Goal: Task Accomplishment & Management: Use online tool/utility

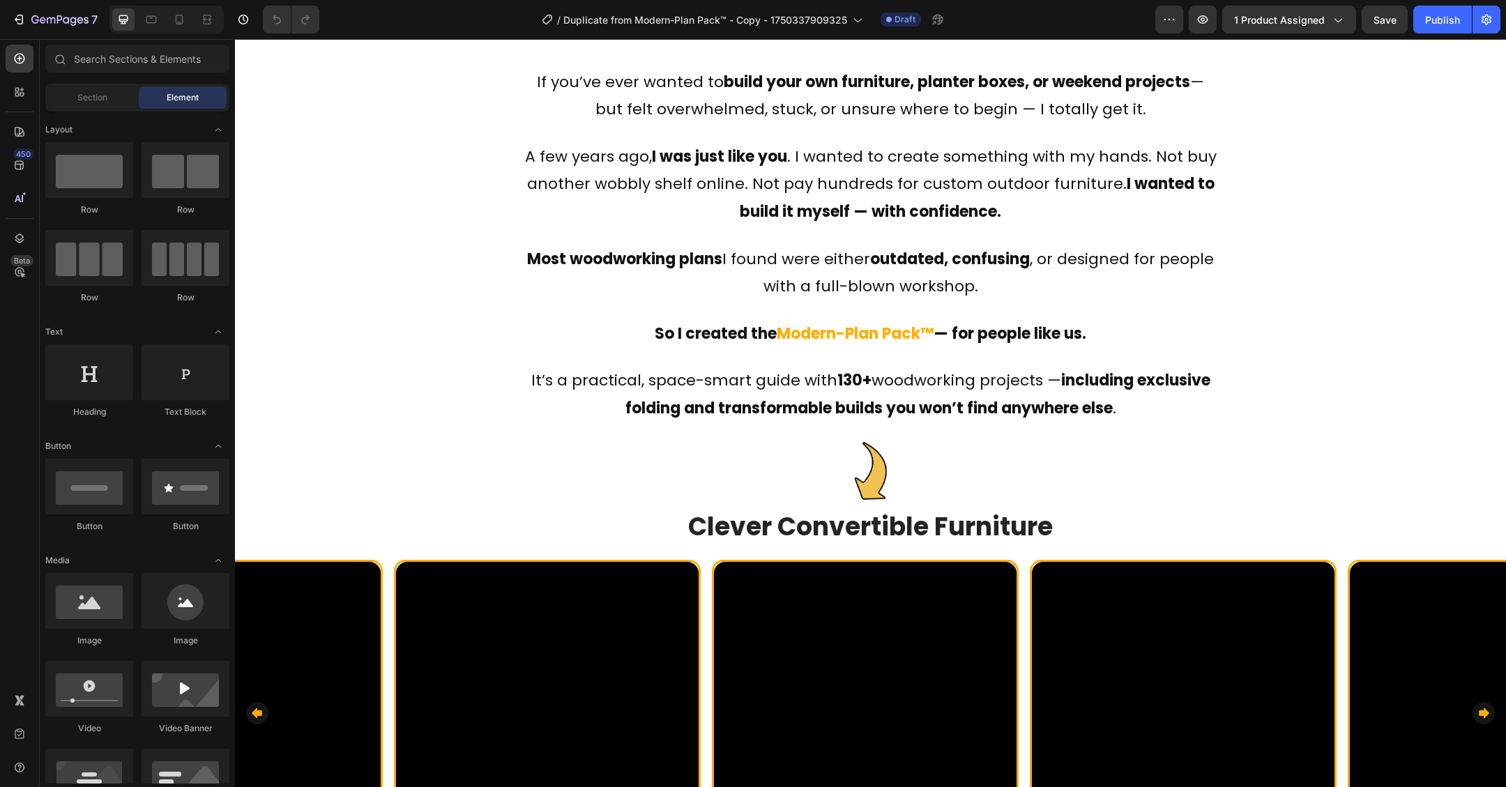
scroll to position [716, 0]
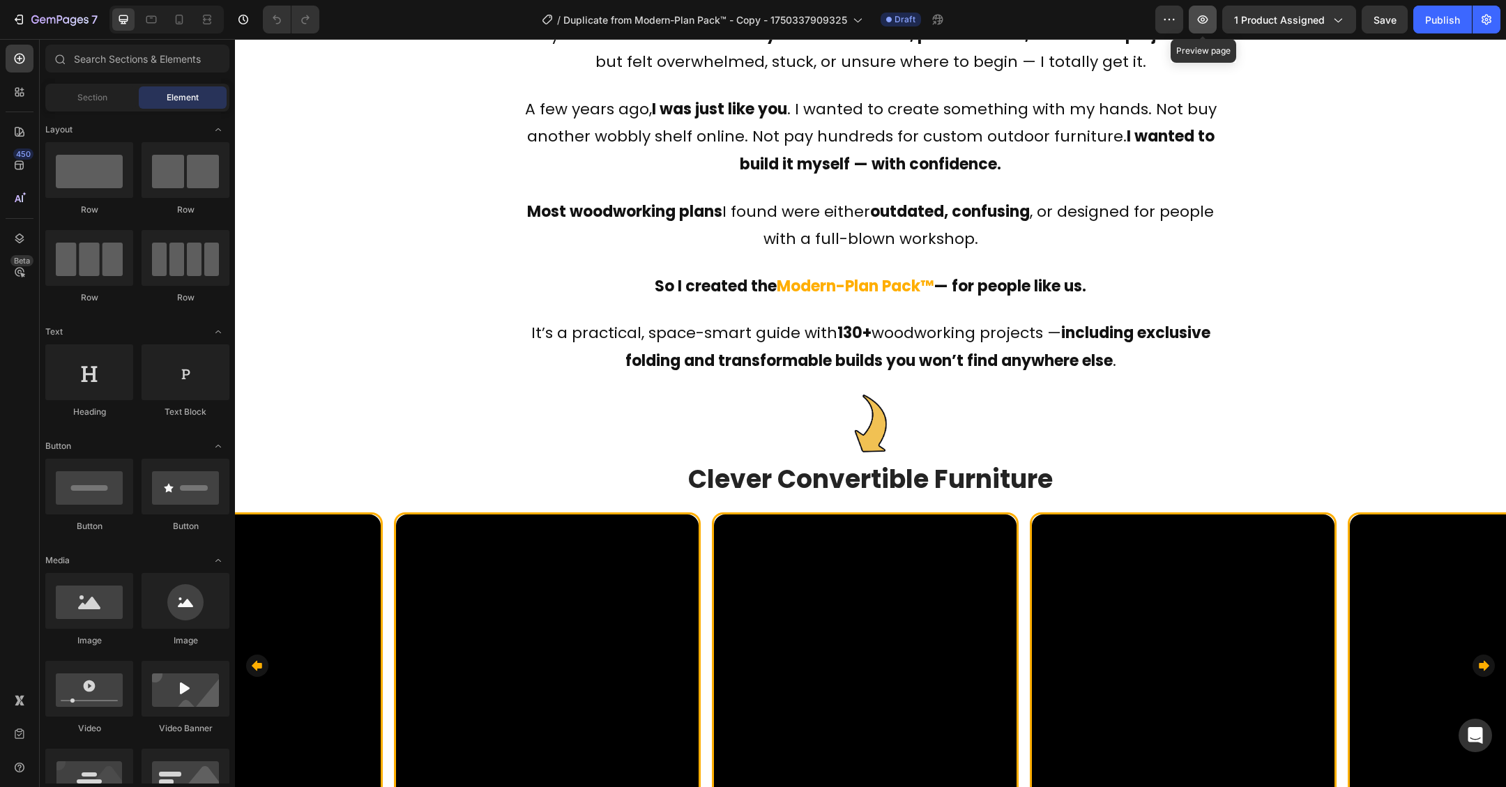
click at [1206, 16] on icon "button" at bounding box center [1203, 19] width 10 height 8
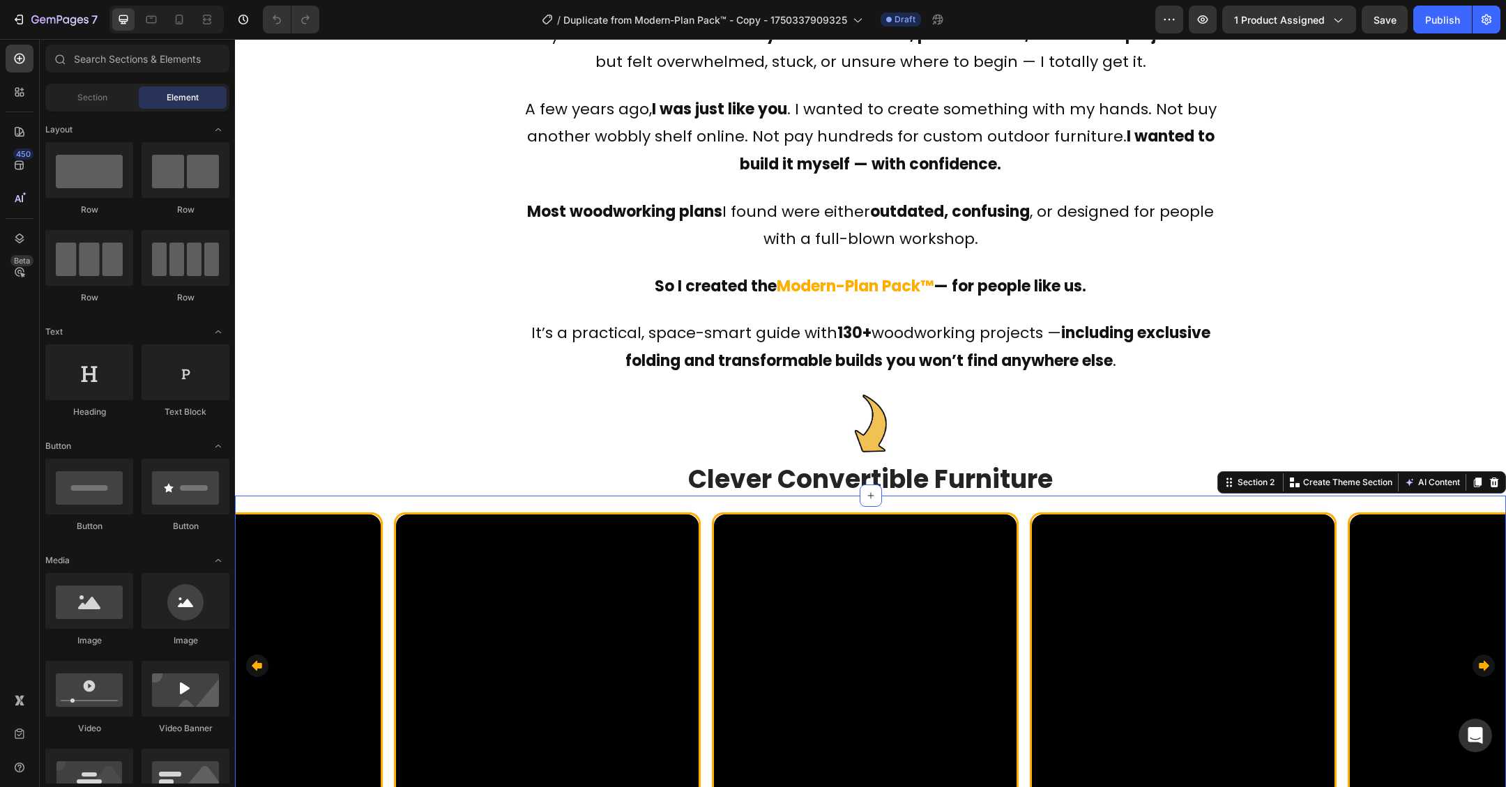
click at [1353, 496] on div "Video Row Video Row Video Row Video Row Video Row Video Row Video Row Video Row…" at bounding box center [870, 722] width 1271 height 452
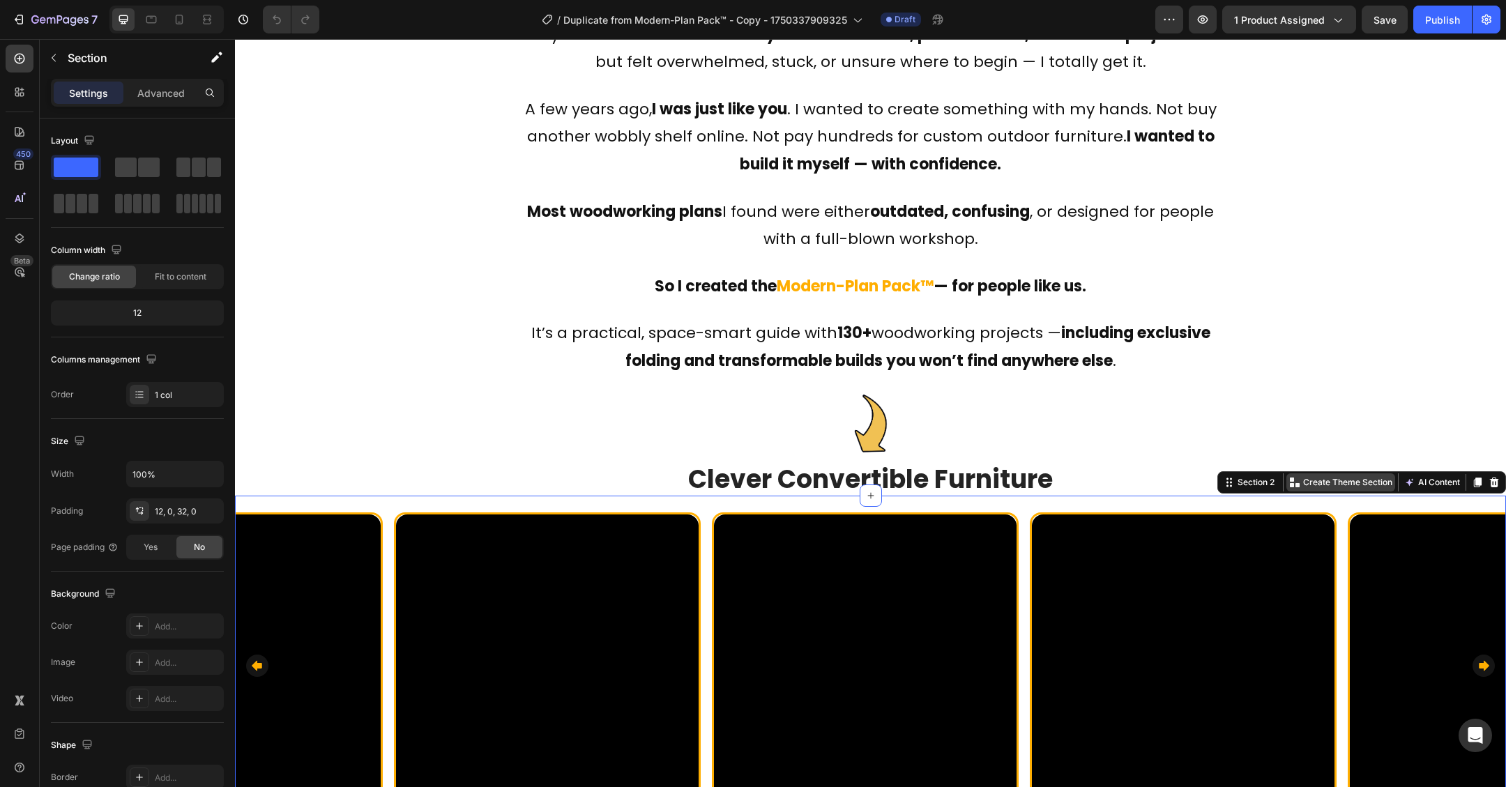
click at [1325, 476] on p "Create Theme Section" at bounding box center [1347, 482] width 89 height 13
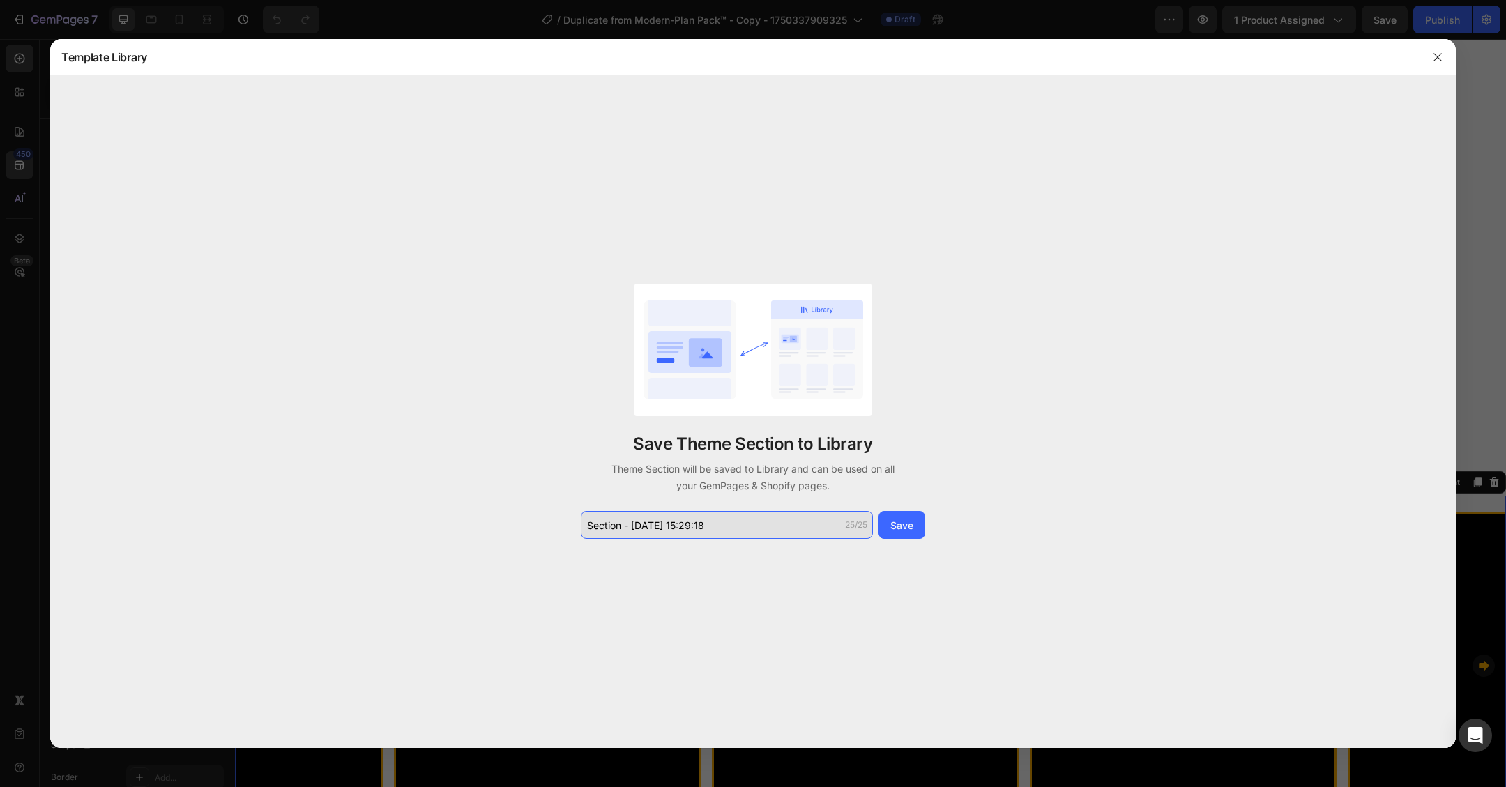
click at [746, 521] on input "Section - Aug 28 15:29:18" at bounding box center [727, 525] width 292 height 28
paste input "Carousel"
type input "Carousel"
click at [899, 529] on div "Save" at bounding box center [901, 525] width 23 height 15
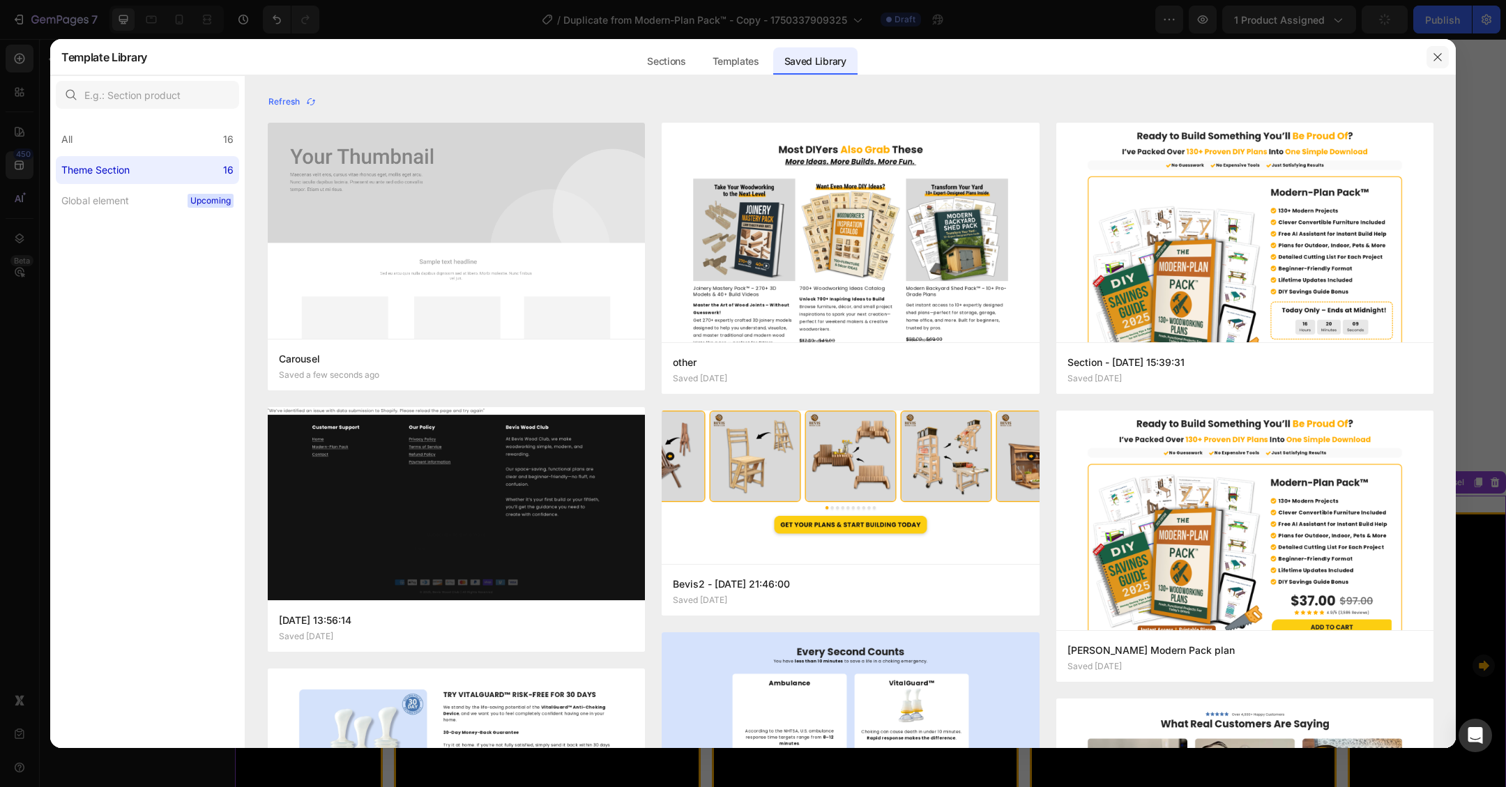
drag, startPoint x: 1441, startPoint y: 59, endPoint x: 1204, endPoint y: 20, distance: 239.6
click at [1441, 59] on icon "button" at bounding box center [1438, 57] width 8 height 8
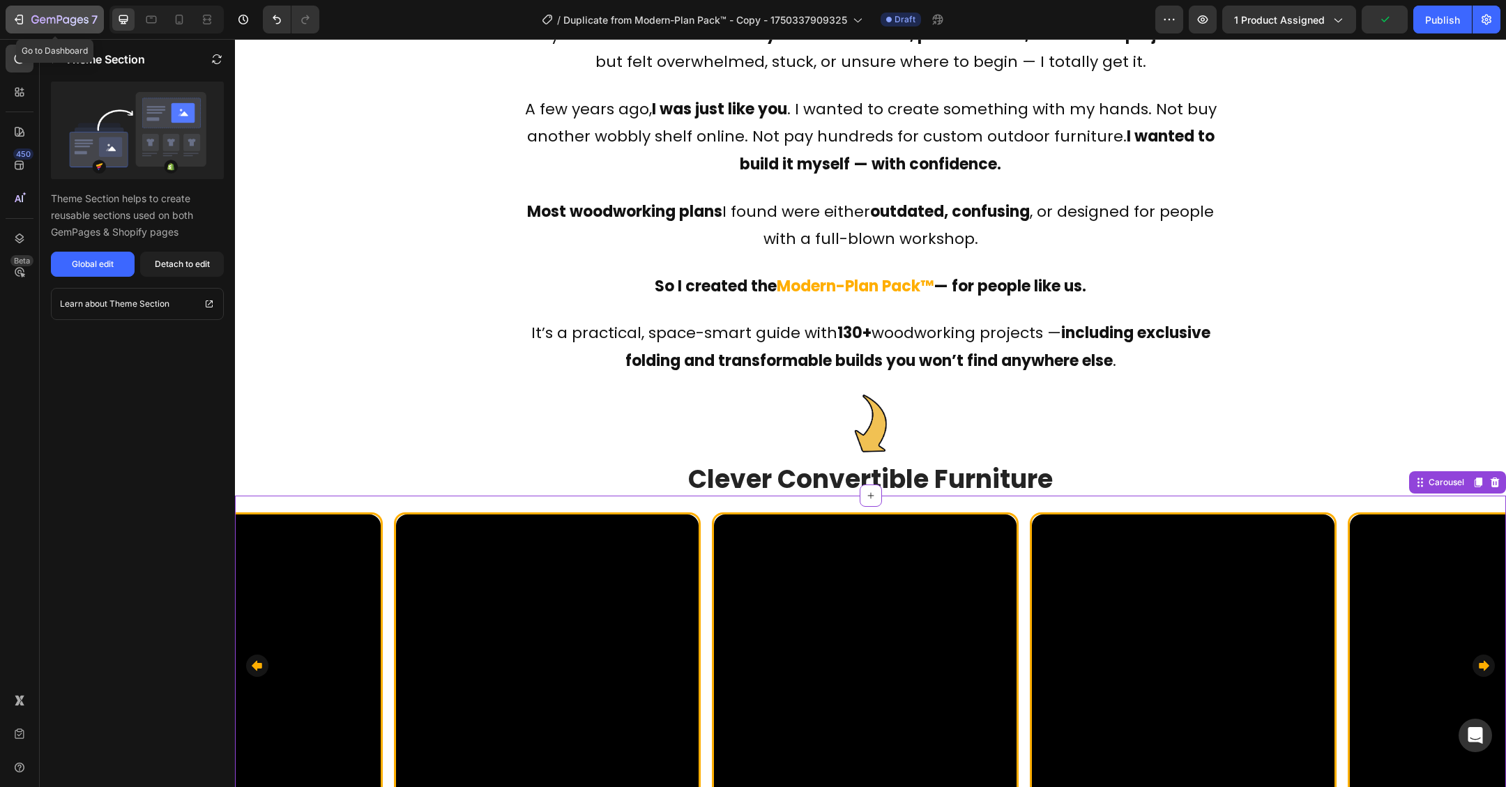
click at [47, 19] on icon "button" at bounding box center [51, 20] width 8 height 6
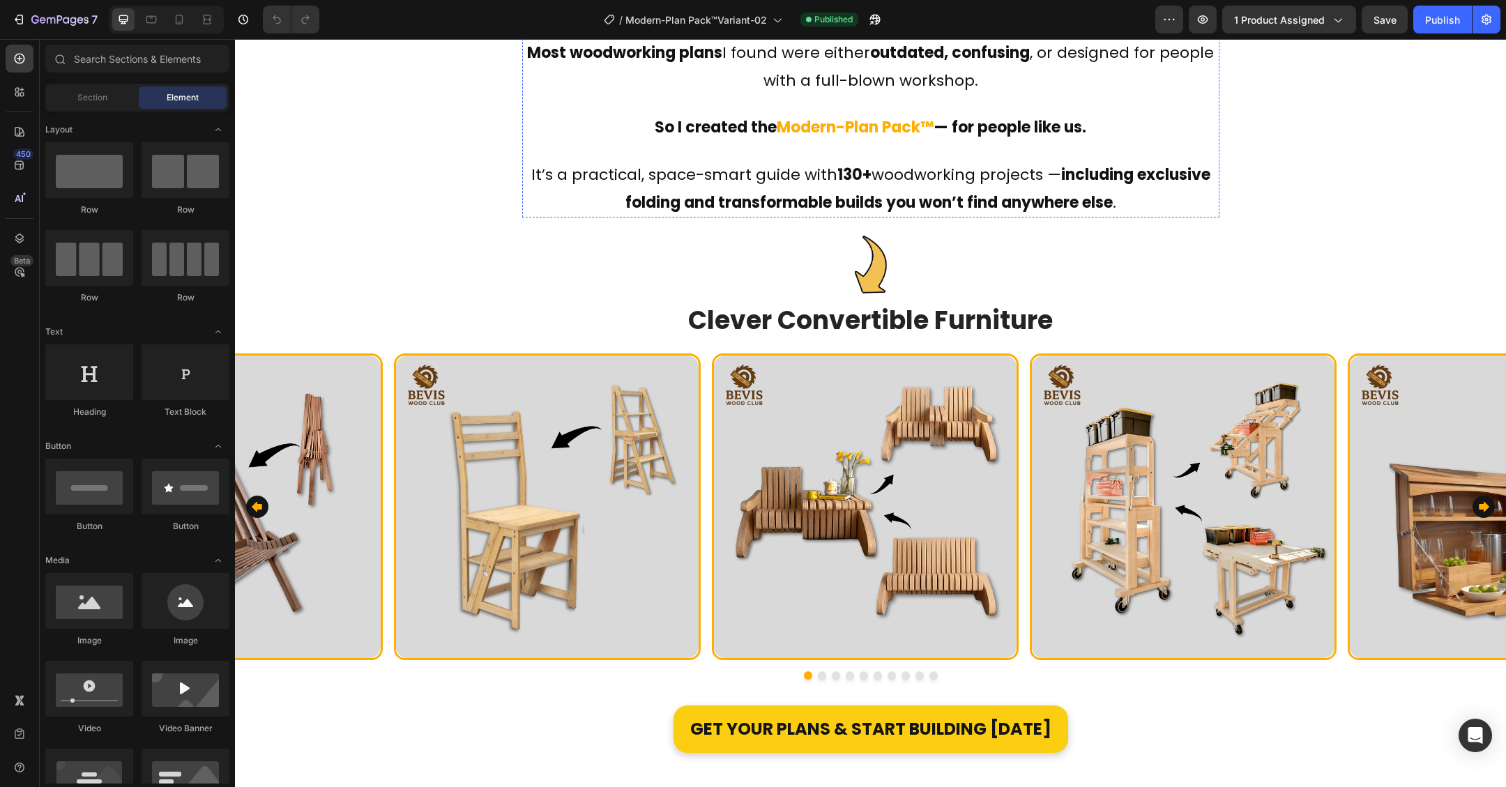
scroll to position [903, 0]
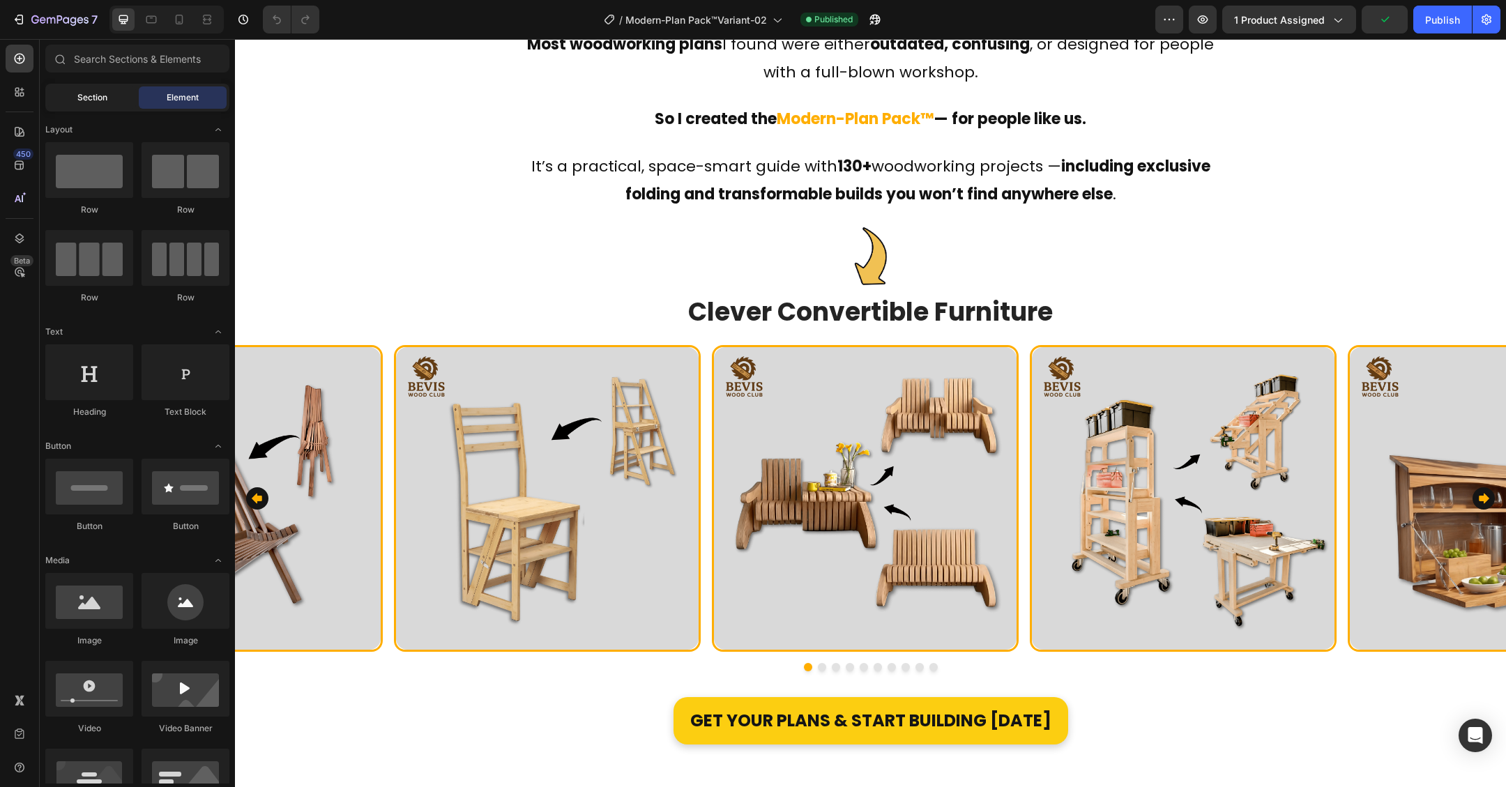
click at [93, 100] on span "Section" at bounding box center [92, 97] width 30 height 13
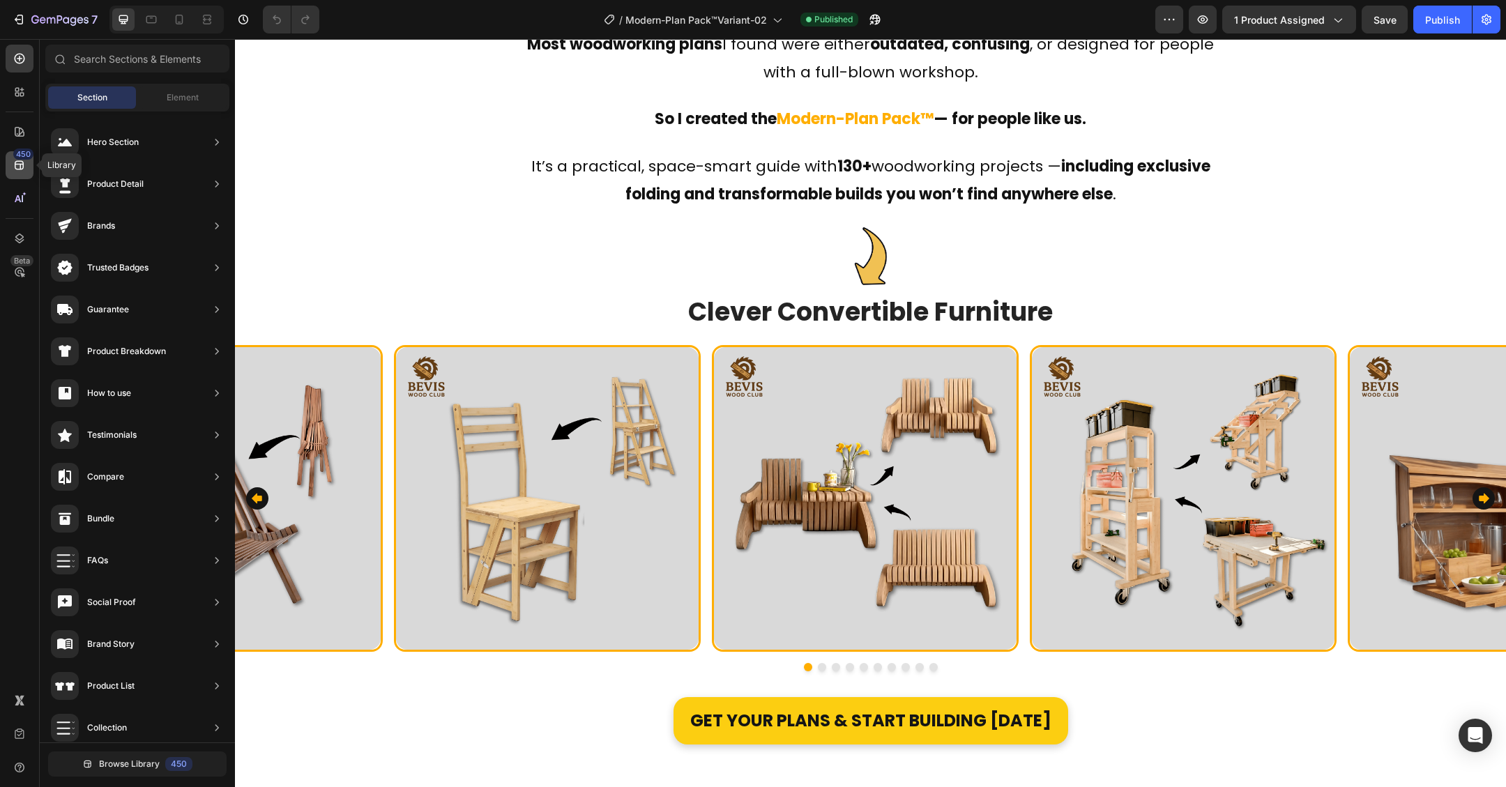
click at [21, 174] on div "450" at bounding box center [20, 165] width 28 height 28
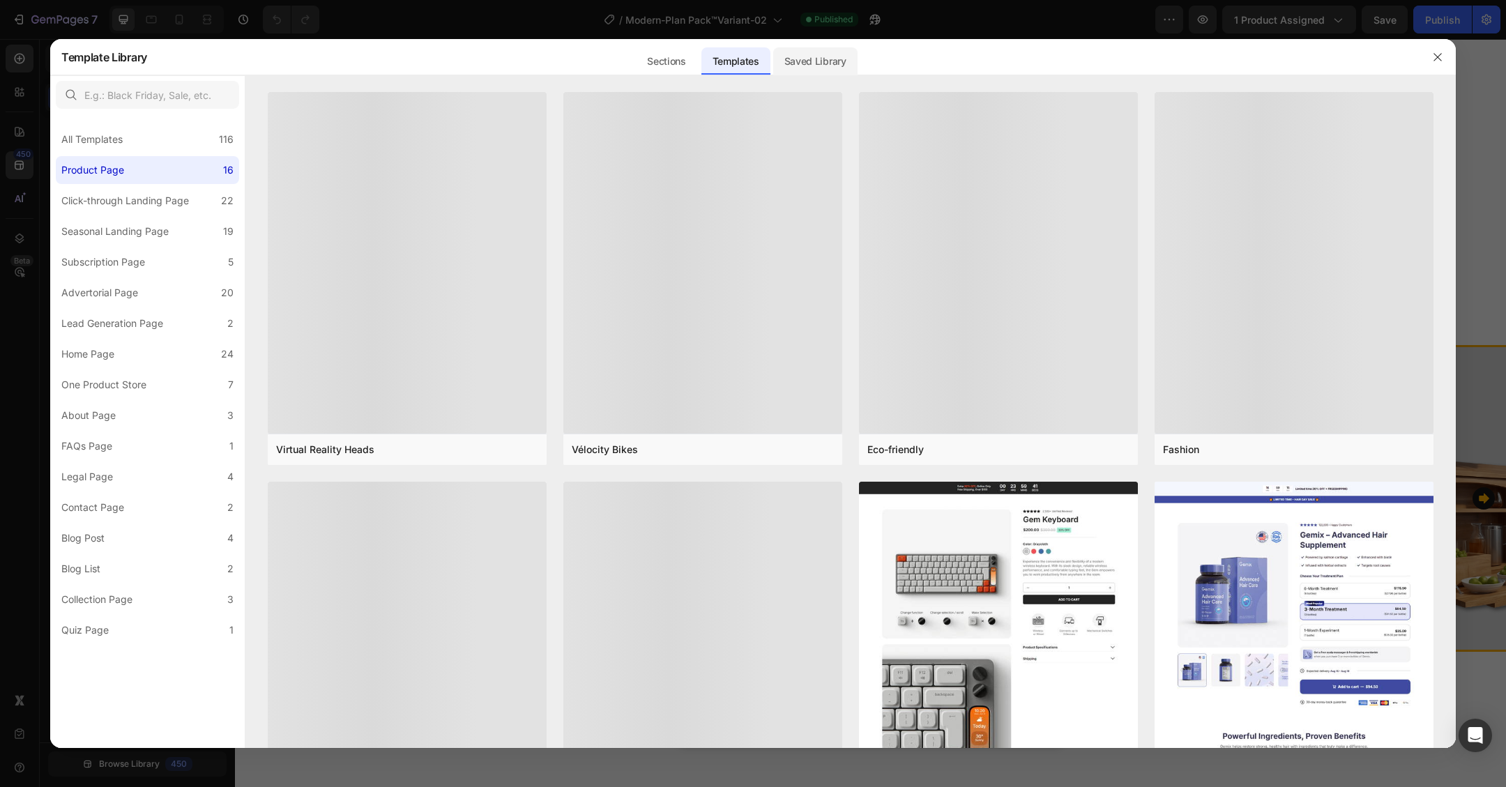
click at [809, 59] on div "Saved Library" at bounding box center [815, 61] width 84 height 28
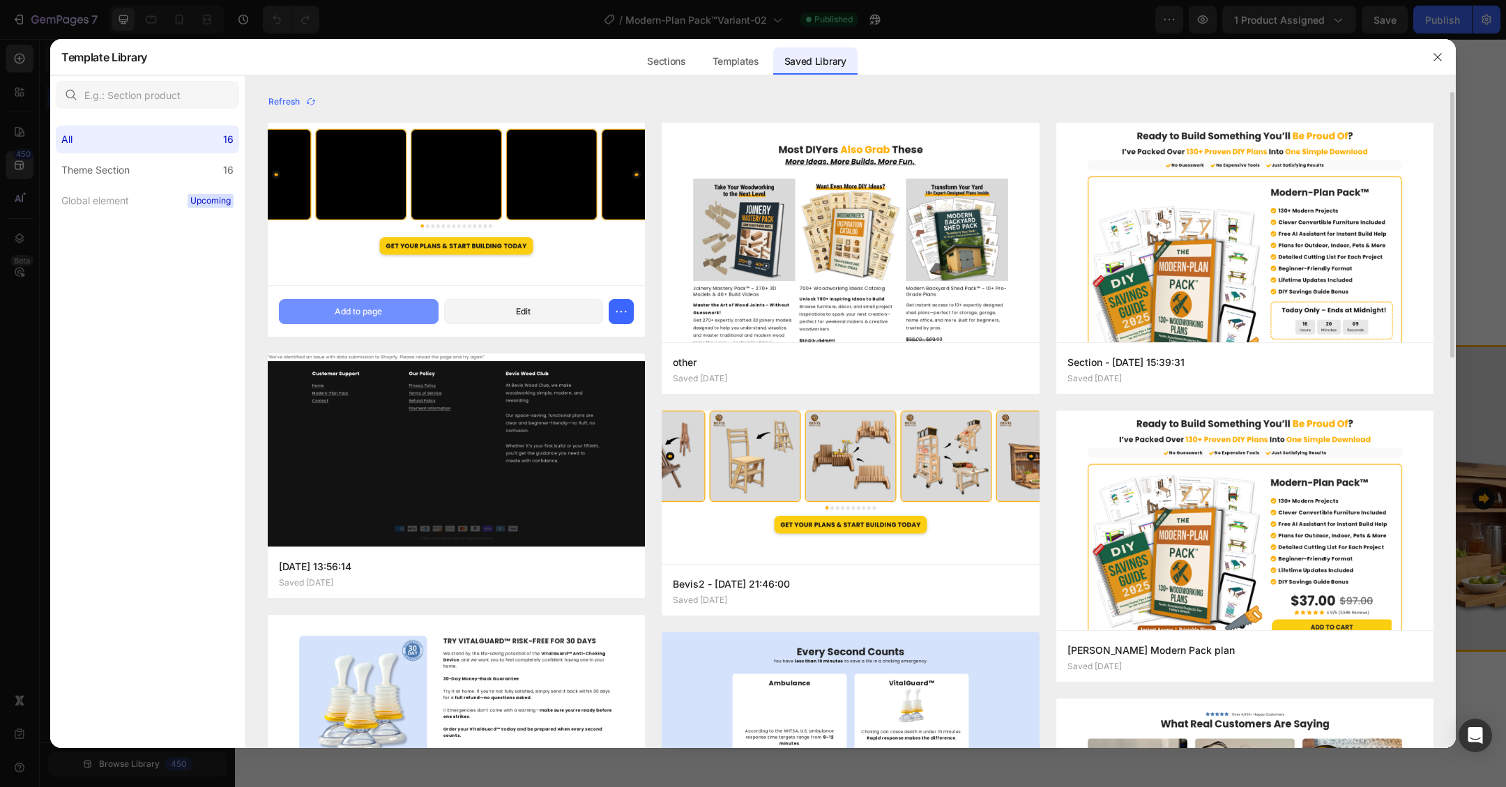
click at [360, 314] on div "Add to page" at bounding box center [358, 311] width 47 height 13
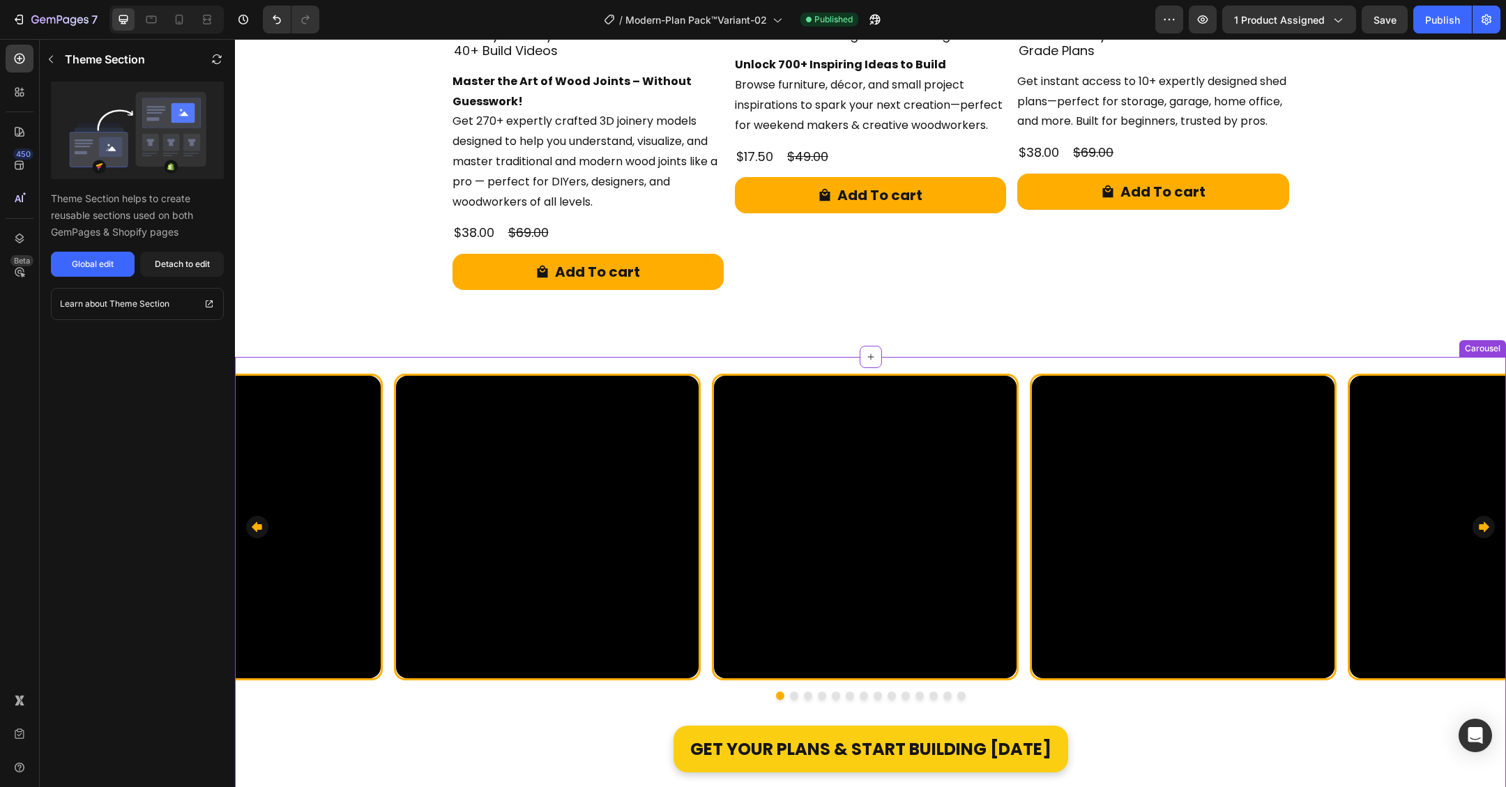
scroll to position [8005, 0]
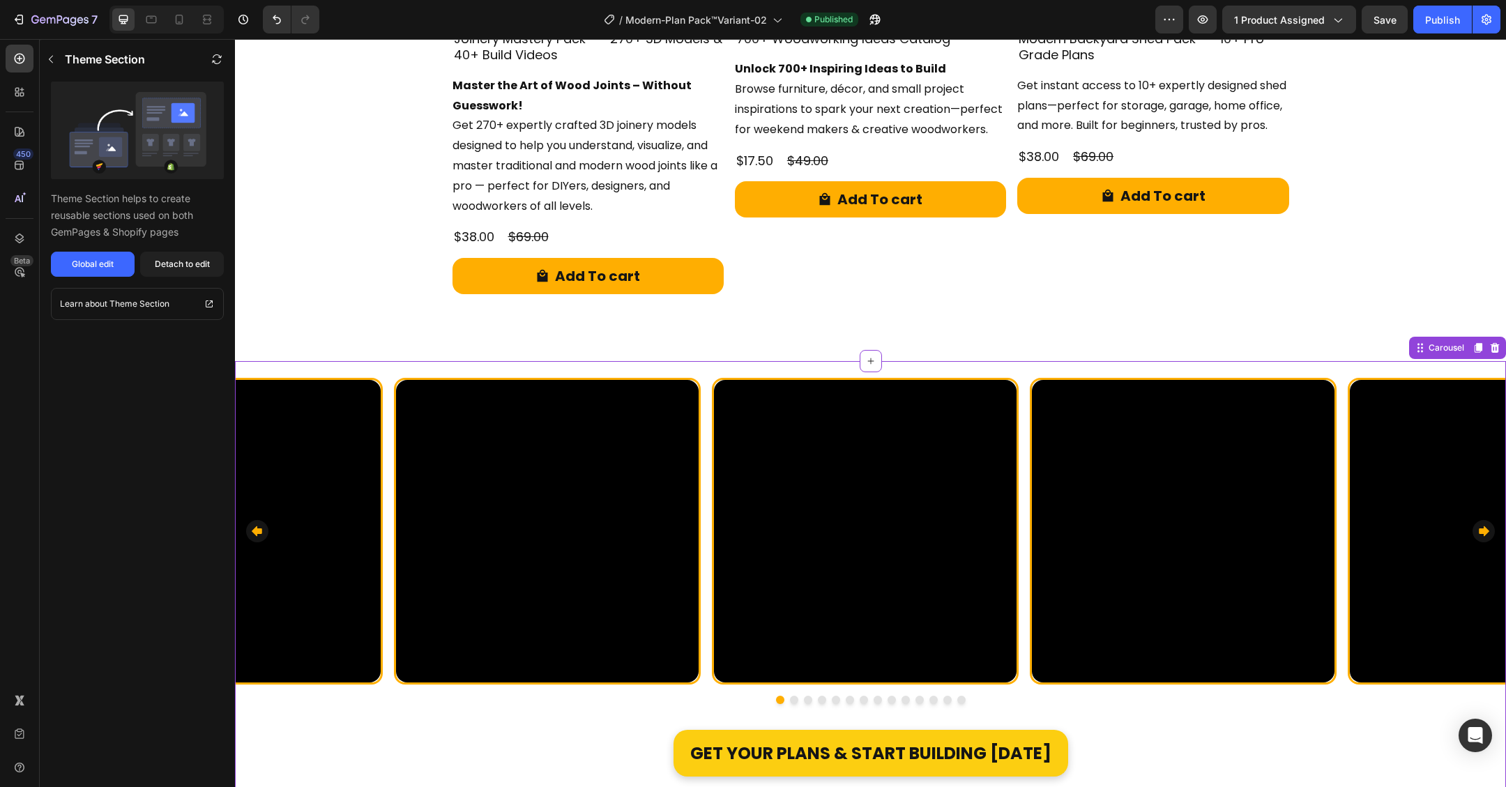
click at [1473, 370] on div "Video Row Video Row Video Row Video Row Video Row Video Row Video Row Video Row…" at bounding box center [870, 541] width 1271 height 343
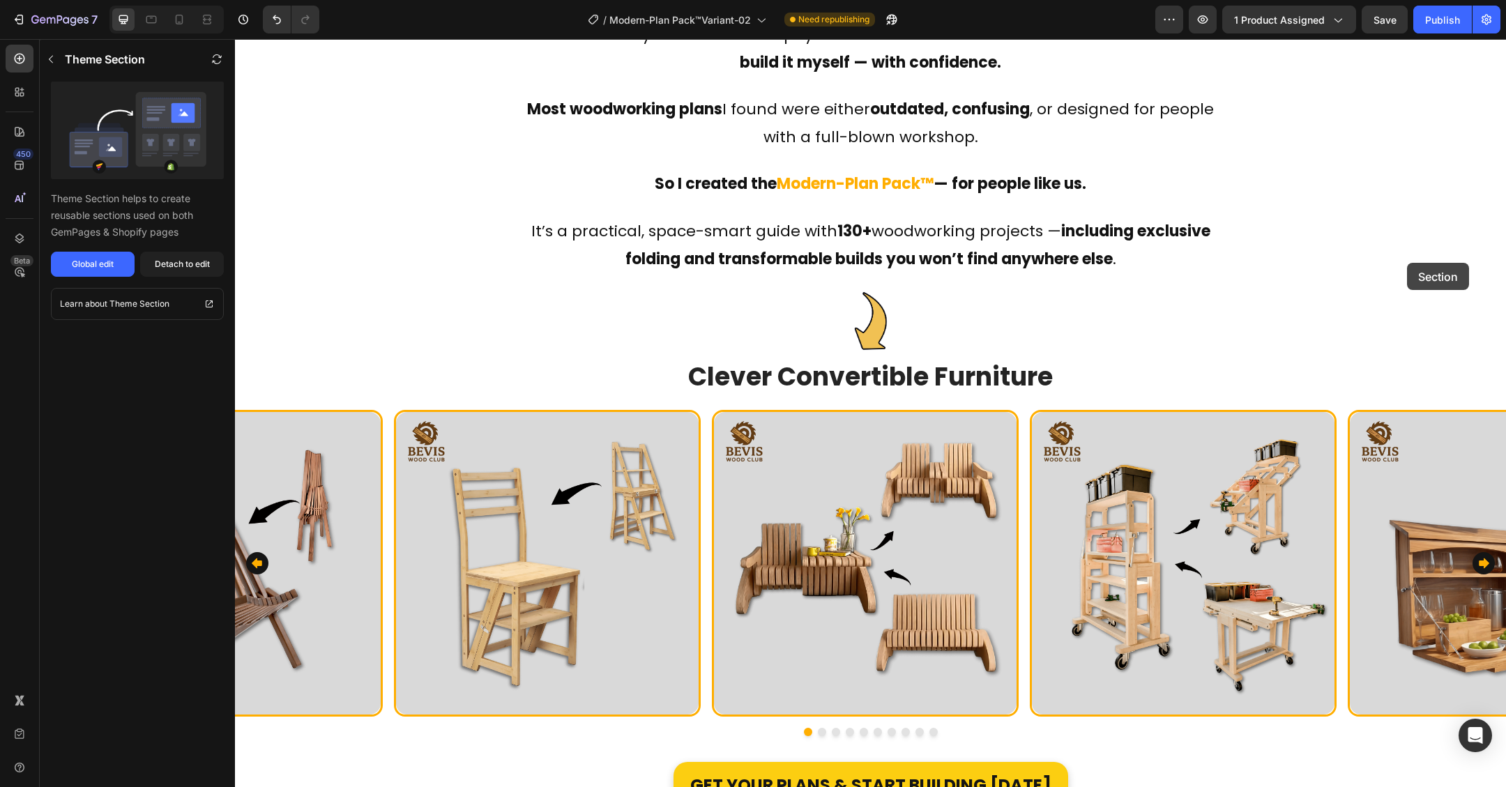
scroll to position [865, 0]
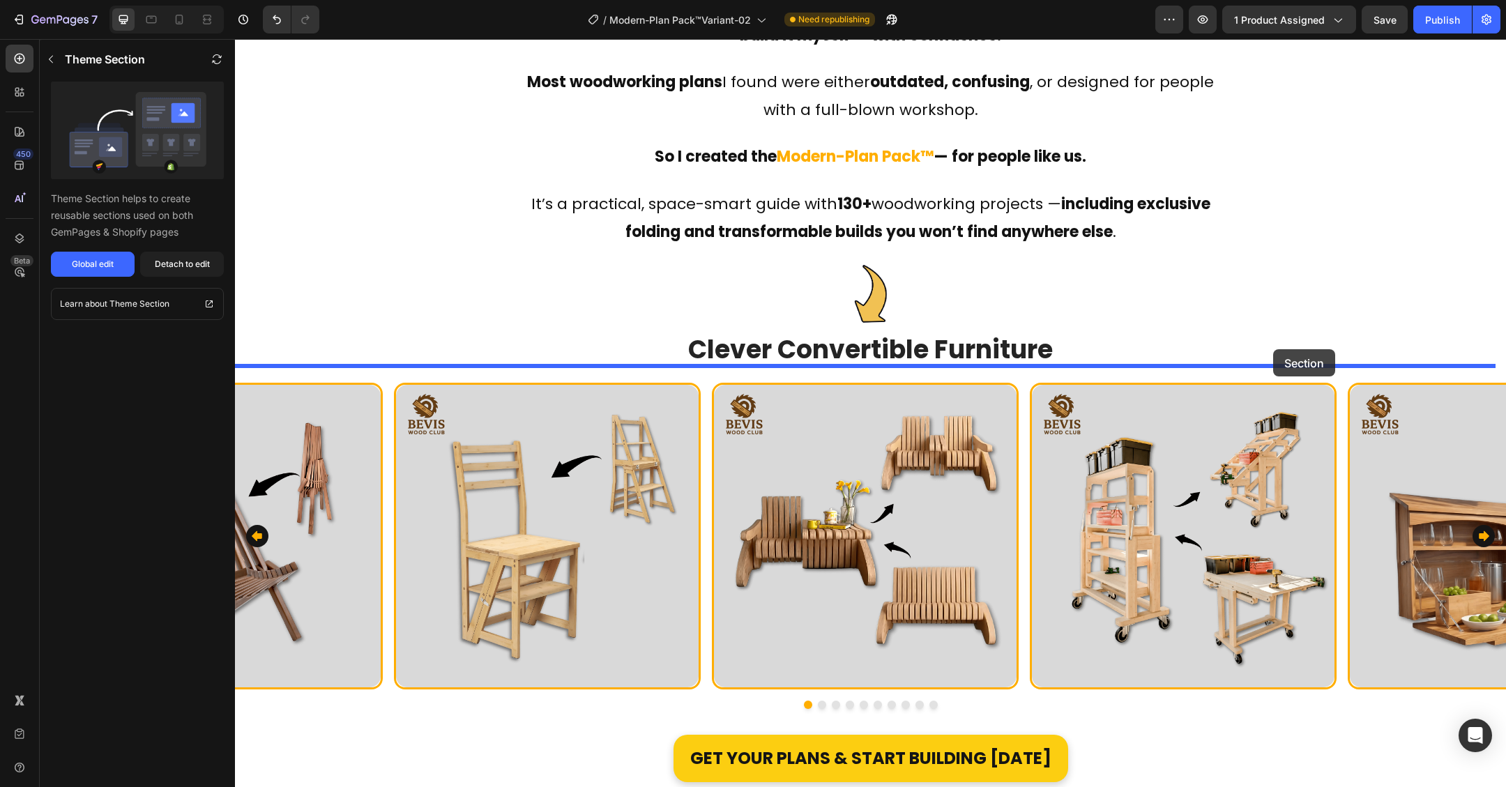
drag, startPoint x: 1414, startPoint y: 352, endPoint x: 1273, endPoint y: 349, distance: 140.9
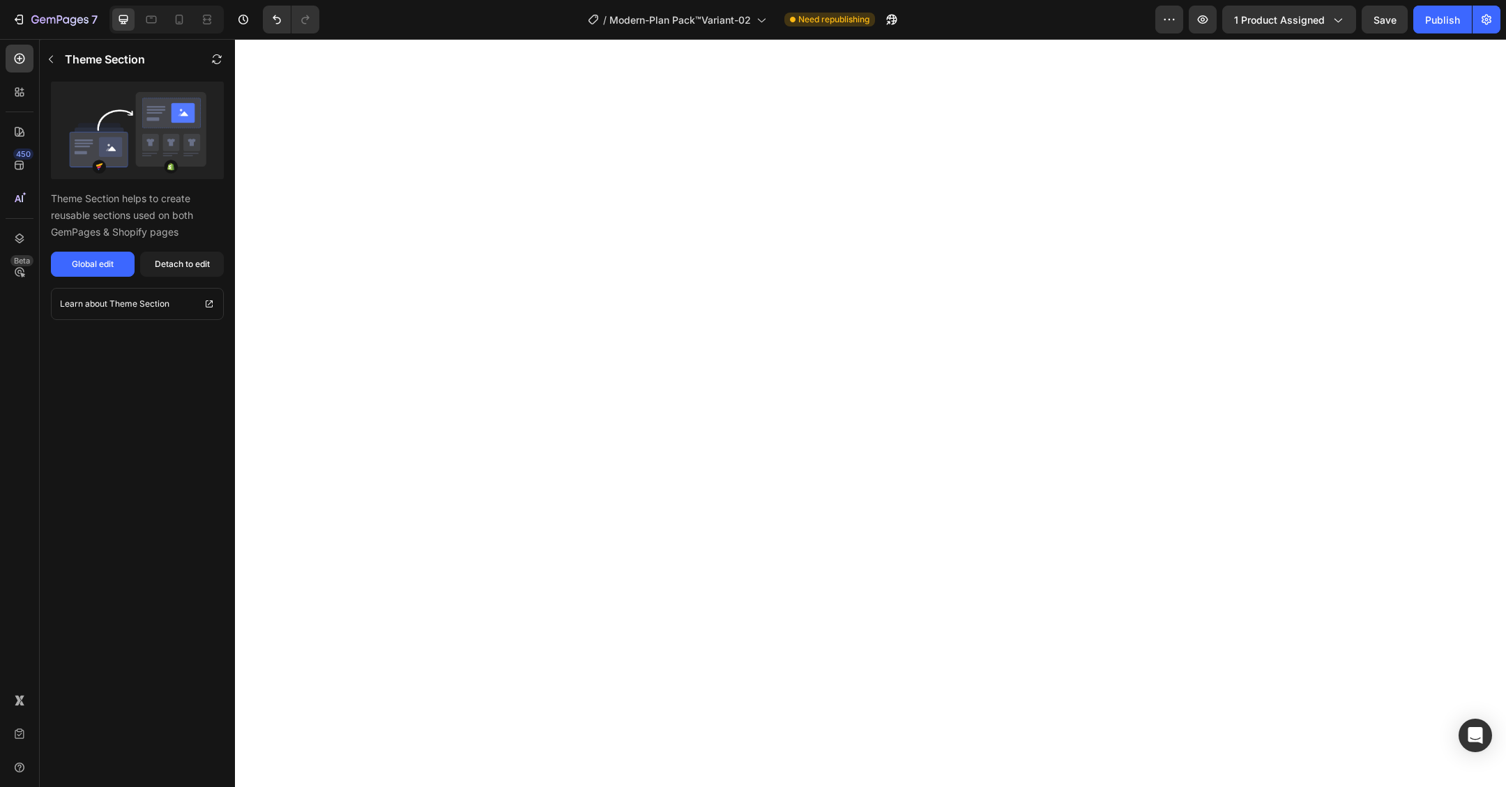
scroll to position [8572, 0]
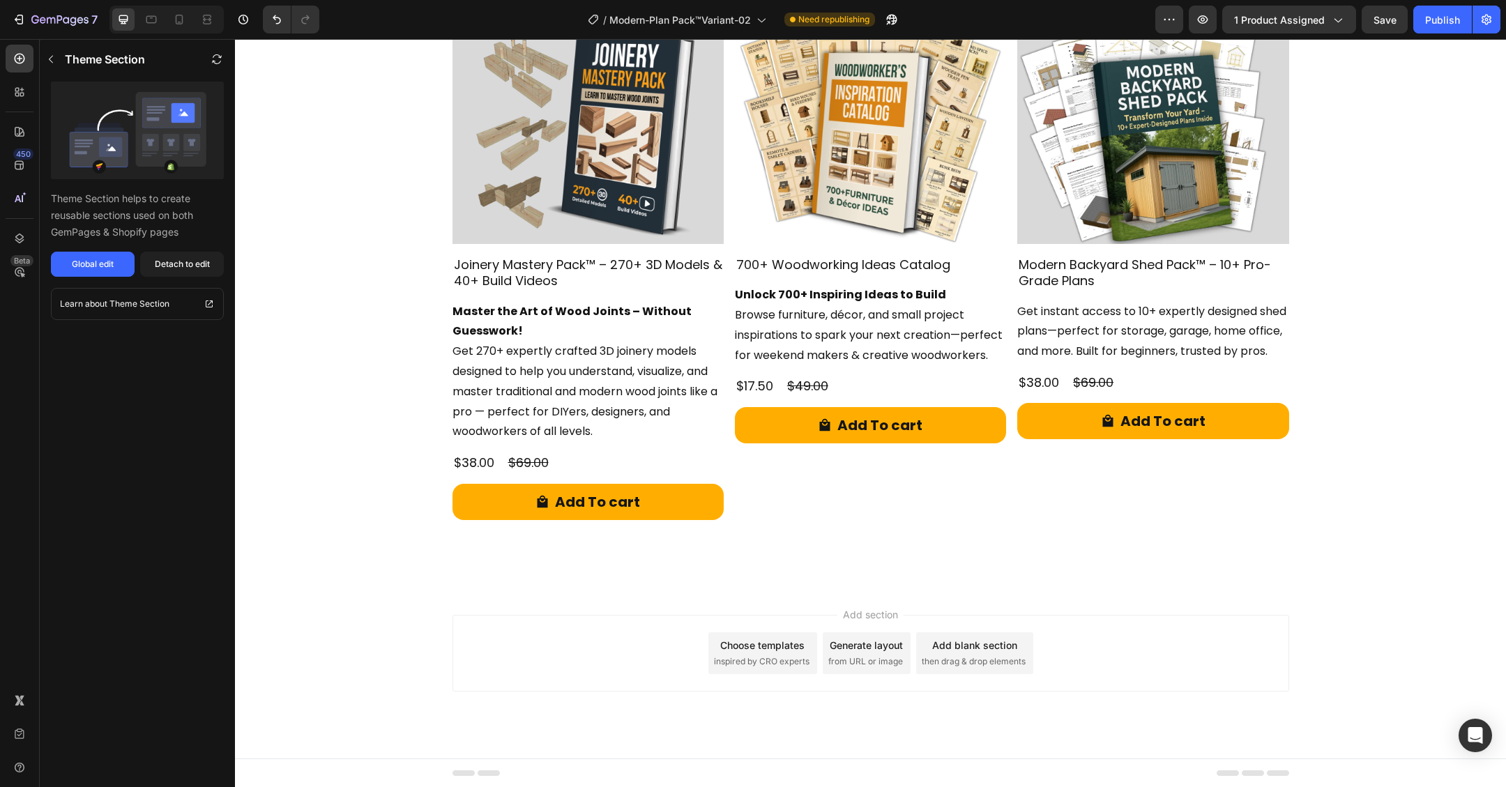
click at [1273, 652] on div "Add section Choose templates inspired by CRO experts Generate layout from URL o…" at bounding box center [871, 653] width 837 height 77
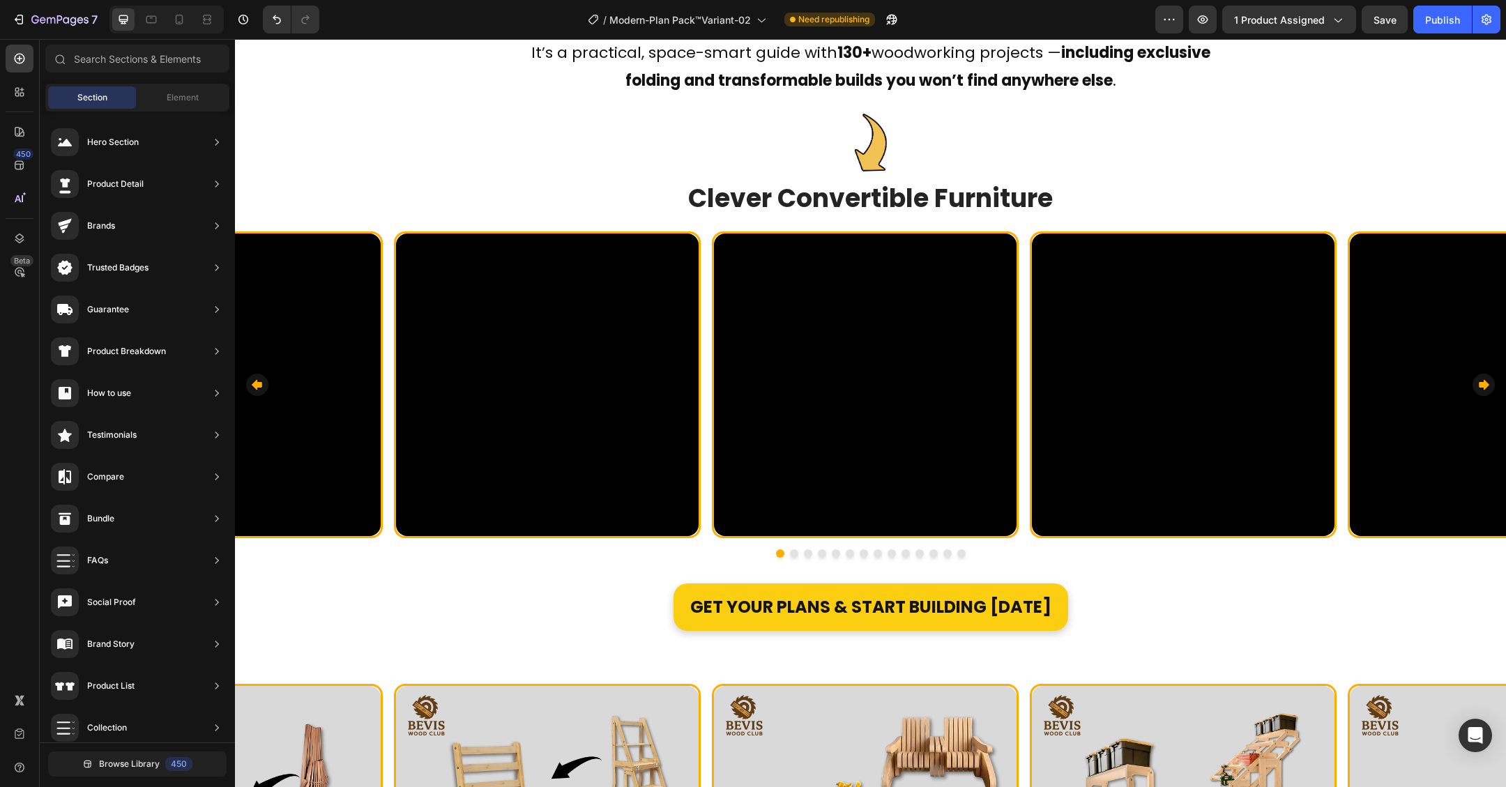
scroll to position [978, 0]
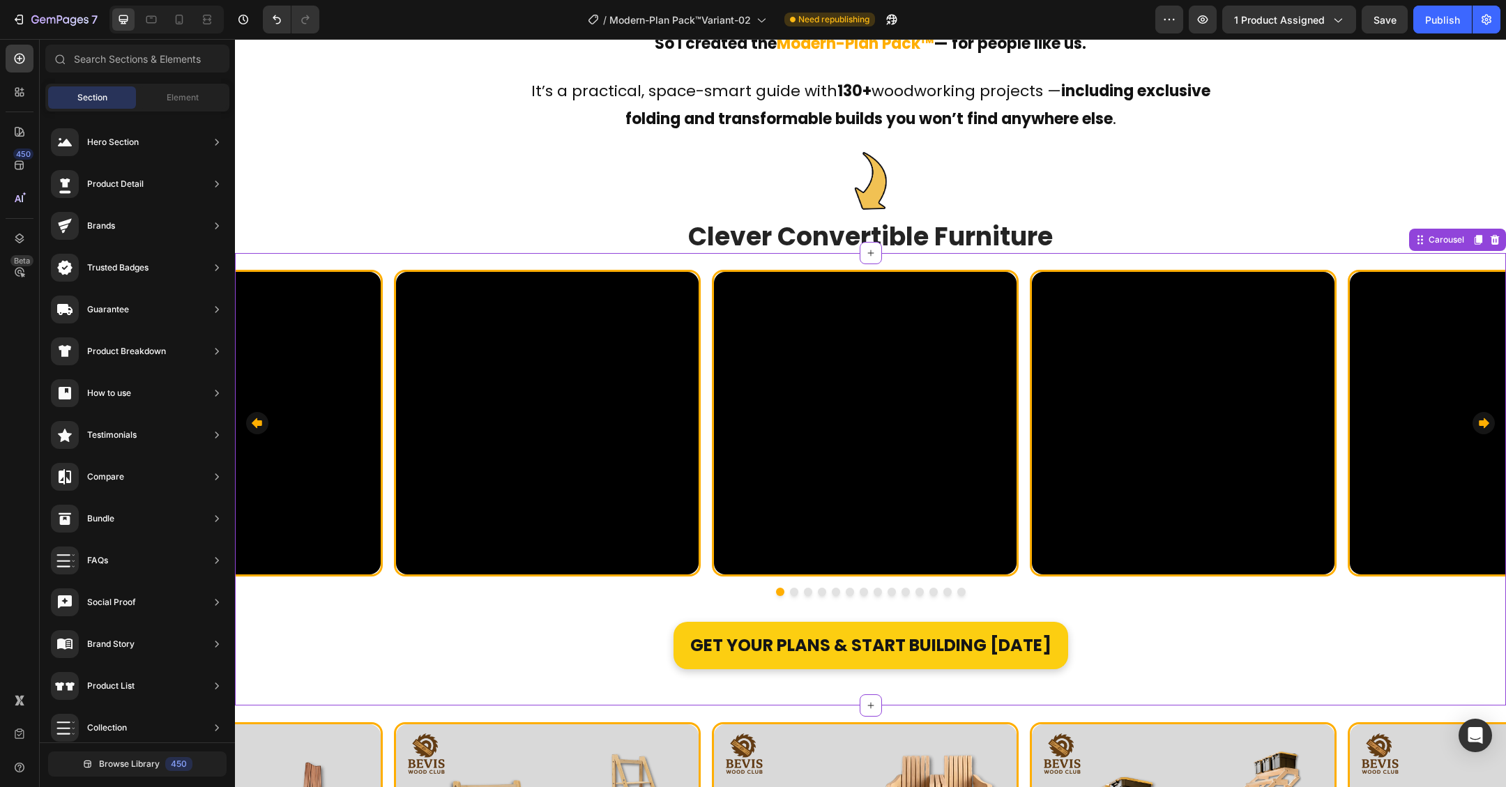
click at [1371, 256] on div "Video Row Video Row Video Row Video Row Video Row Video Row Video Row Video Row…" at bounding box center [870, 479] width 1271 height 452
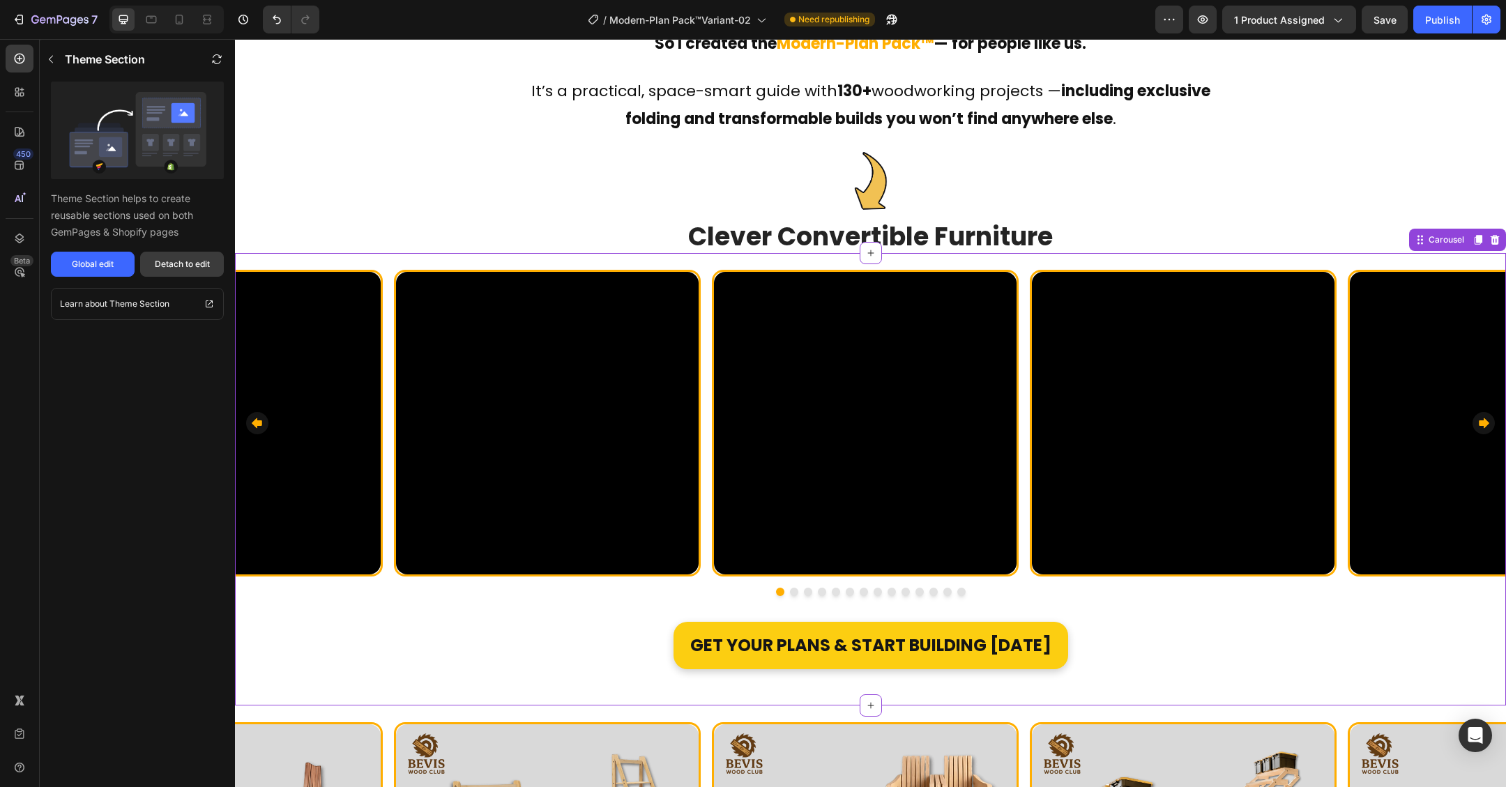
click at [197, 264] on div "Detach to edit" at bounding box center [182, 264] width 55 height 13
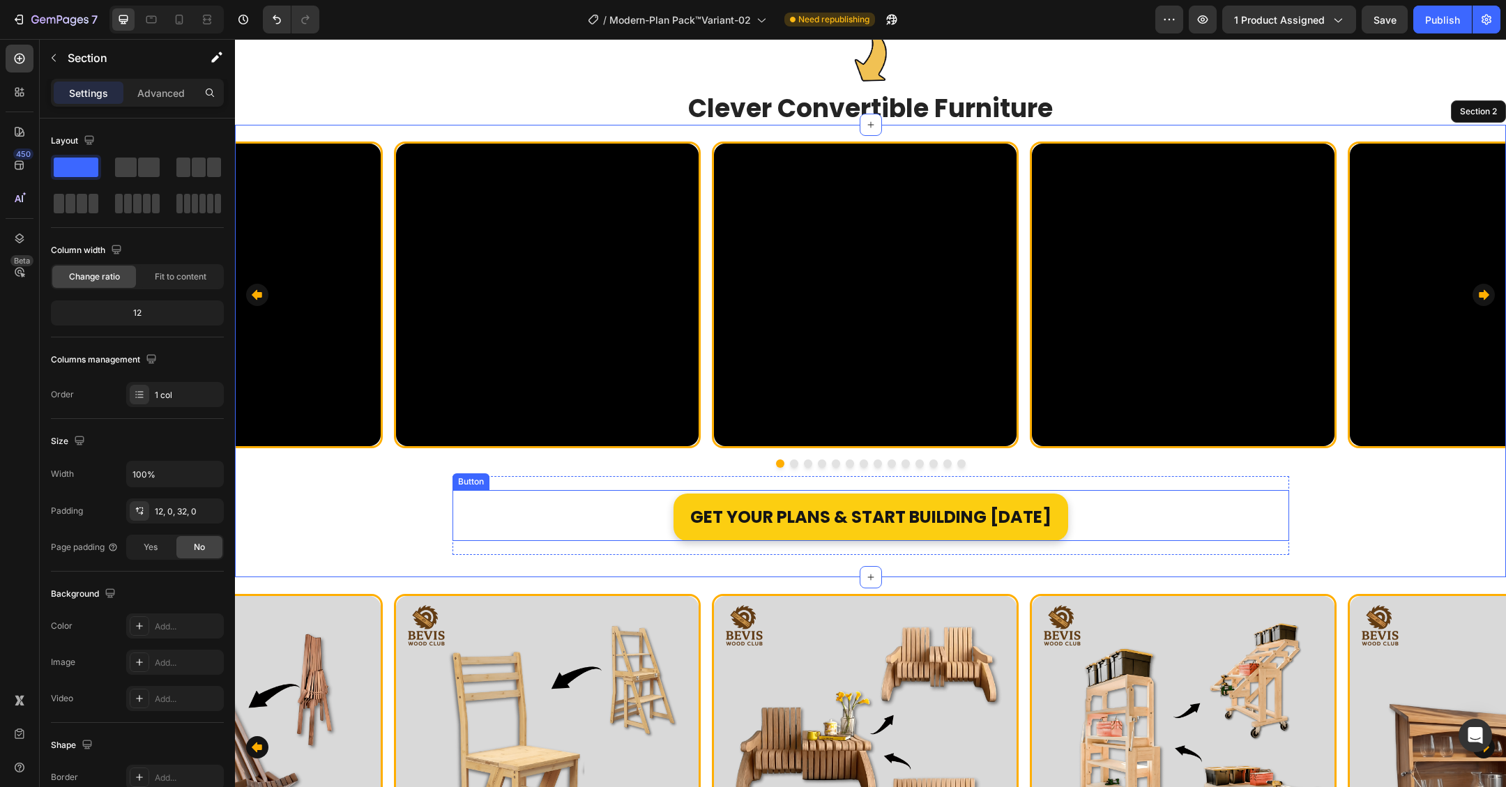
scroll to position [1108, 0]
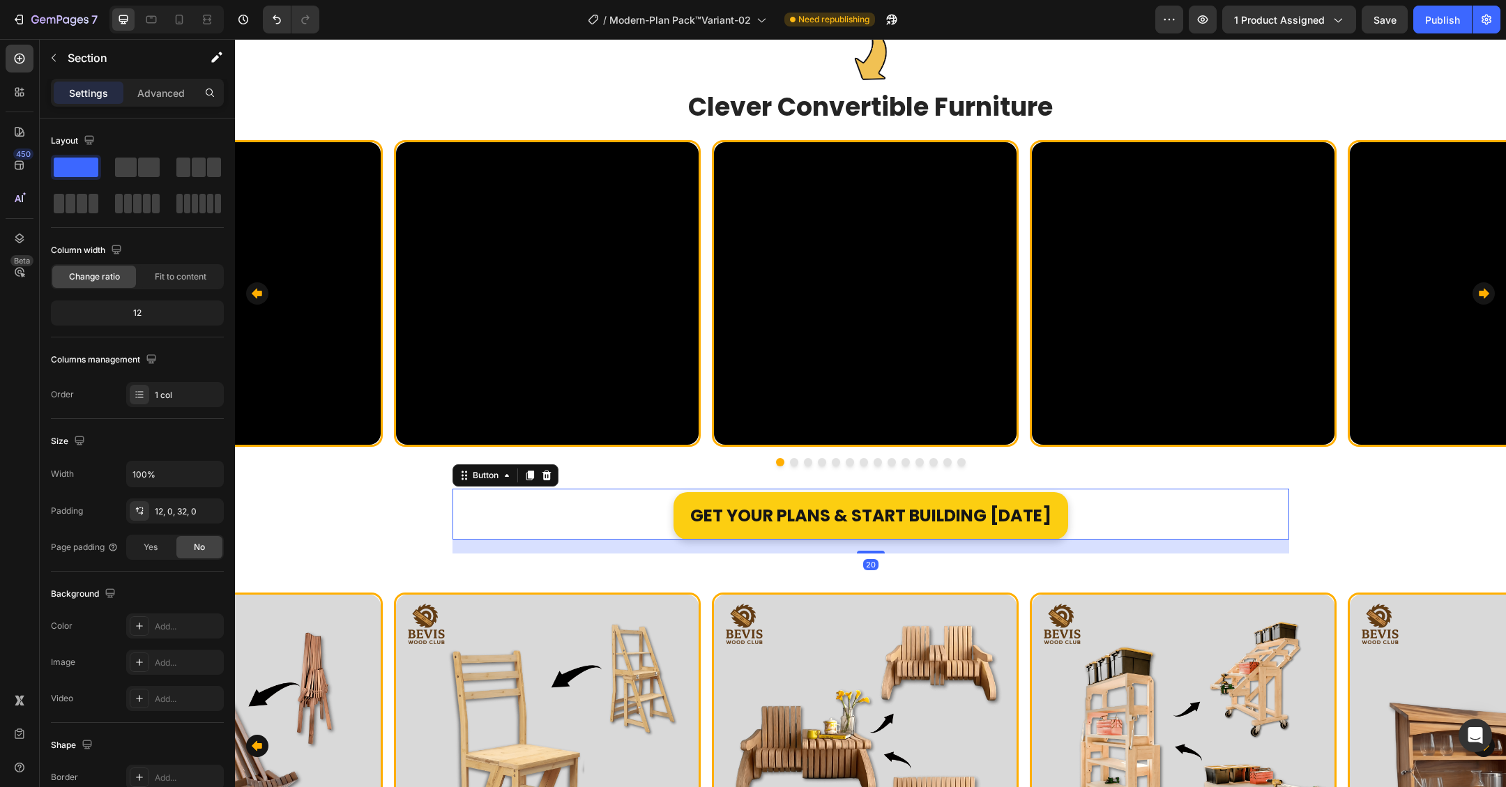
click at [1061, 517] on div "Get YOUR Plans & Start Building [DATE] Button 20" at bounding box center [871, 514] width 837 height 50
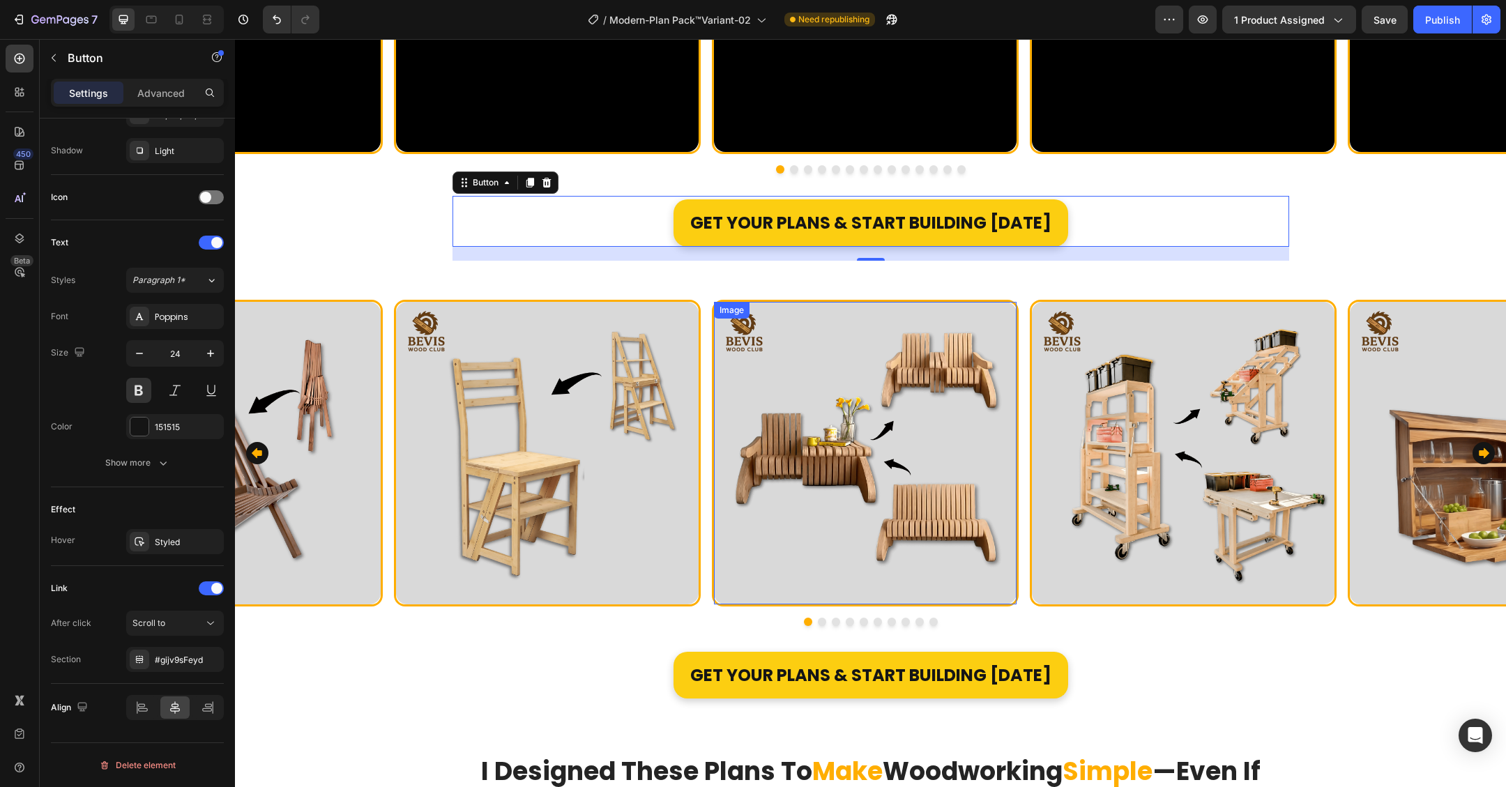
scroll to position [1464, 0]
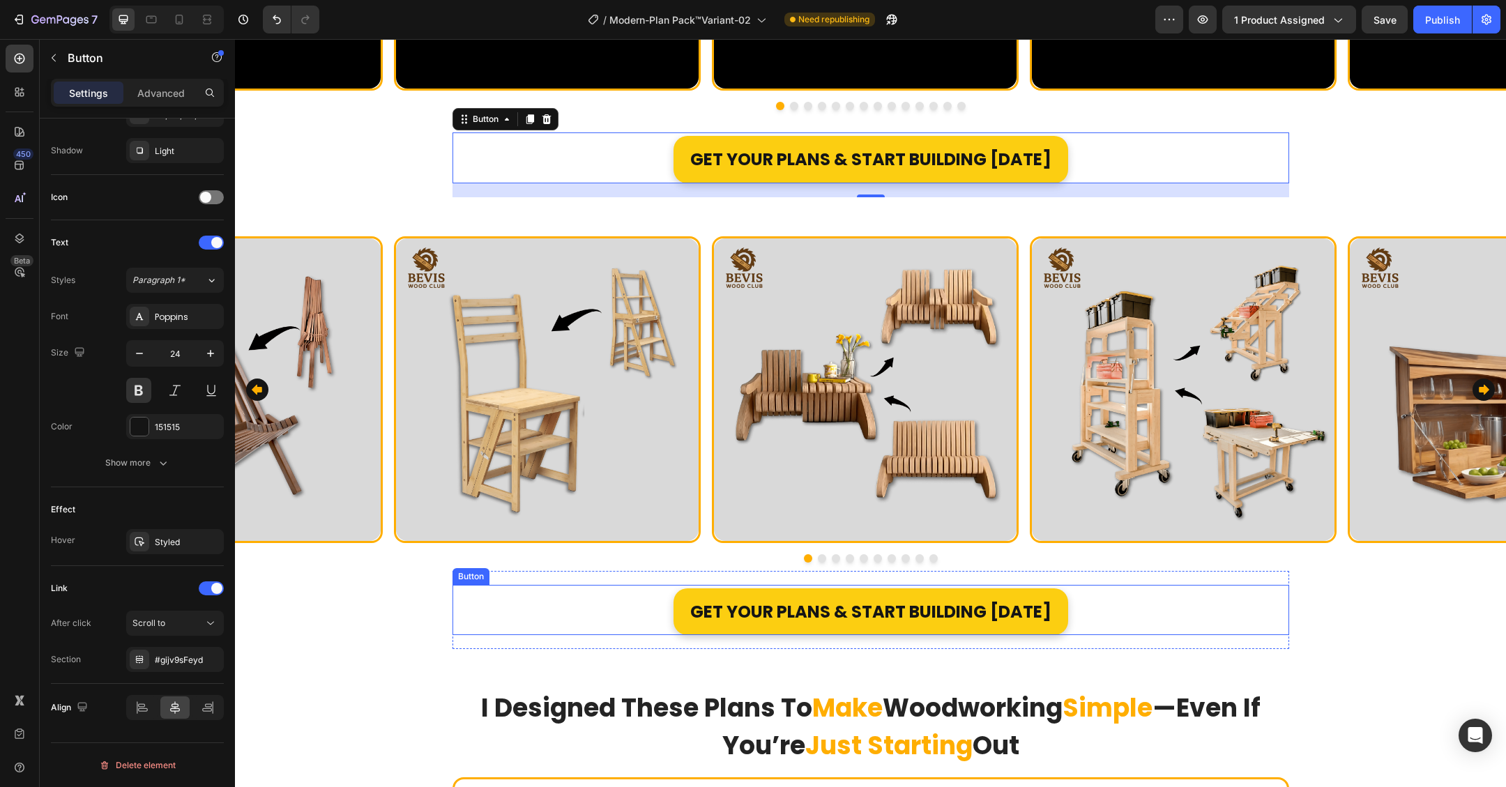
click at [1081, 627] on div "Get YOUR Plans & Start Building [DATE] Button" at bounding box center [871, 610] width 837 height 50
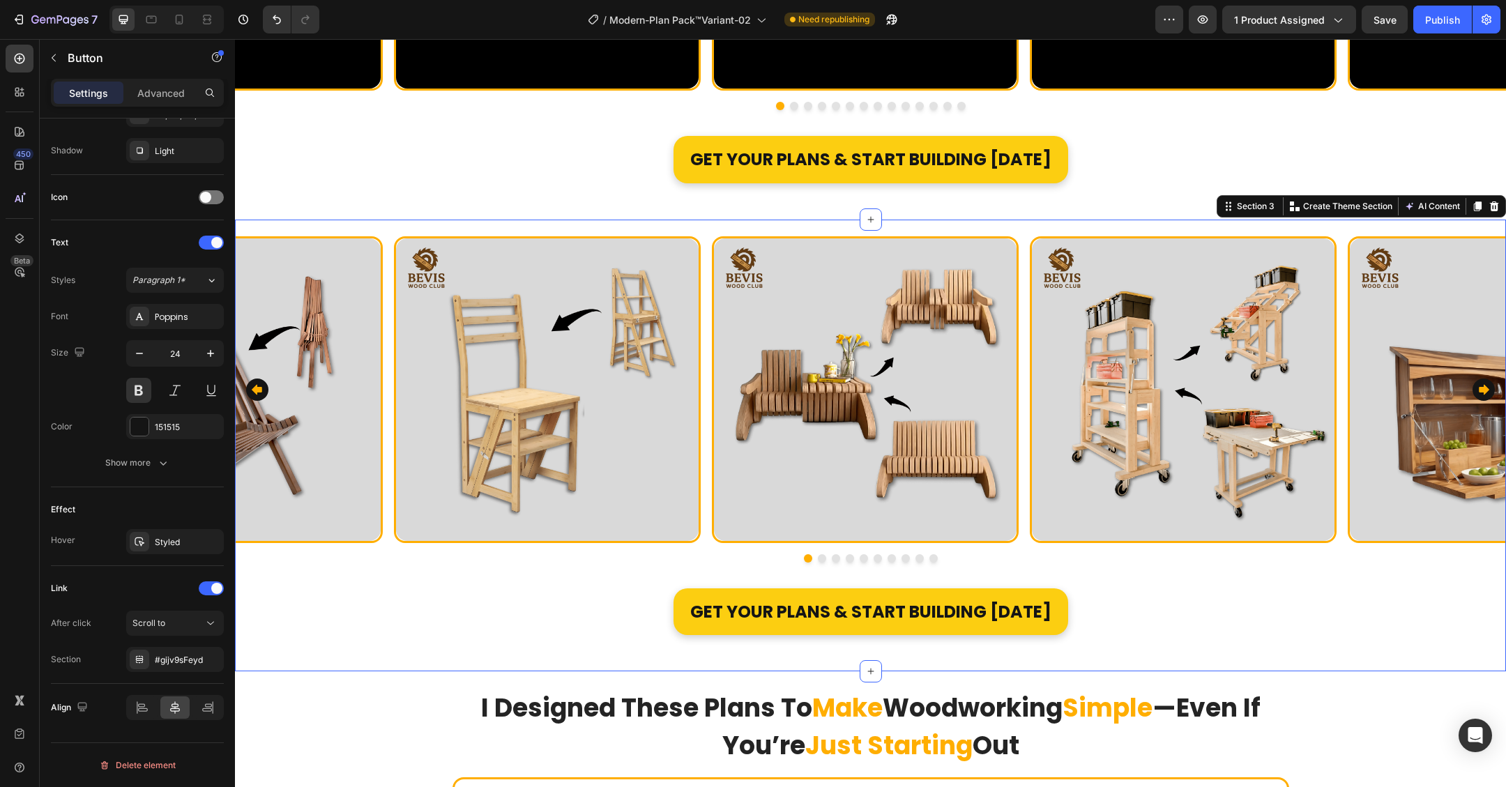
click at [1323, 606] on div "Image Row Image Row Image Row Image Row Image Row Image Row Image Row Image Row…" at bounding box center [870, 438] width 1271 height 421
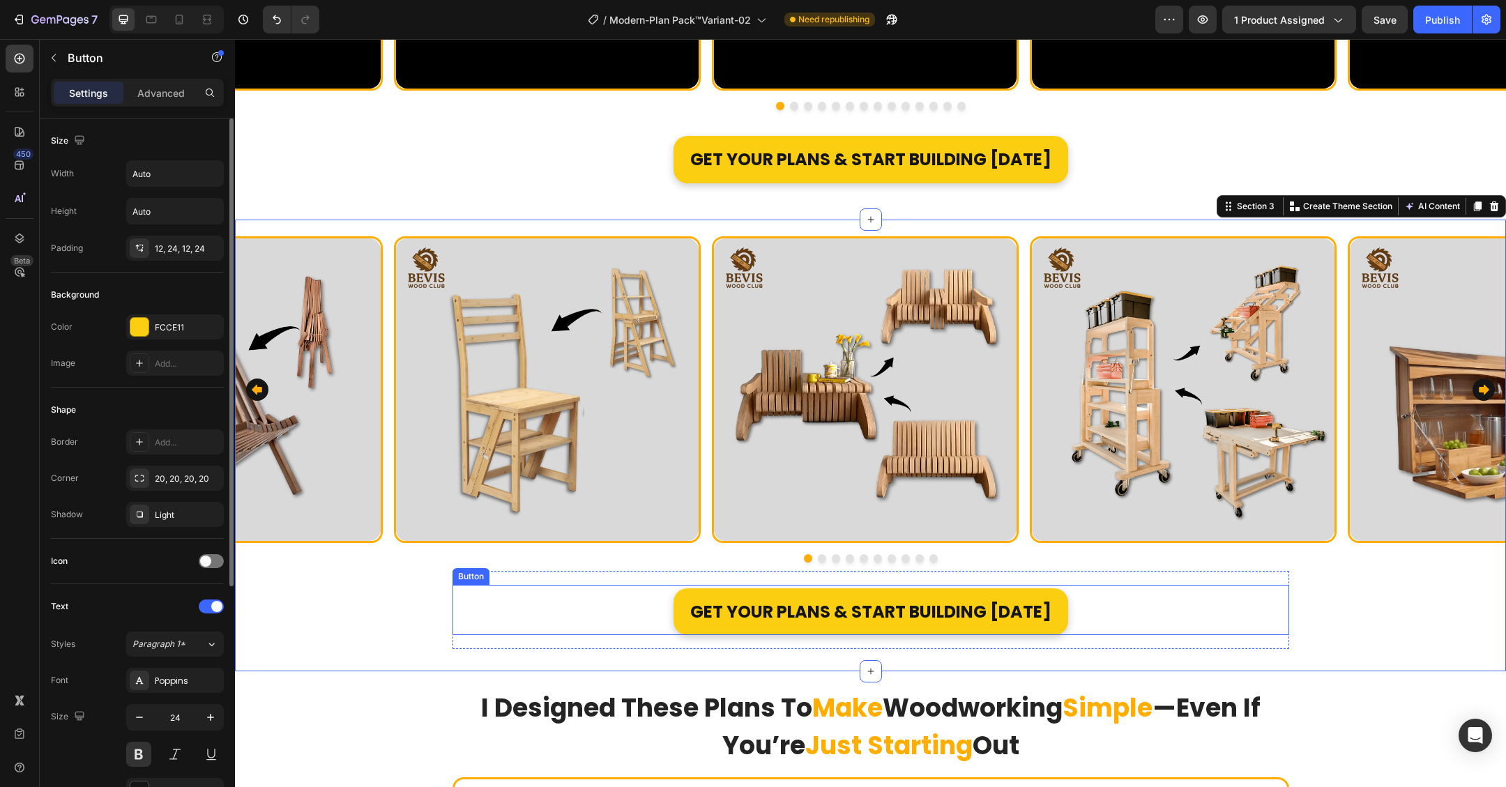
click at [1159, 610] on div "Get YOUR Plans & Start Building [DATE] Button" at bounding box center [871, 610] width 837 height 50
click at [1336, 225] on div "Image Row Image Row Image Row Image Row Image Row Image Row Image Row Image Row…" at bounding box center [870, 446] width 1271 height 452
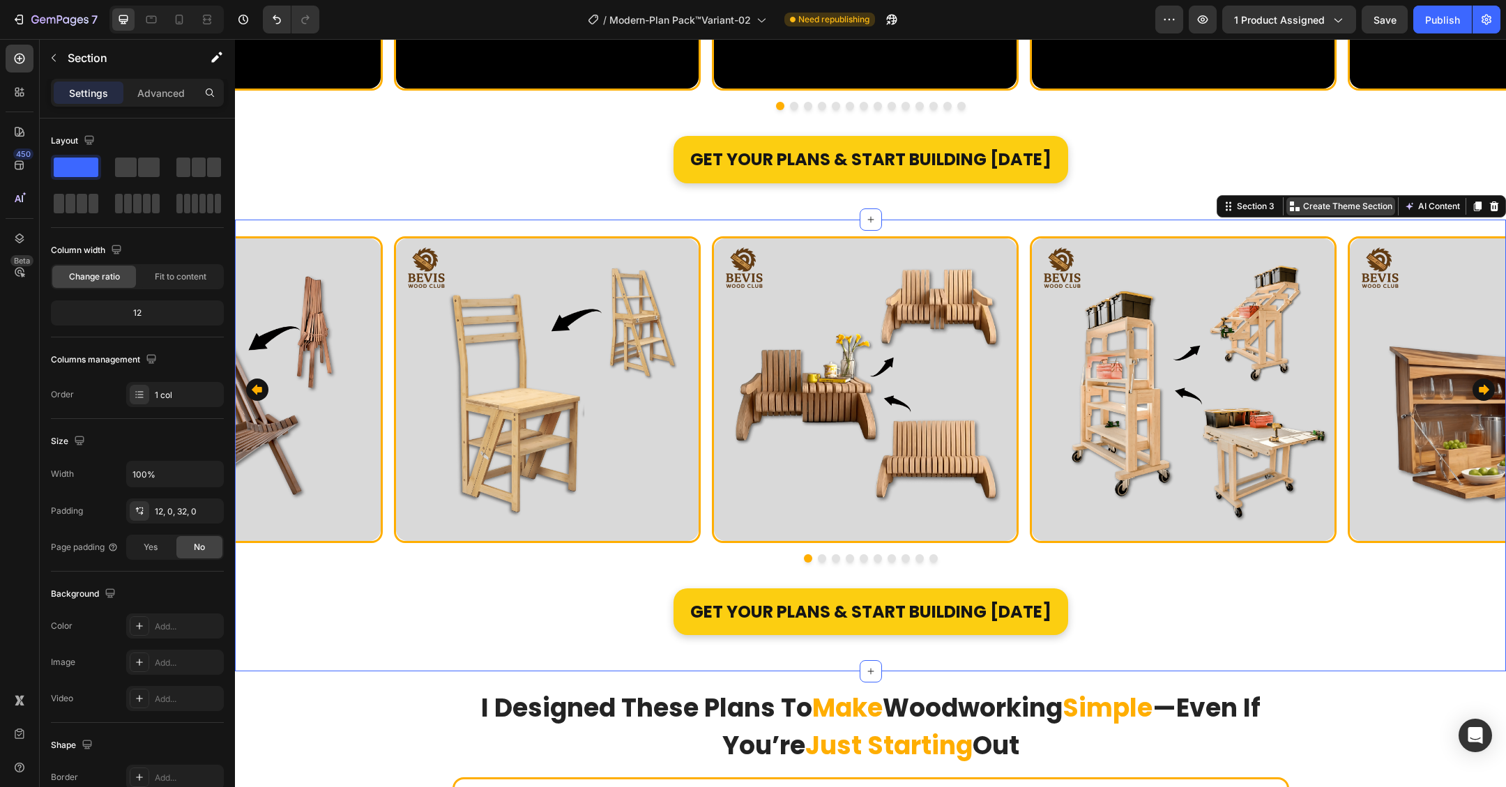
click at [1343, 210] on p "Create Theme Section" at bounding box center [1347, 206] width 89 height 13
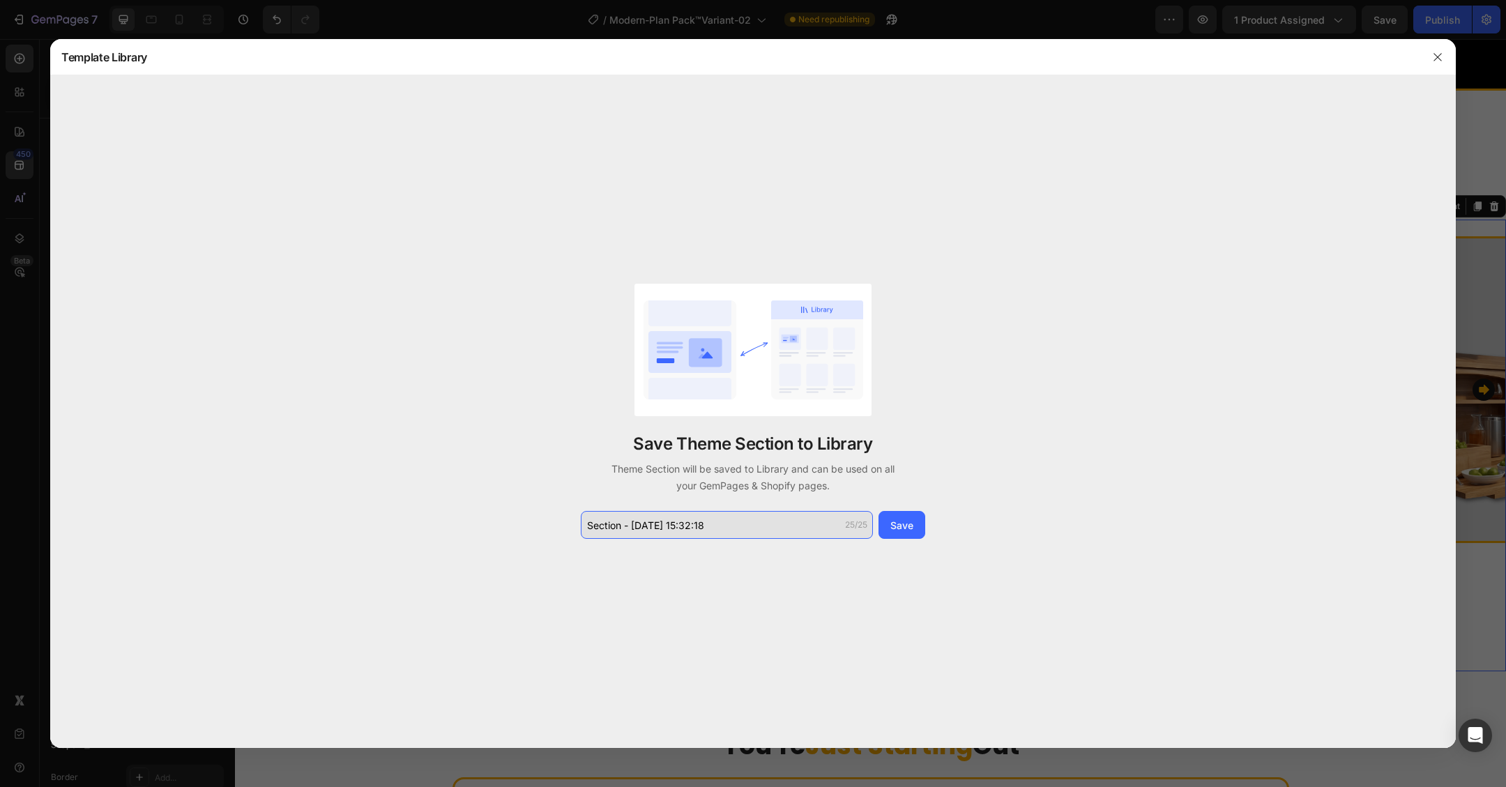
click at [718, 529] on input "Section - [DATE] 15:32:18" at bounding box center [727, 525] width 292 height 28
paste input "Carousel"
type input "Carousel-2"
click at [913, 522] on button "Save" at bounding box center [902, 525] width 47 height 28
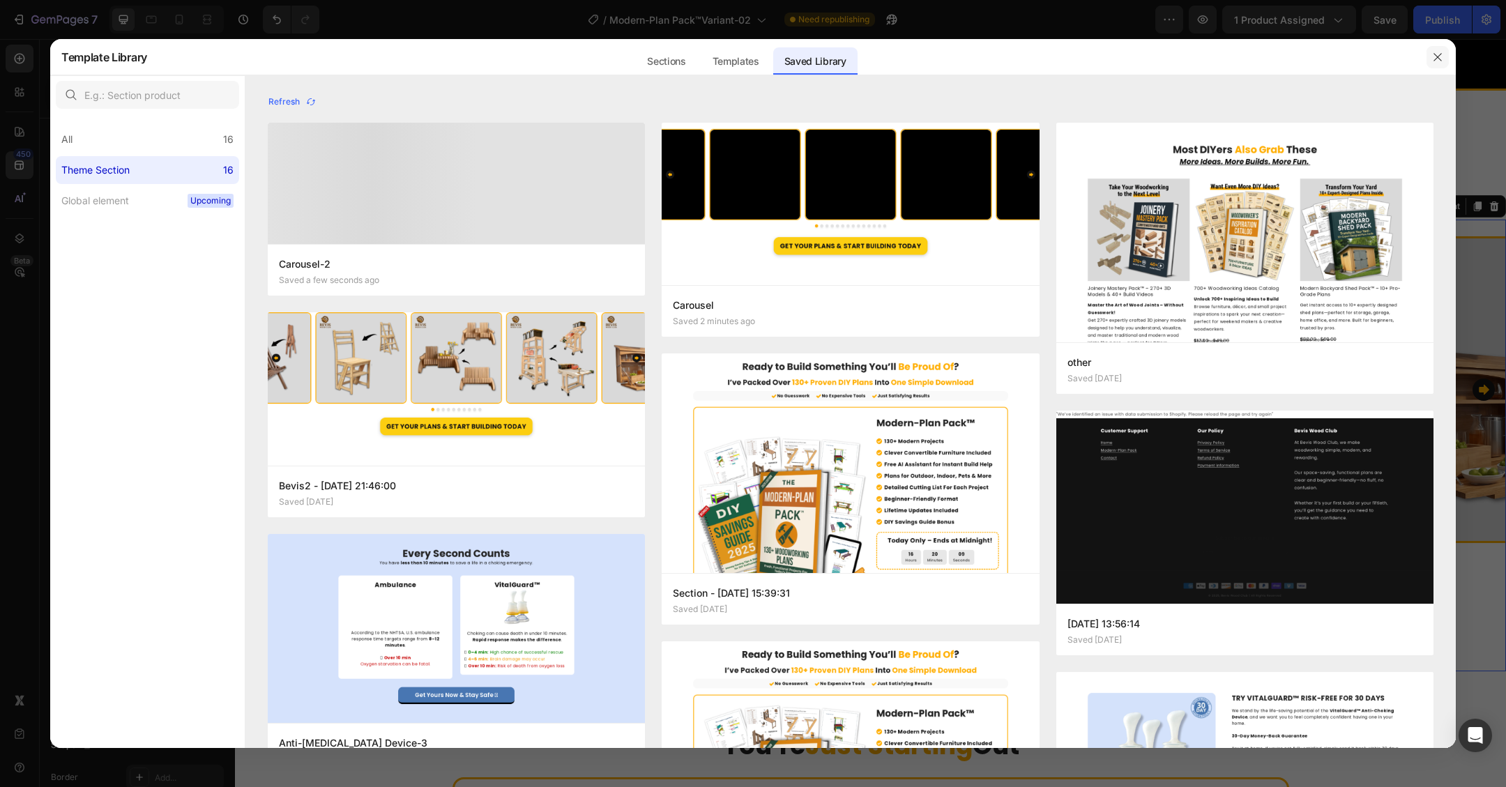
drag, startPoint x: 1438, startPoint y: 55, endPoint x: 1189, endPoint y: 22, distance: 251.2
click at [1438, 55] on icon "button" at bounding box center [1437, 57] width 11 height 11
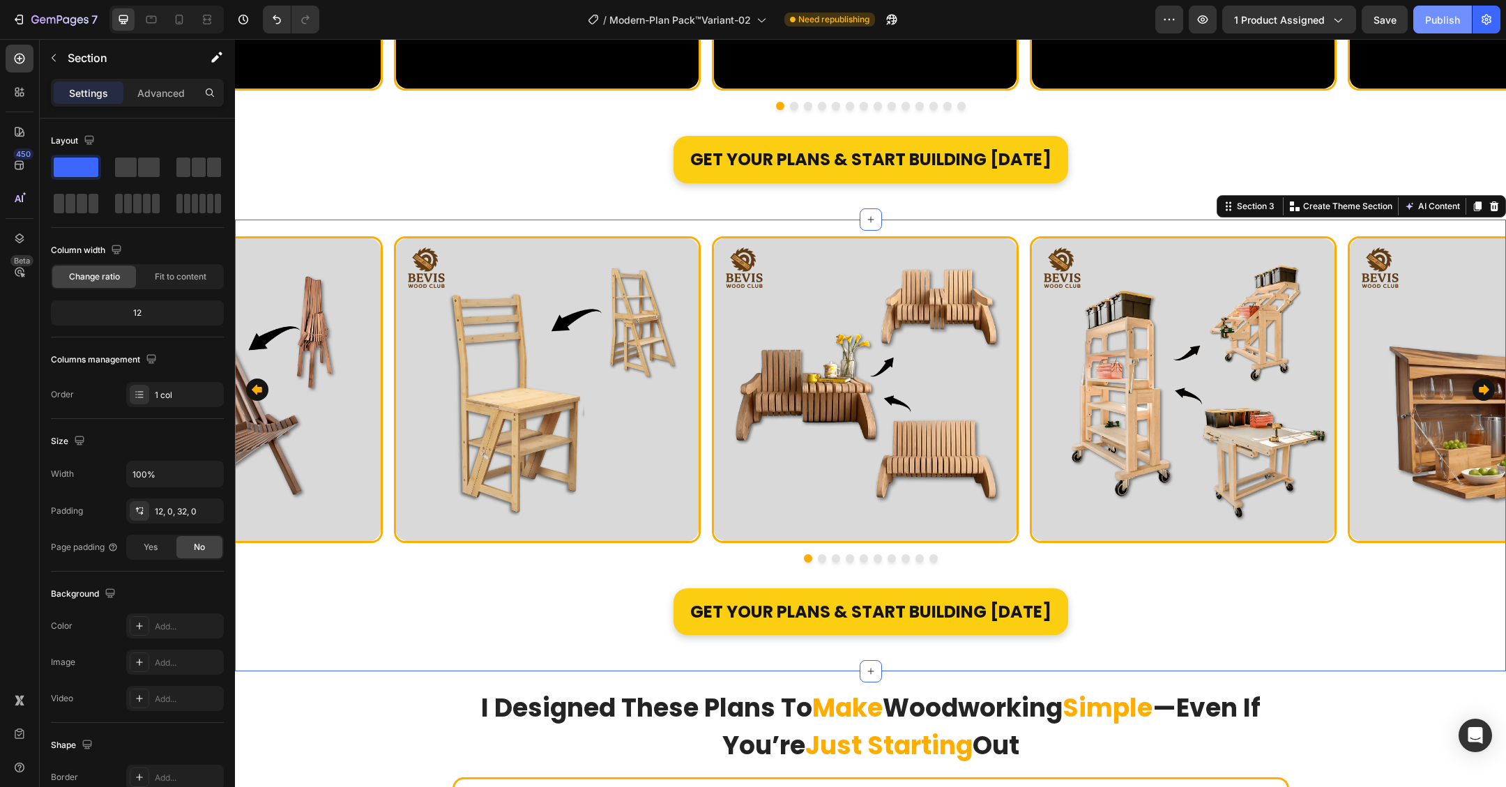
click at [1434, 24] on div "Publish" at bounding box center [1442, 20] width 35 height 15
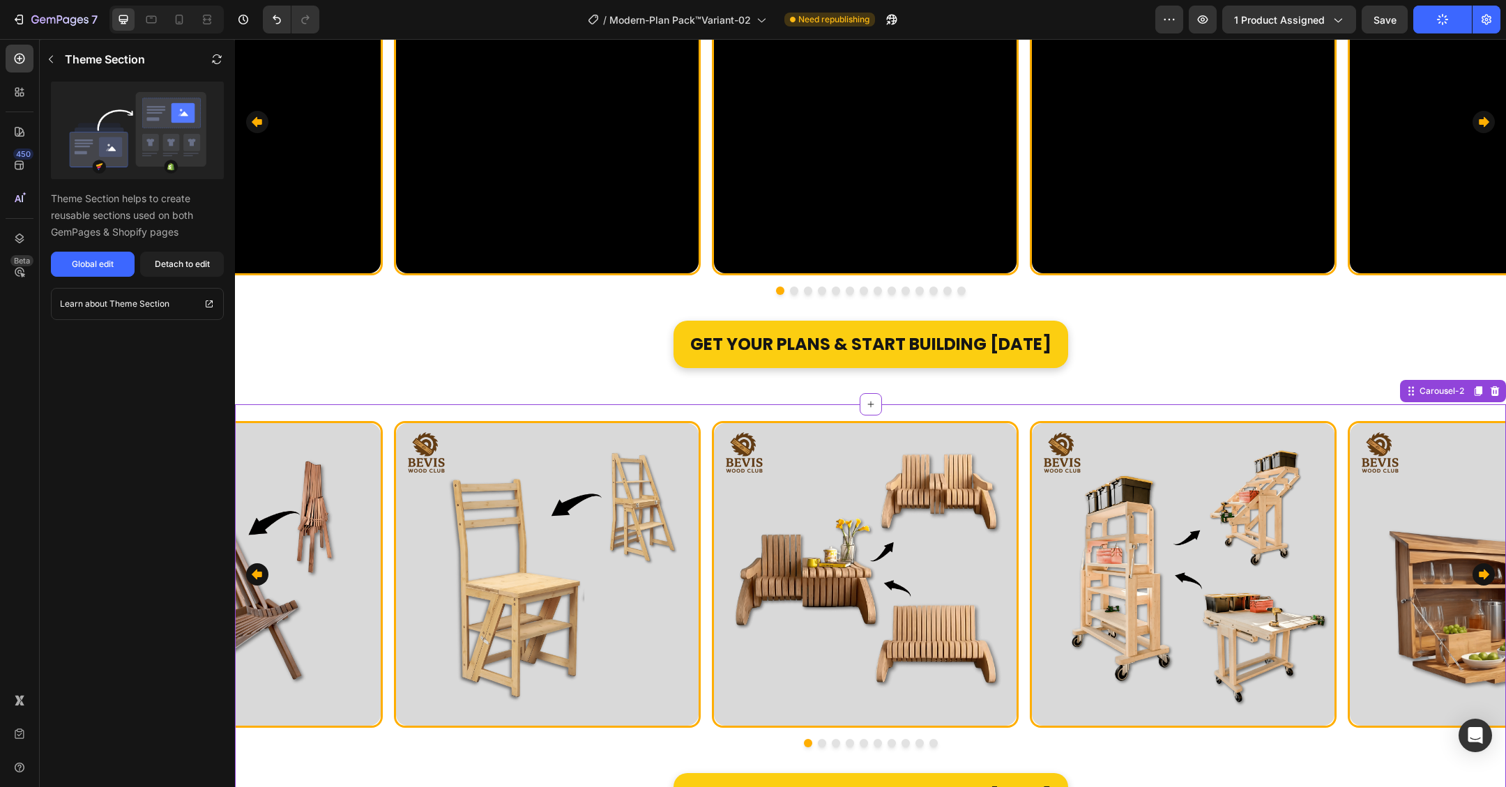
scroll to position [1372, 0]
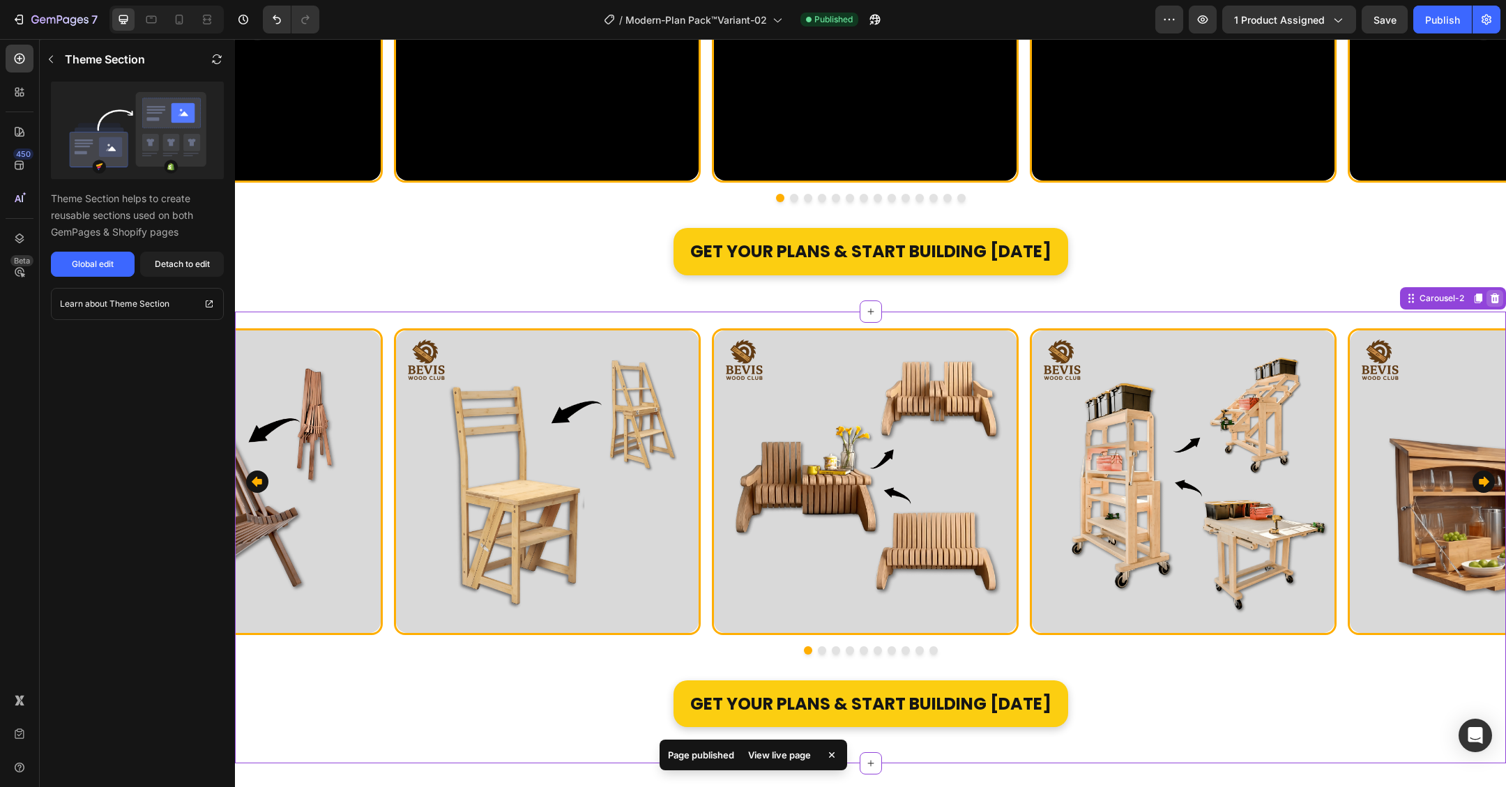
click at [1489, 299] on icon at bounding box center [1494, 298] width 11 height 11
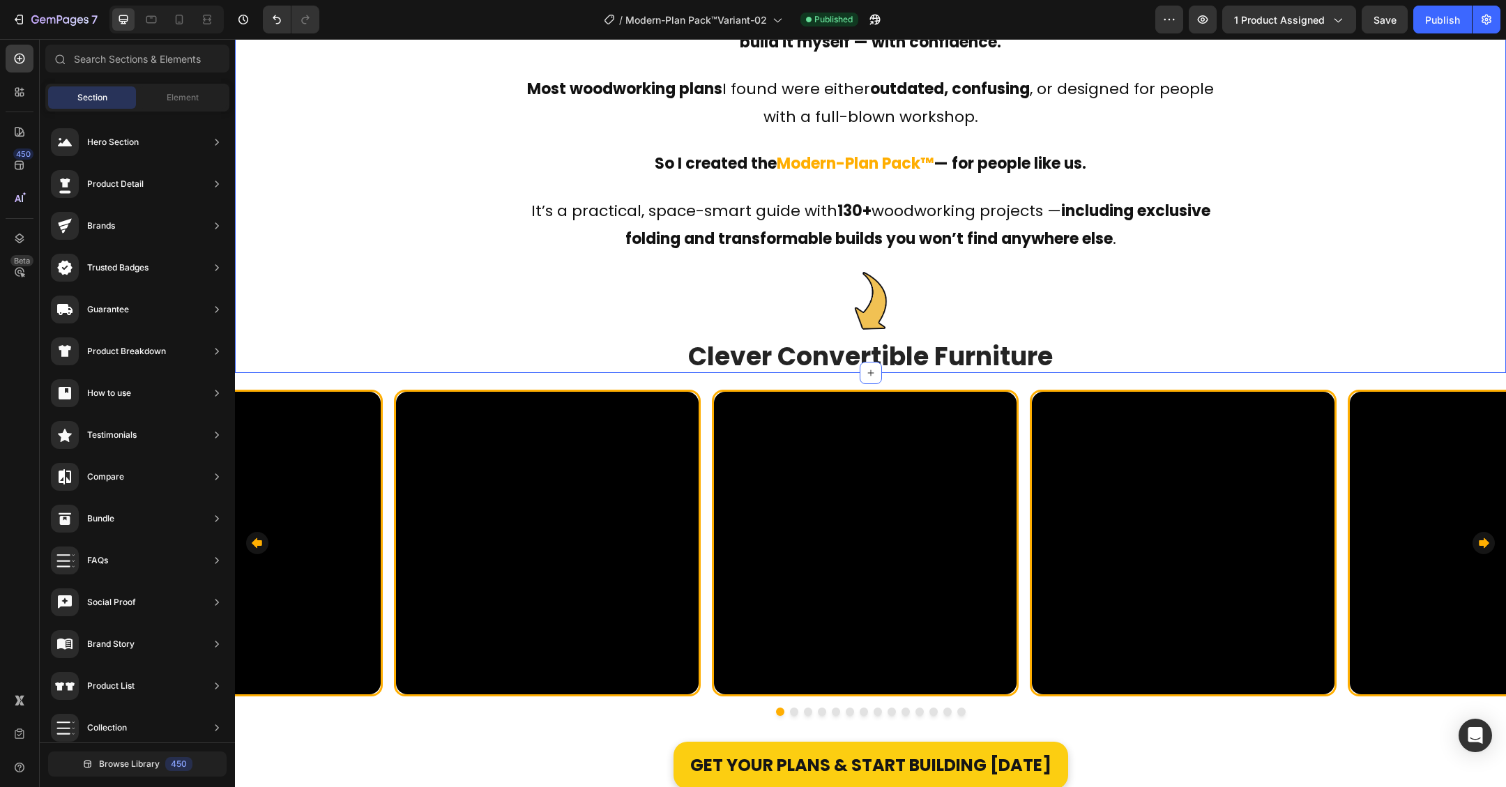
scroll to position [960, 0]
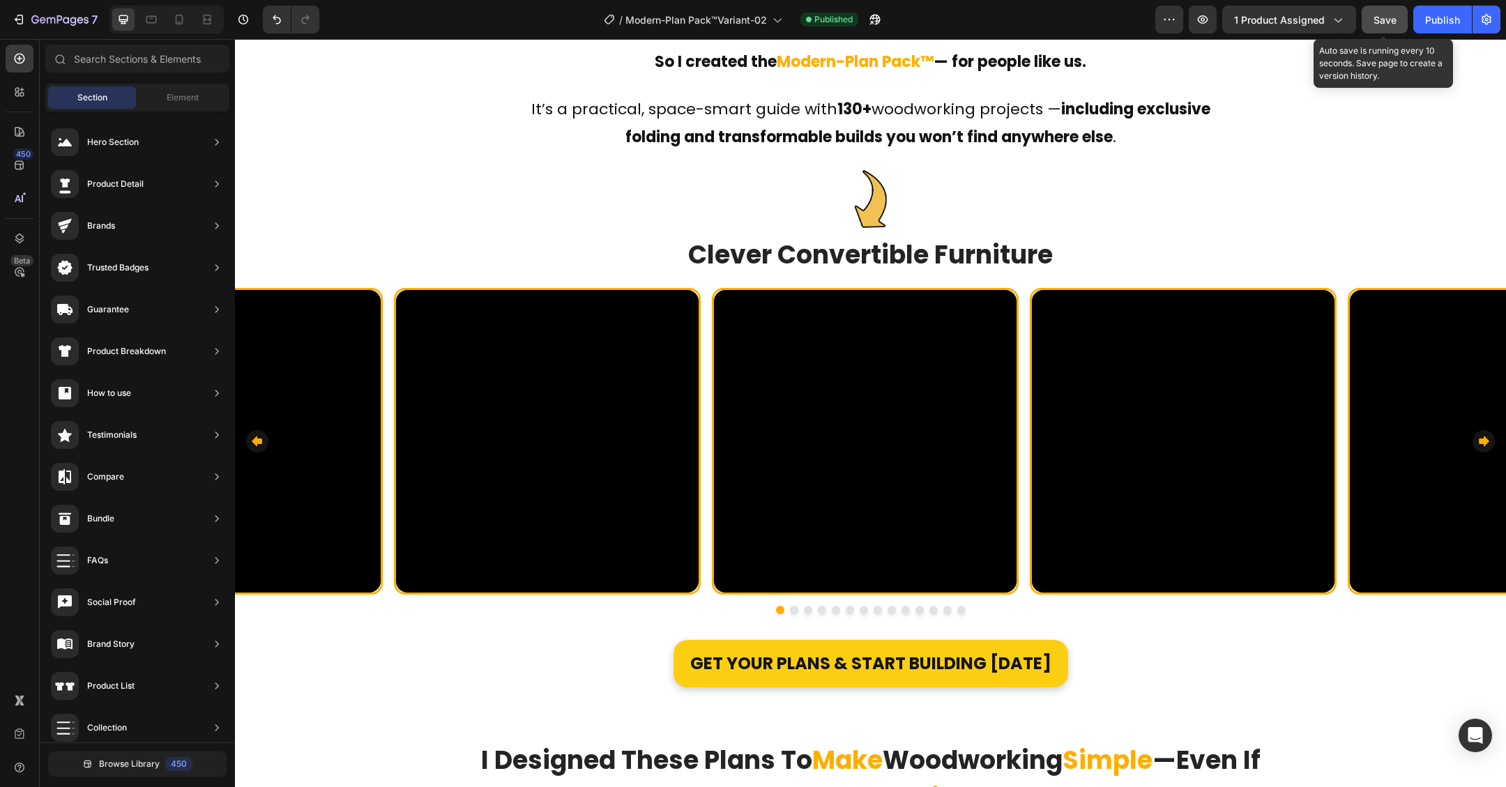
click at [1381, 27] on button "Save" at bounding box center [1385, 20] width 46 height 28
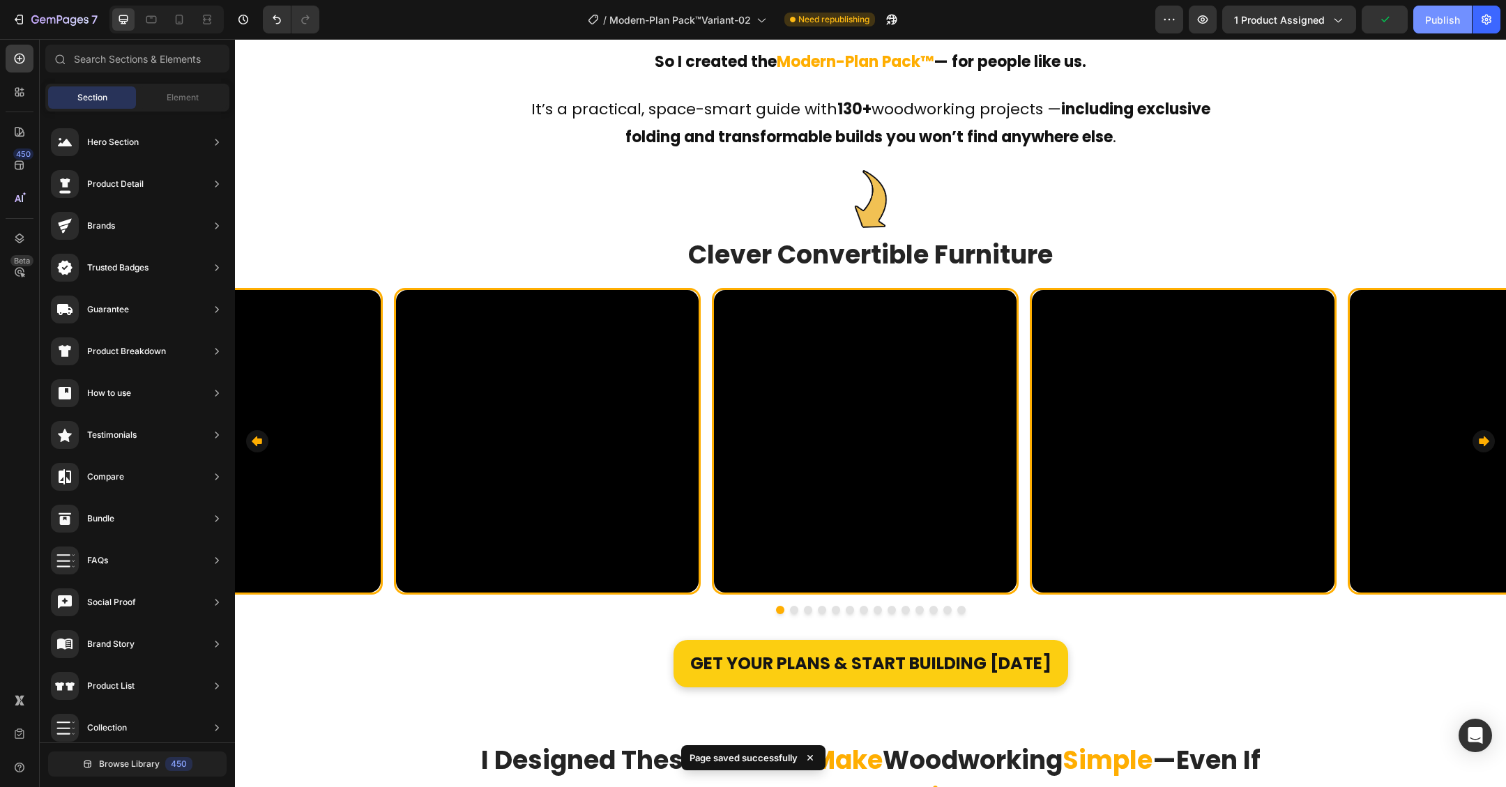
click at [1455, 17] on div "Publish" at bounding box center [1442, 20] width 35 height 15
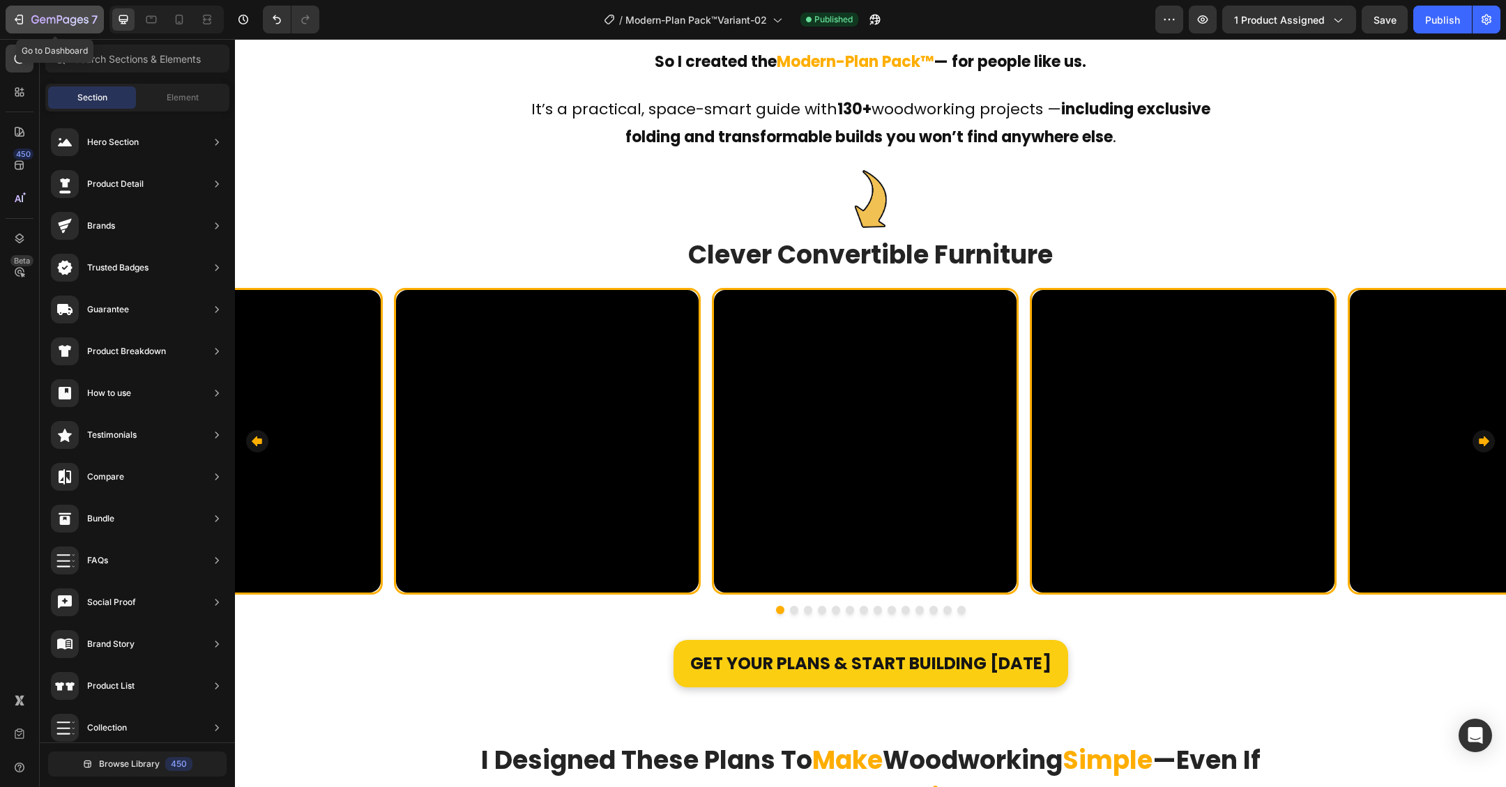
click at [57, 20] on icon "button" at bounding box center [60, 19] width 6 height 8
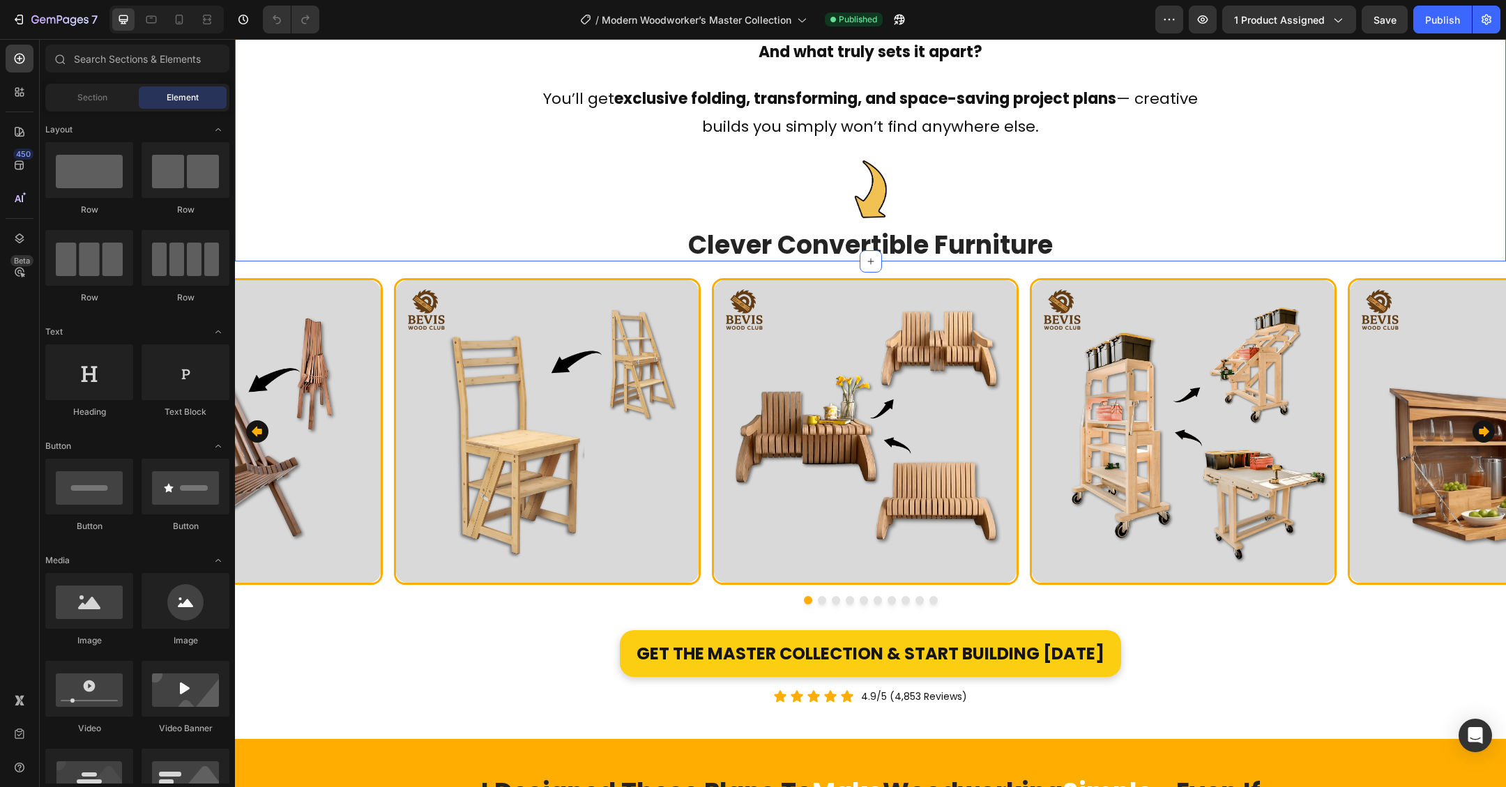
scroll to position [1171, 0]
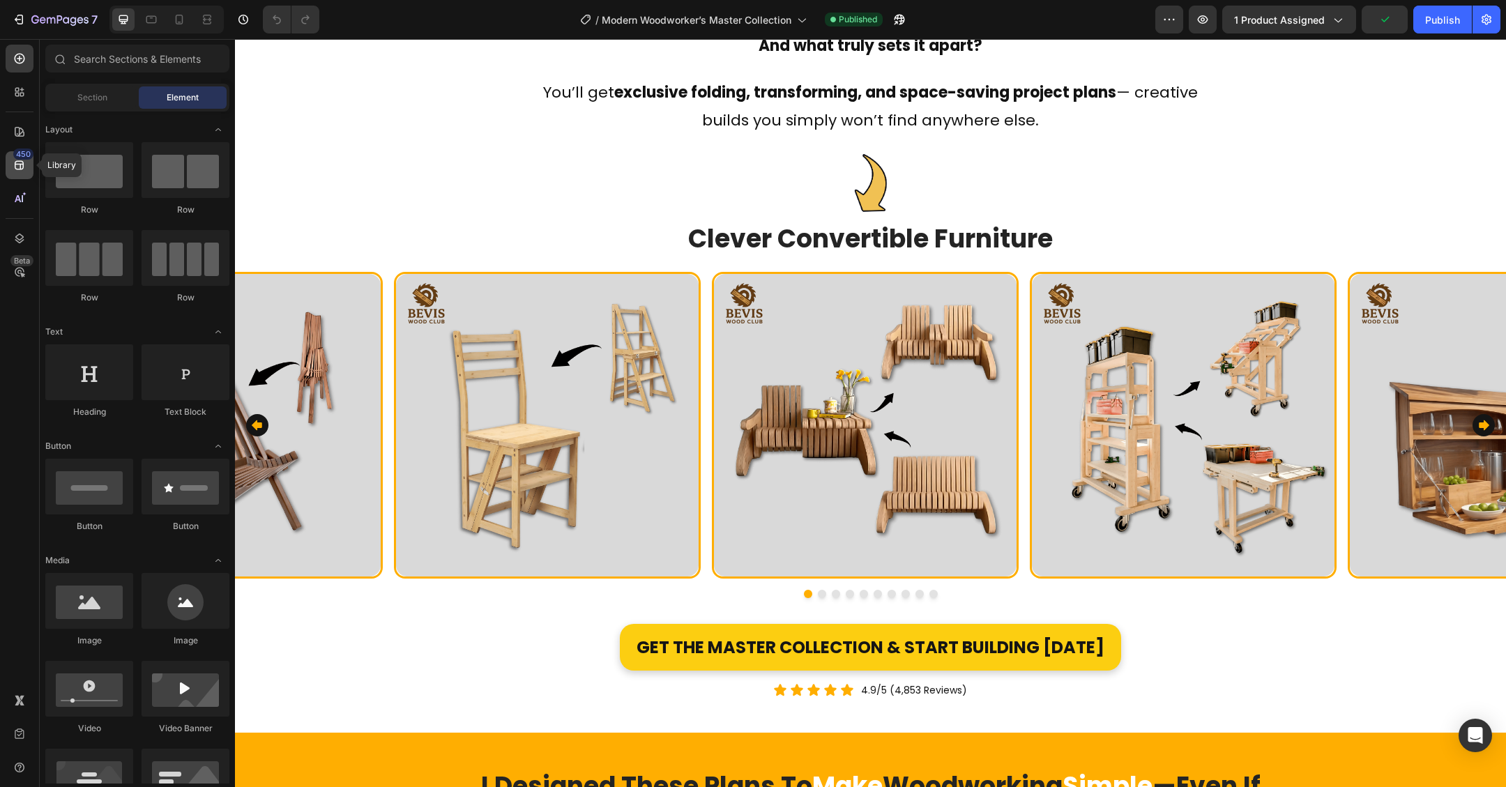
click at [18, 161] on icon at bounding box center [19, 165] width 9 height 9
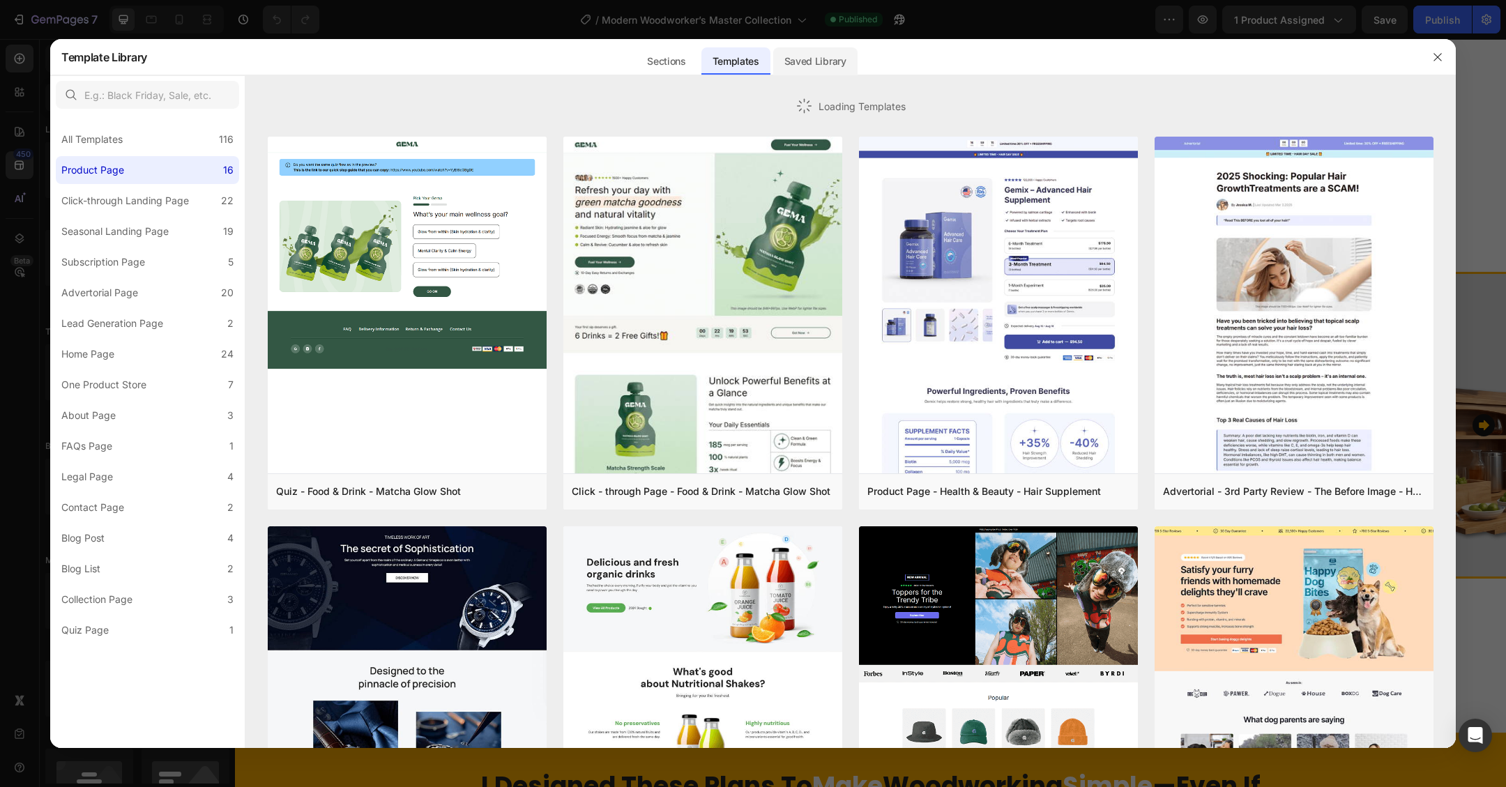
click at [794, 63] on div "Saved Library" at bounding box center [815, 61] width 84 height 28
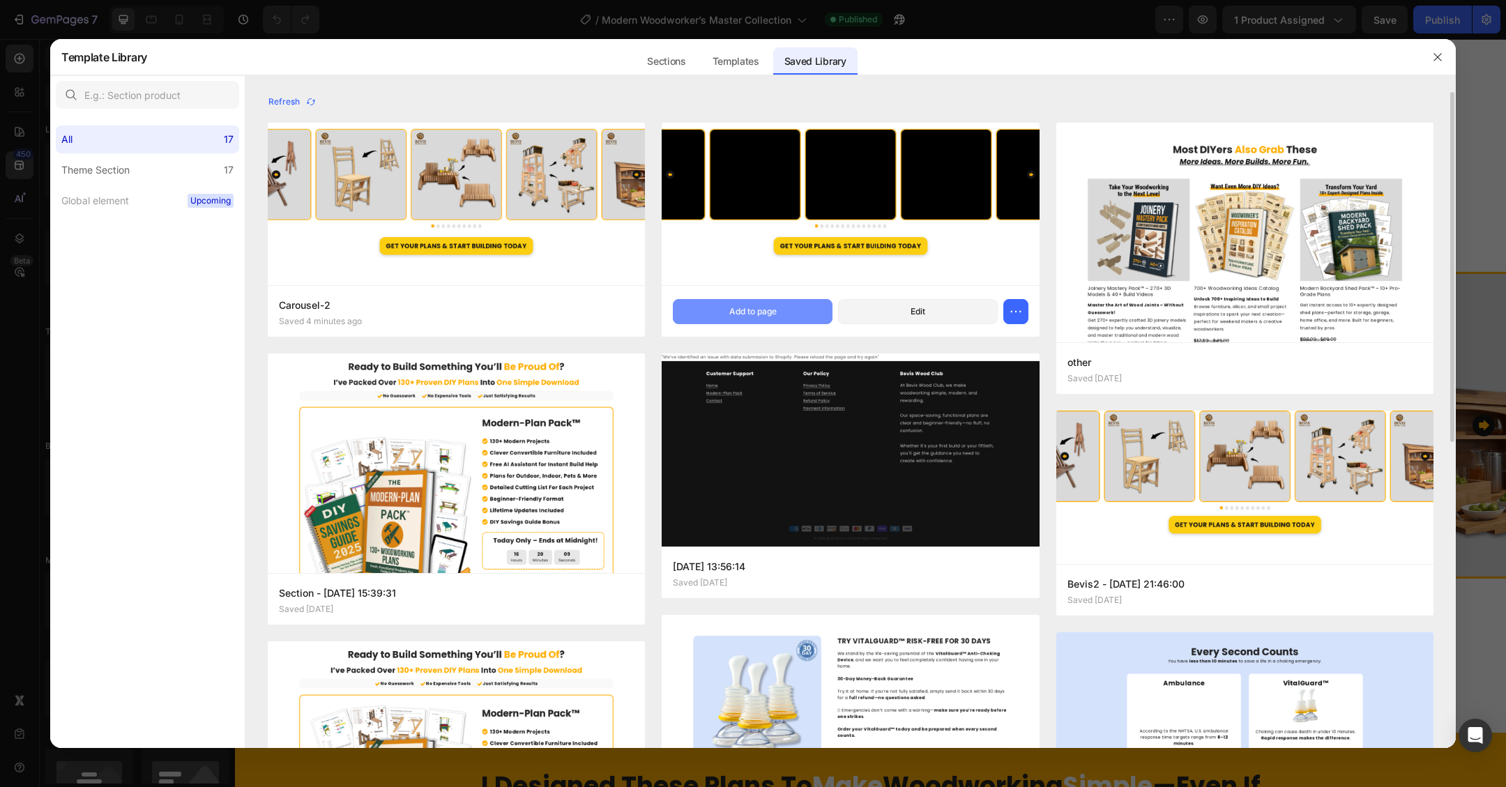
click at [725, 320] on button "Add to page" at bounding box center [753, 311] width 160 height 25
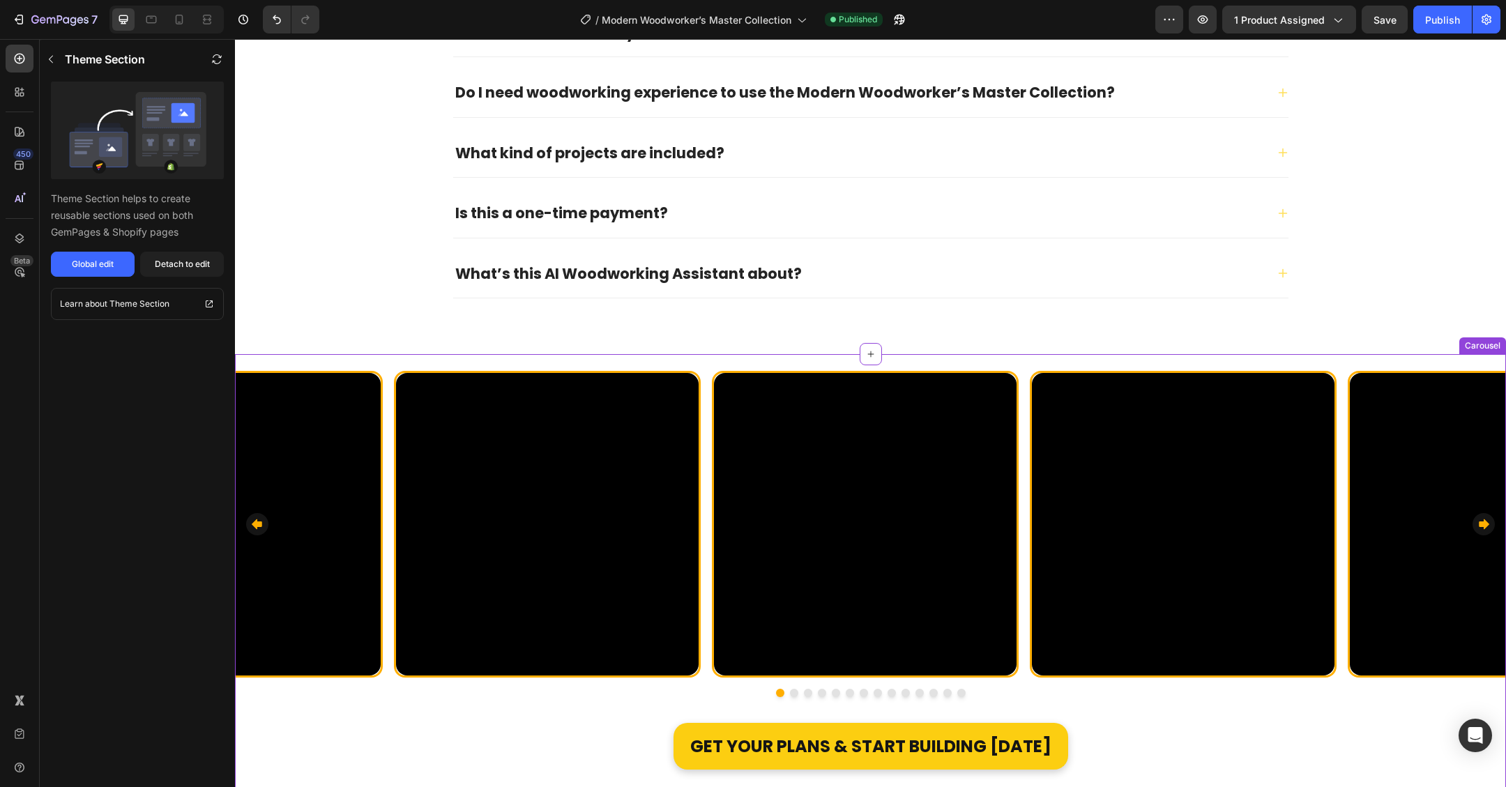
scroll to position [9357, 0]
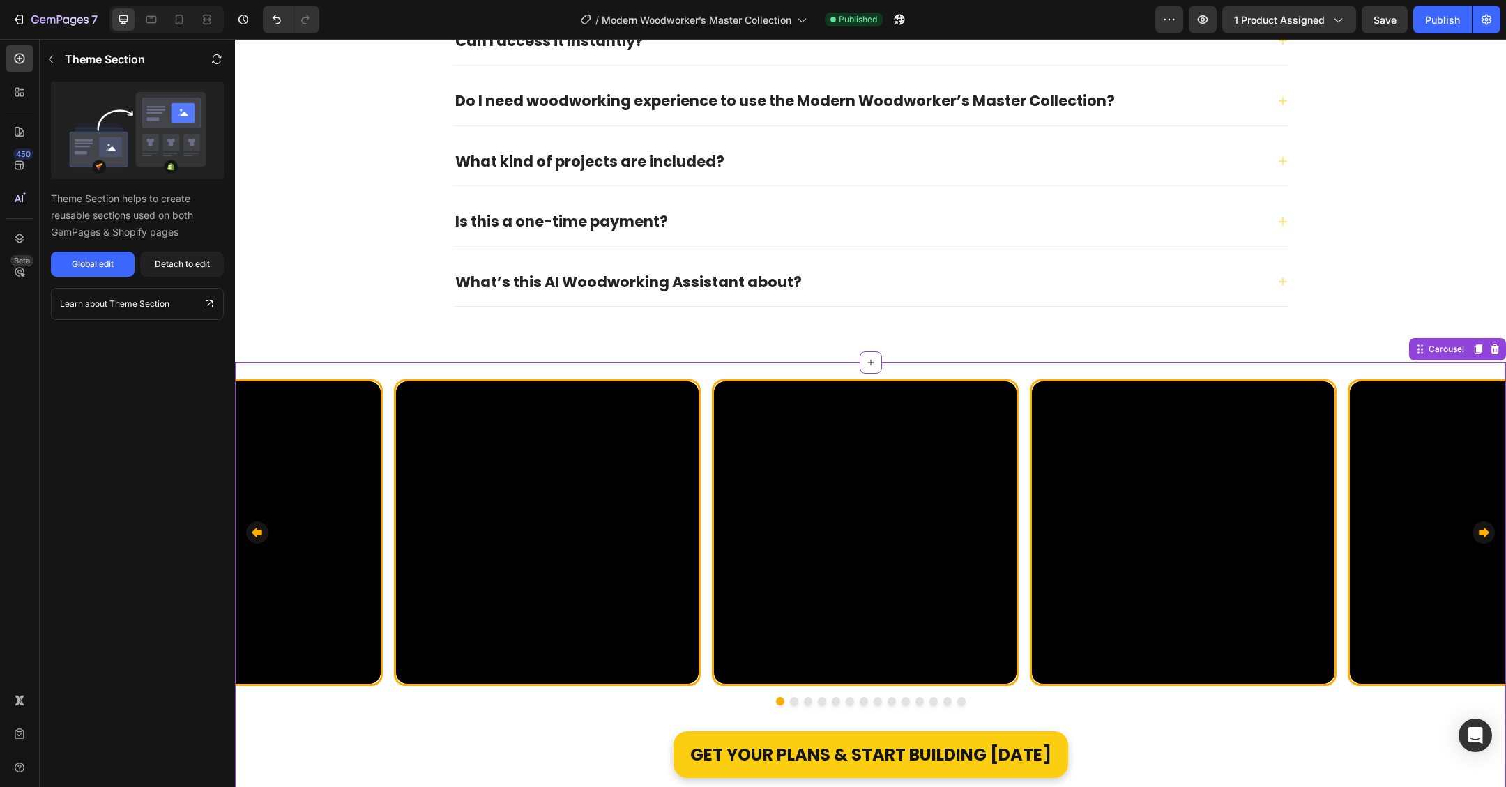
click at [1463, 365] on div "Video Row Video Row Video Row Video Row Video Row Video Row Video Row Video Row…" at bounding box center [870, 589] width 1271 height 452
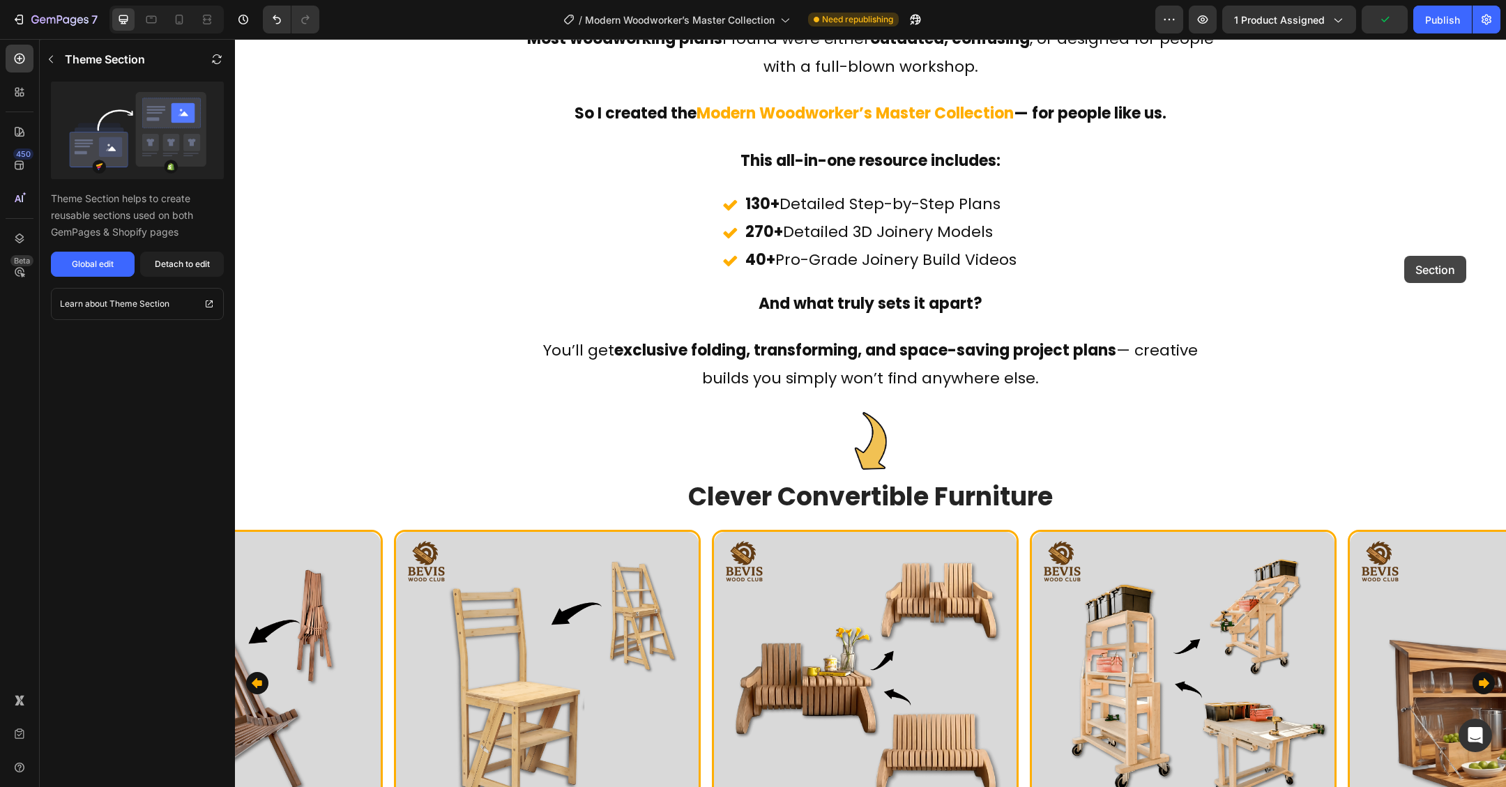
scroll to position [883, 0]
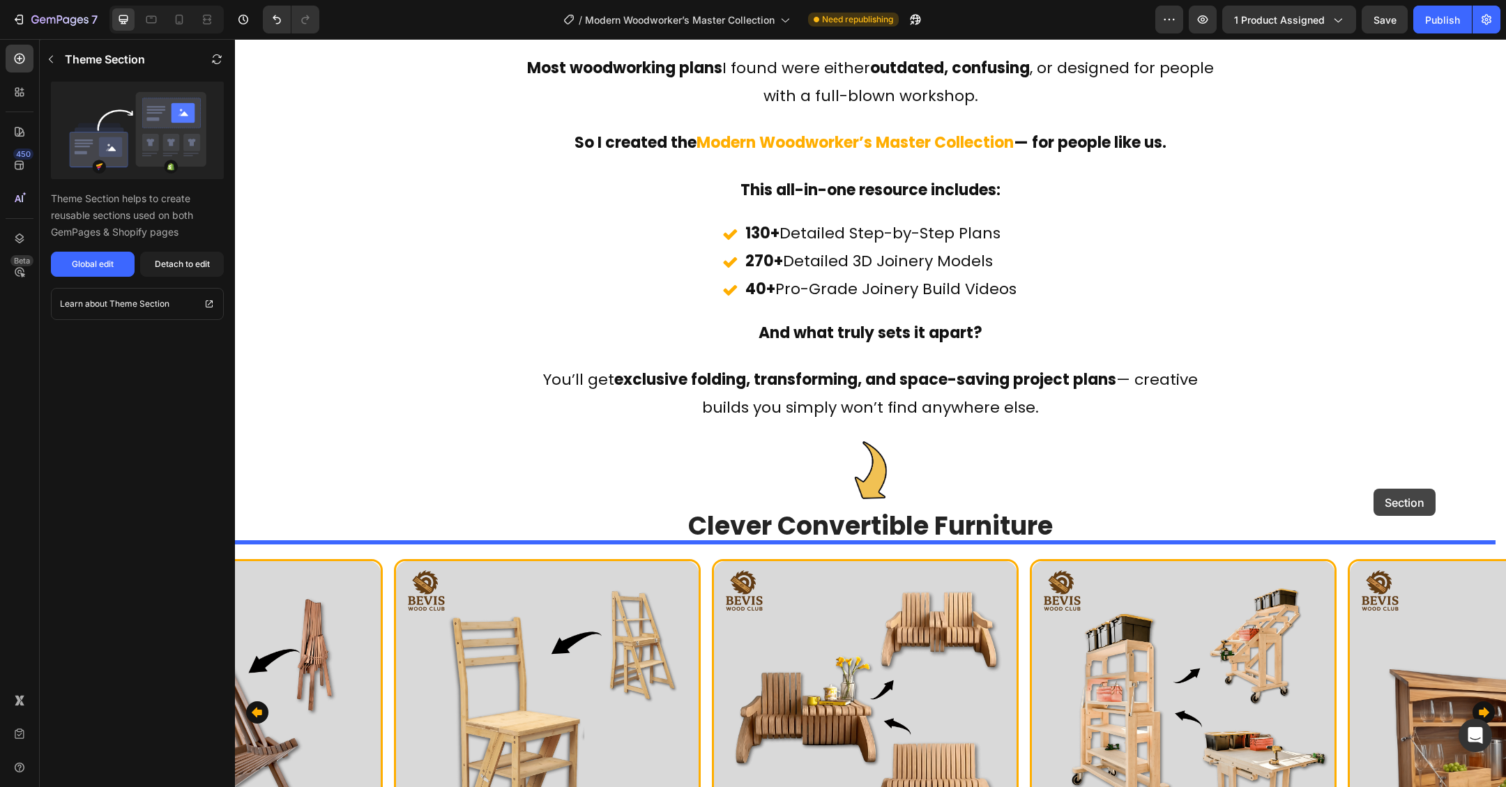
drag, startPoint x: 1410, startPoint y: 351, endPoint x: 1374, endPoint y: 489, distance: 142.7
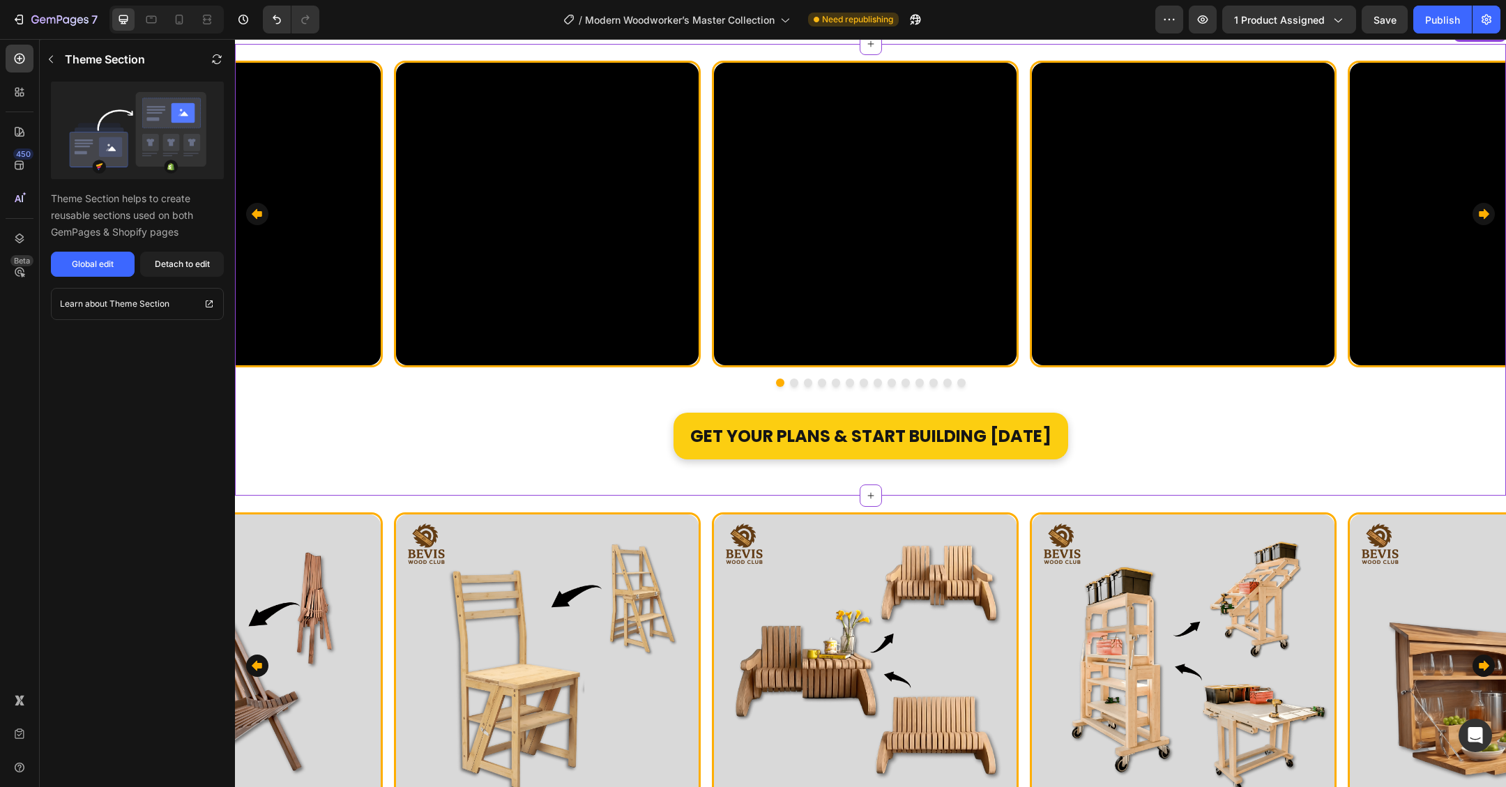
scroll to position [1392, 0]
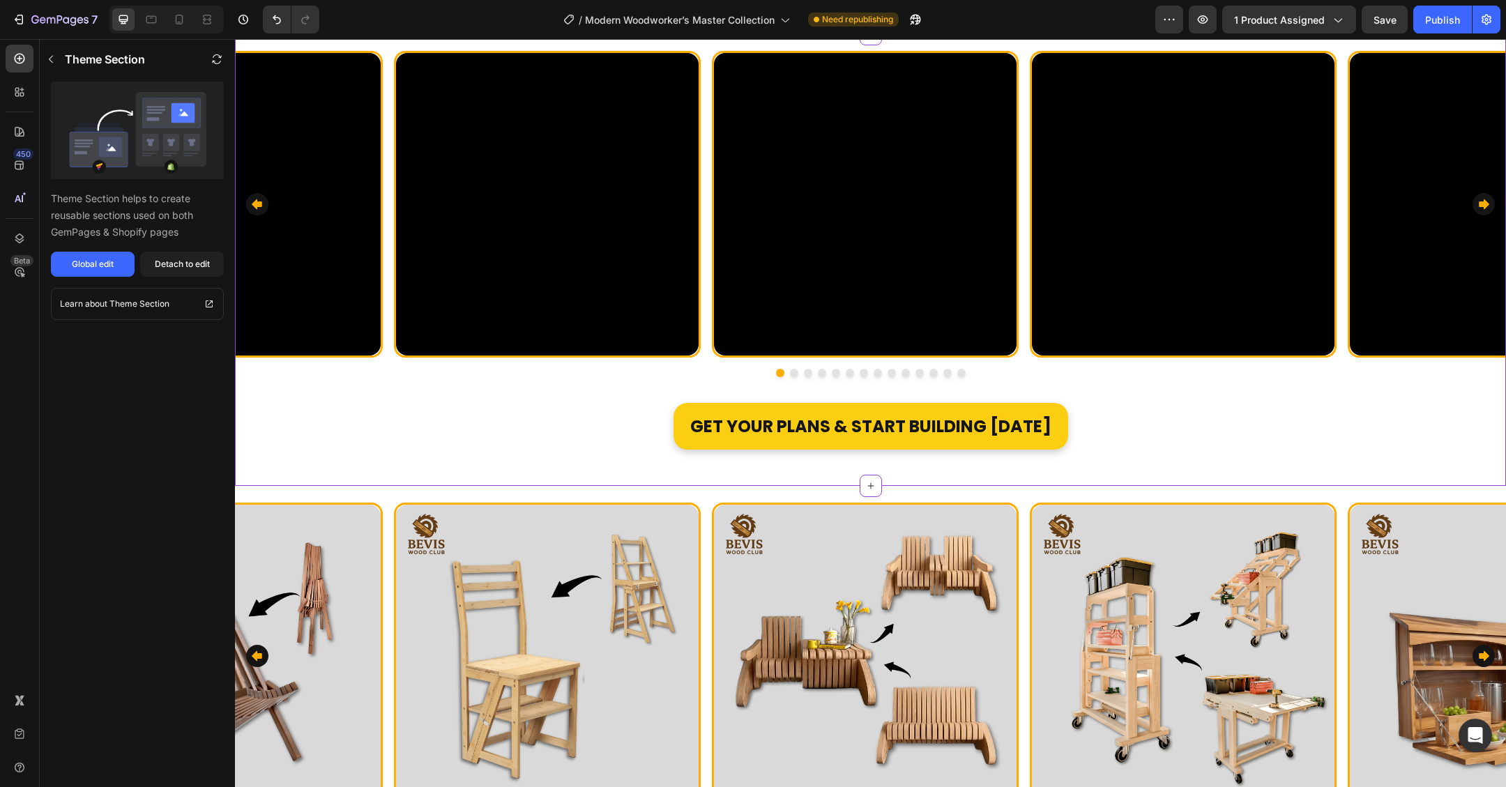
click at [1151, 430] on div "Get YOUR Plans & Start Building [DATE] Button" at bounding box center [871, 425] width 837 height 50
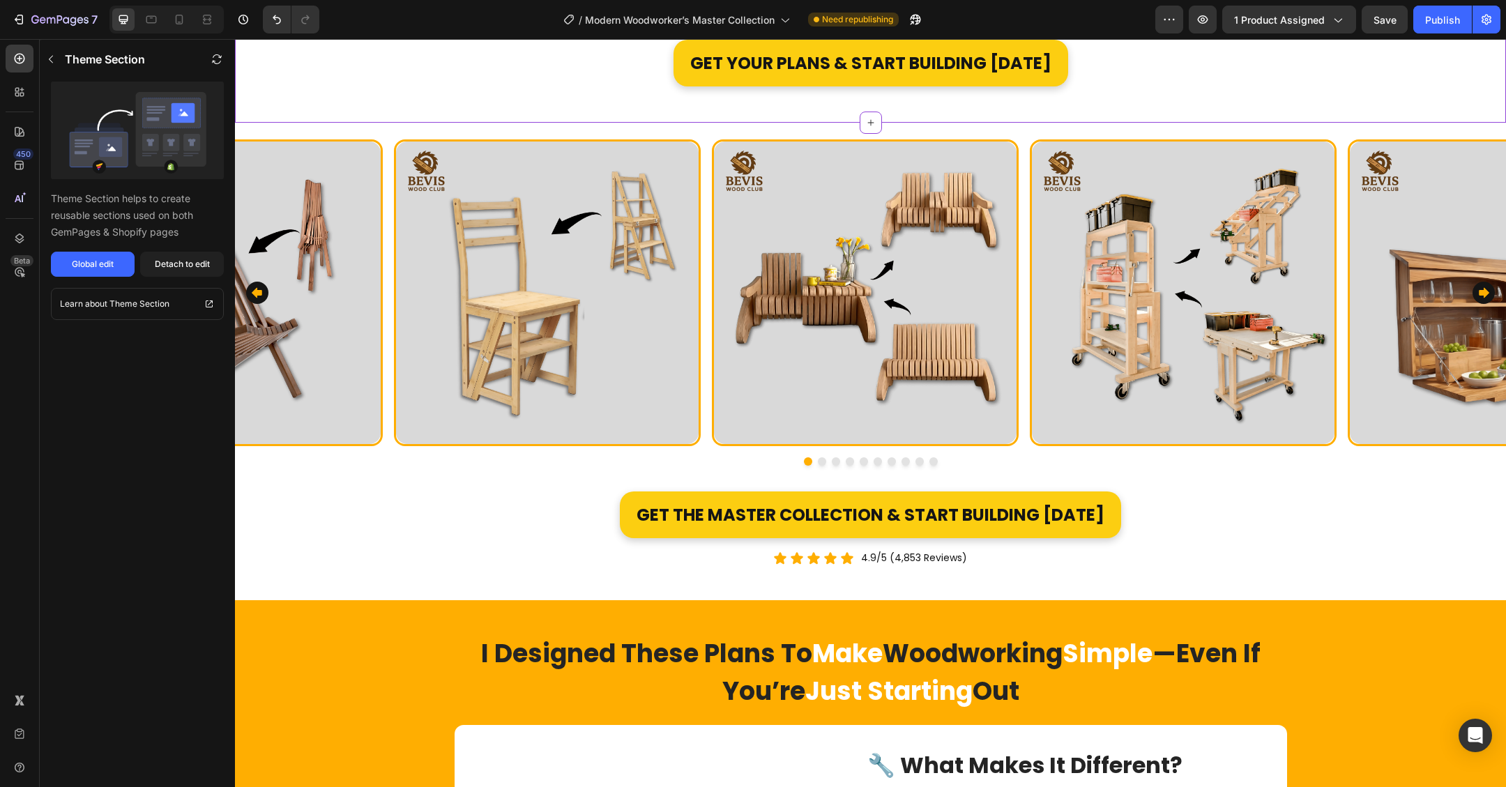
scroll to position [1777, 0]
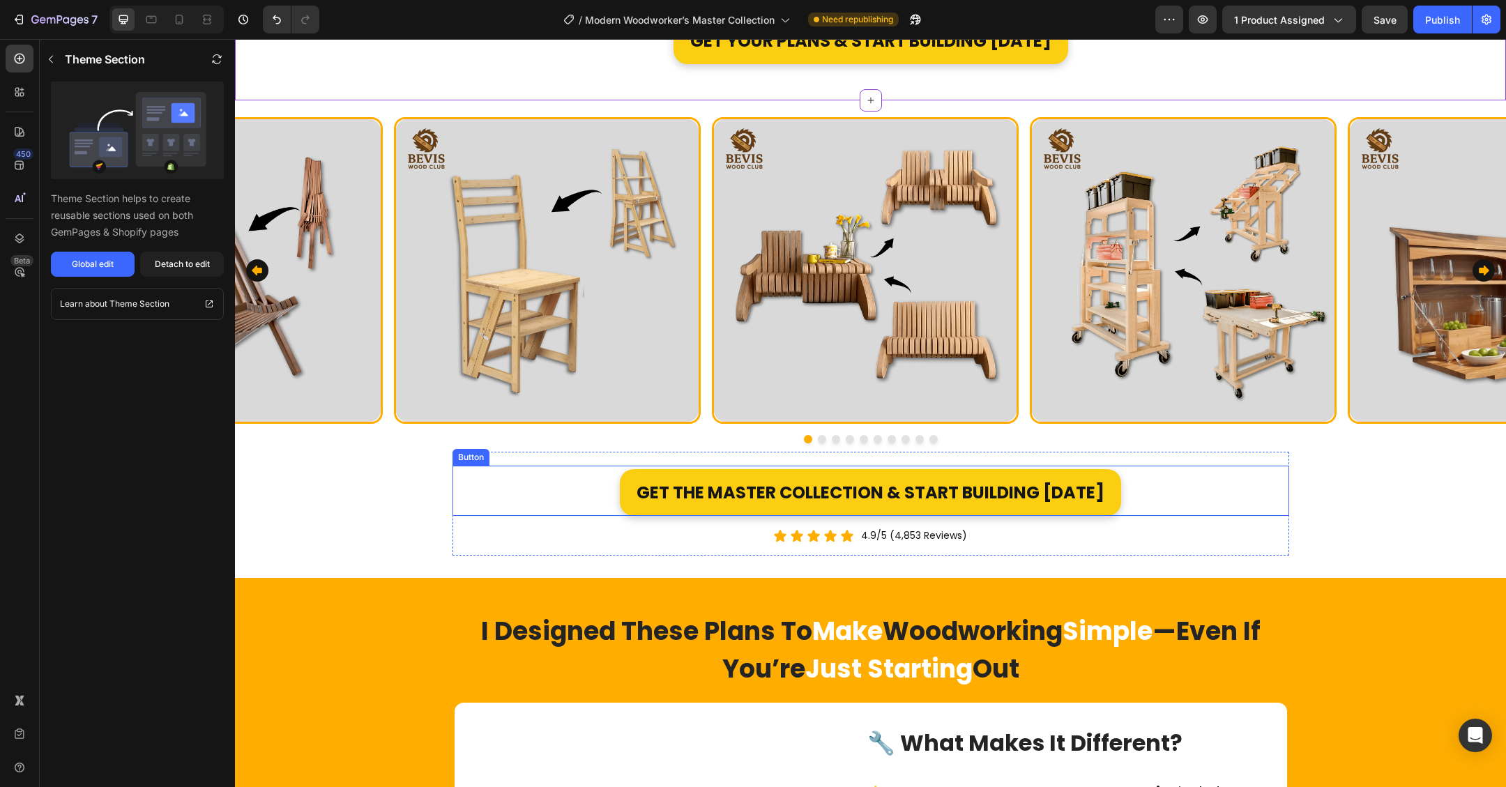
click at [1169, 494] on div "Get the Master Collection & Start Building Today Button" at bounding box center [871, 491] width 837 height 50
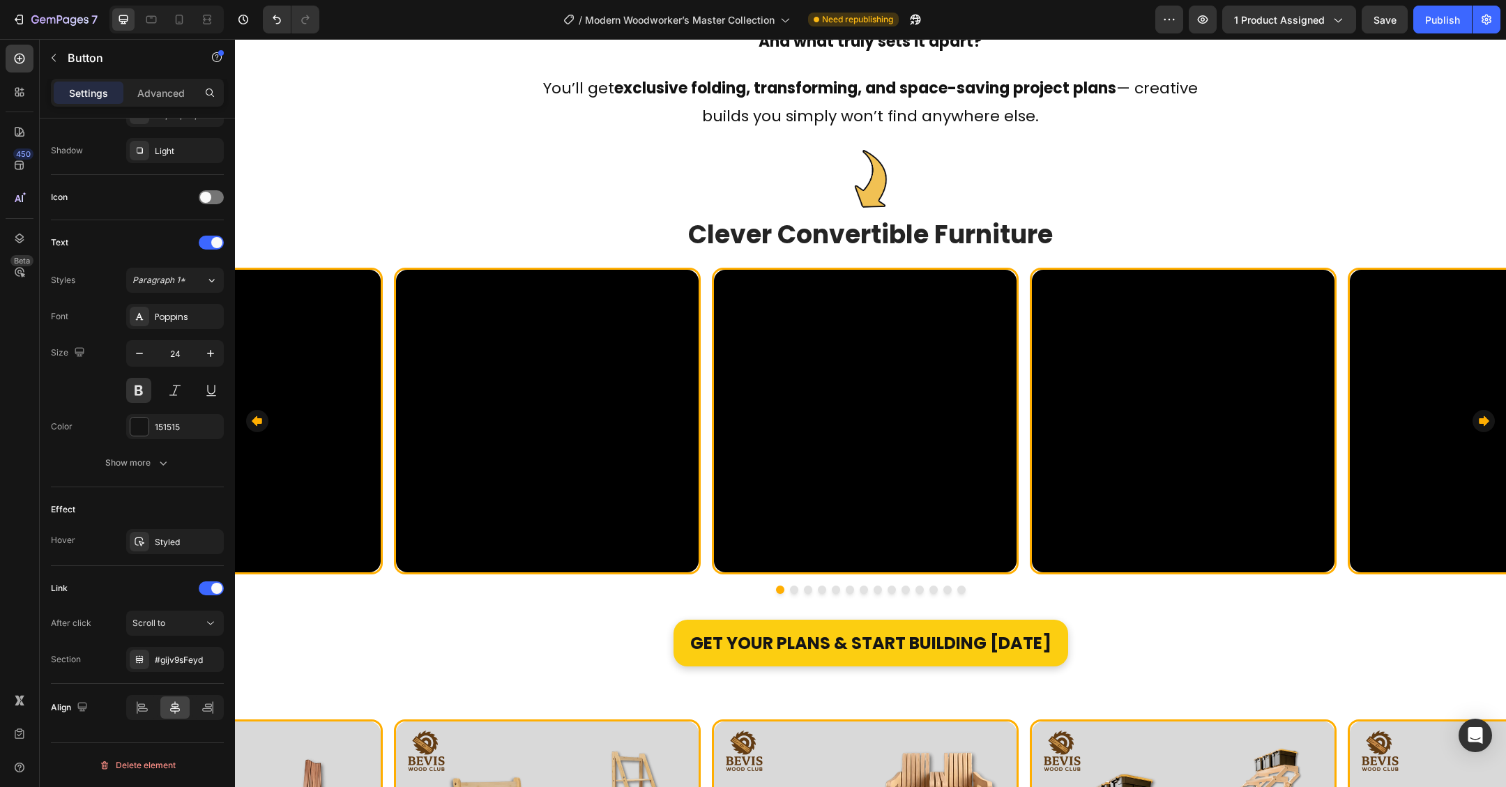
scroll to position [1147, 0]
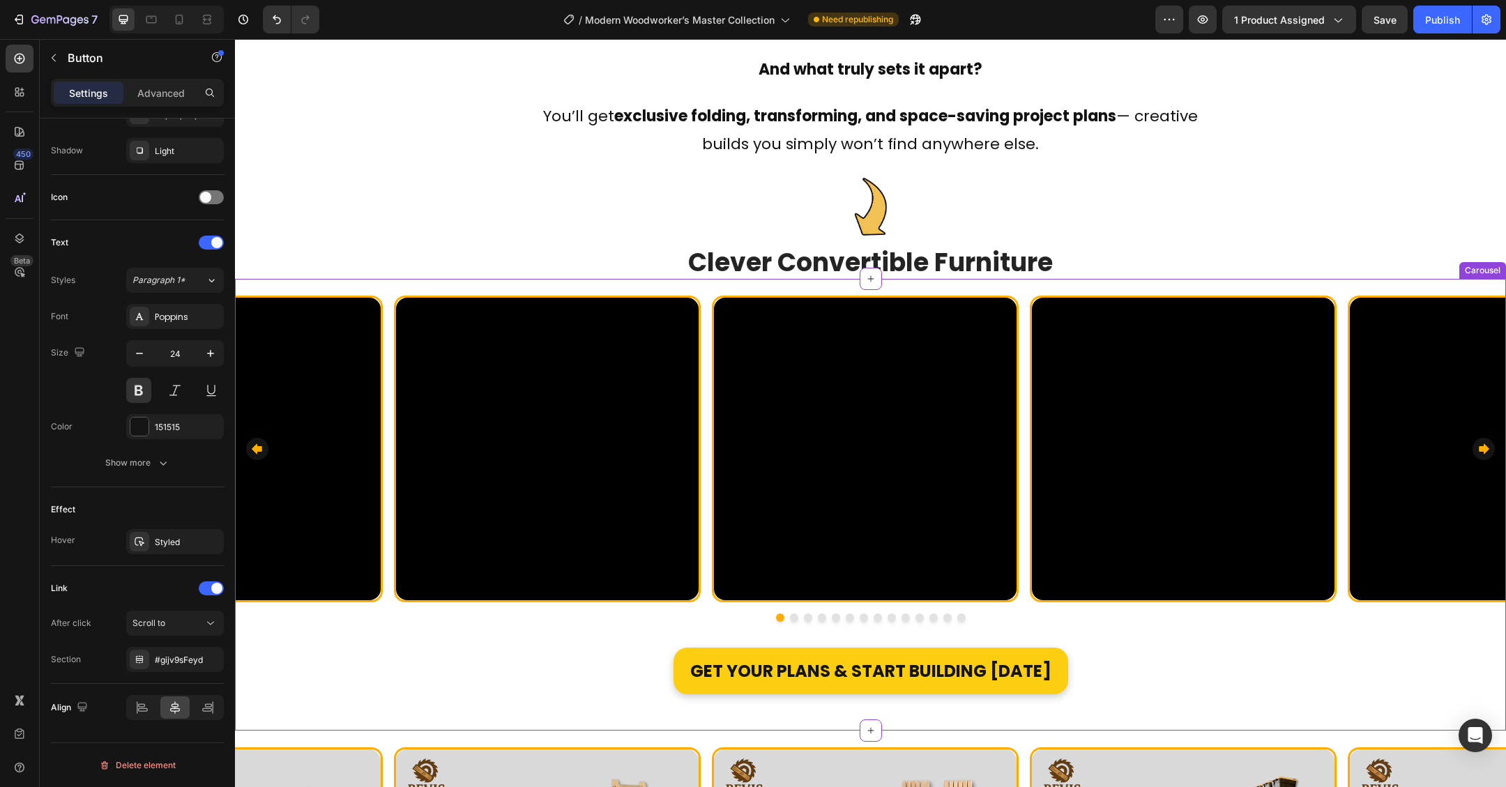
click at [1096, 683] on div "Get YOUR Plans & Start Building [DATE] Button" at bounding box center [871, 669] width 837 height 50
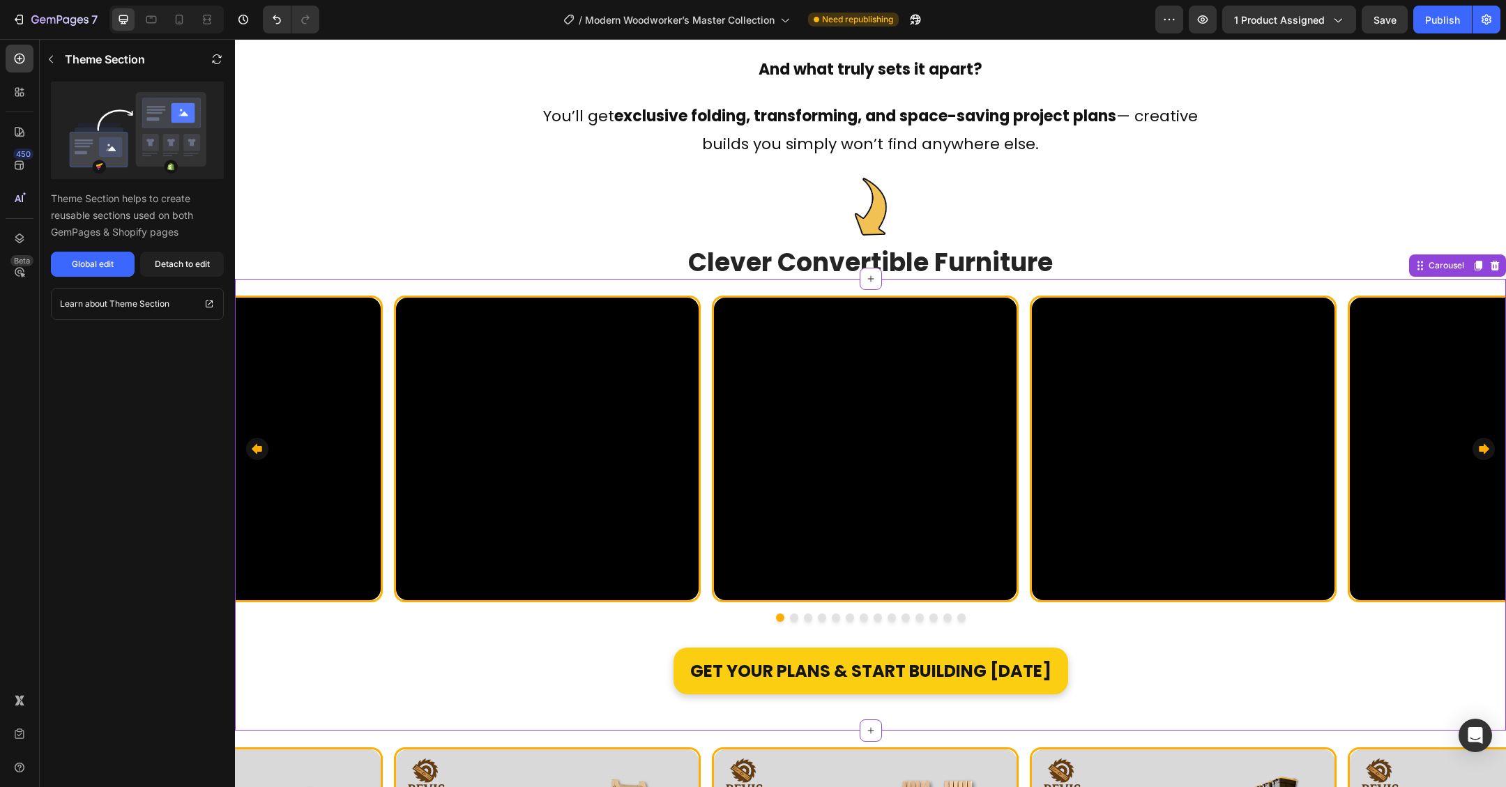
click at [1038, 669] on p "Get YOUR Plans & Start Building [DATE]" at bounding box center [870, 671] width 361 height 30
click at [183, 268] on div "Detach to edit" at bounding box center [182, 264] width 55 height 13
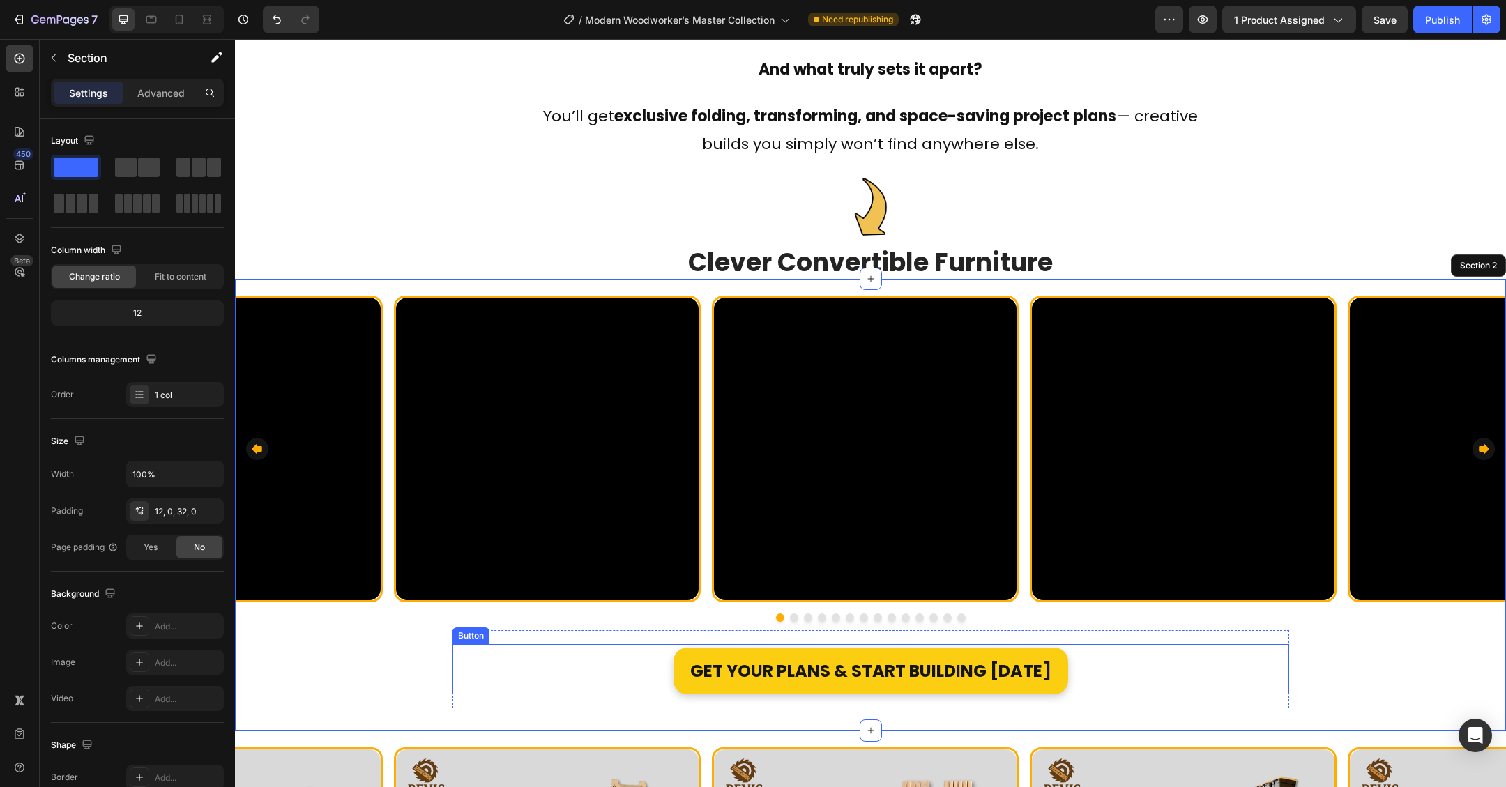
click at [1084, 681] on div "Get YOUR Plans & Start Building [DATE] Button" at bounding box center [871, 669] width 837 height 50
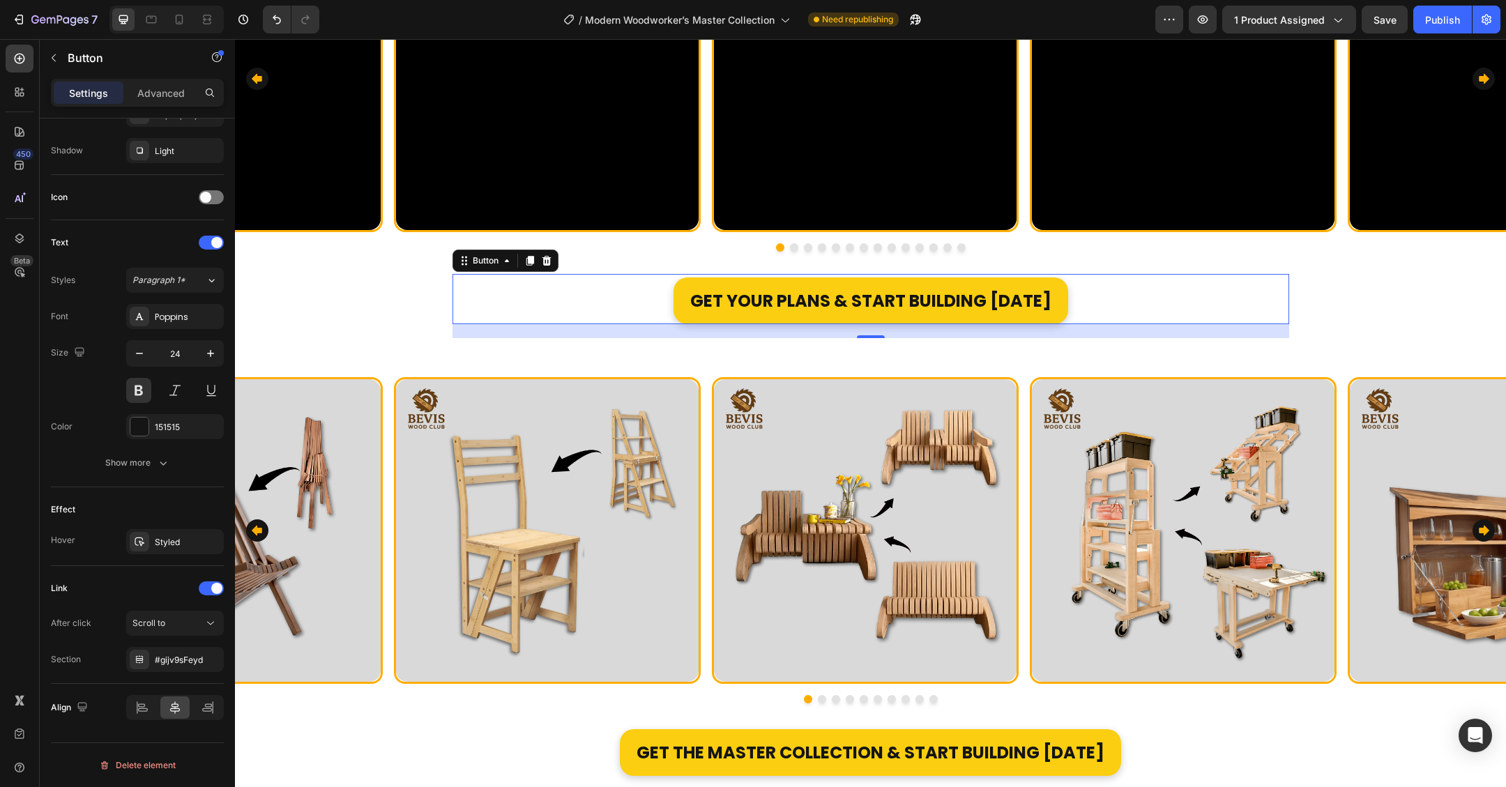
scroll to position [1567, 0]
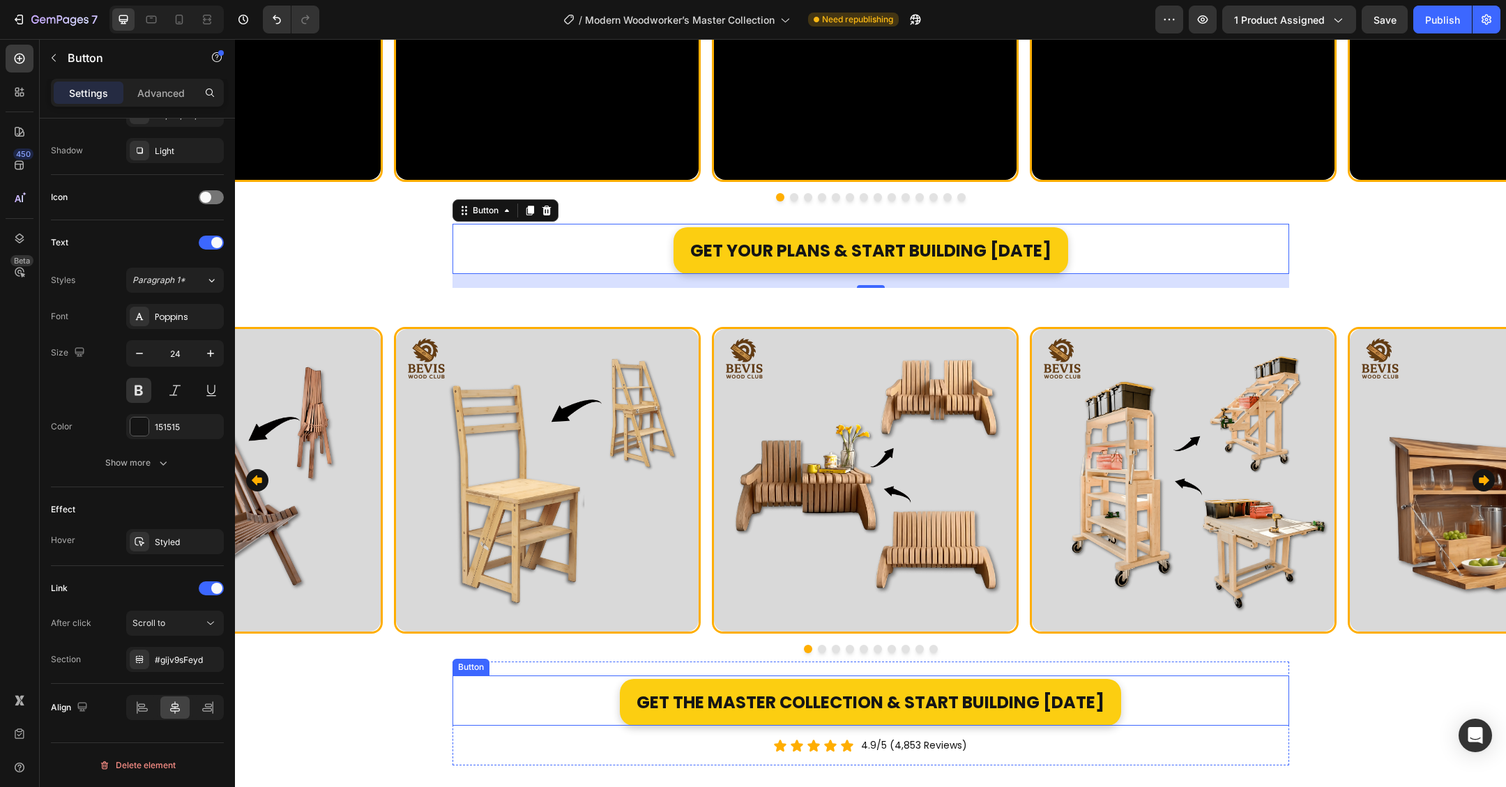
click at [1142, 711] on div "Get the Master Collection & Start Building Today Button" at bounding box center [871, 701] width 837 height 50
click at [1106, 253] on div "Get YOUR Plans & Start Building [DATE] Button 20" at bounding box center [871, 249] width 837 height 50
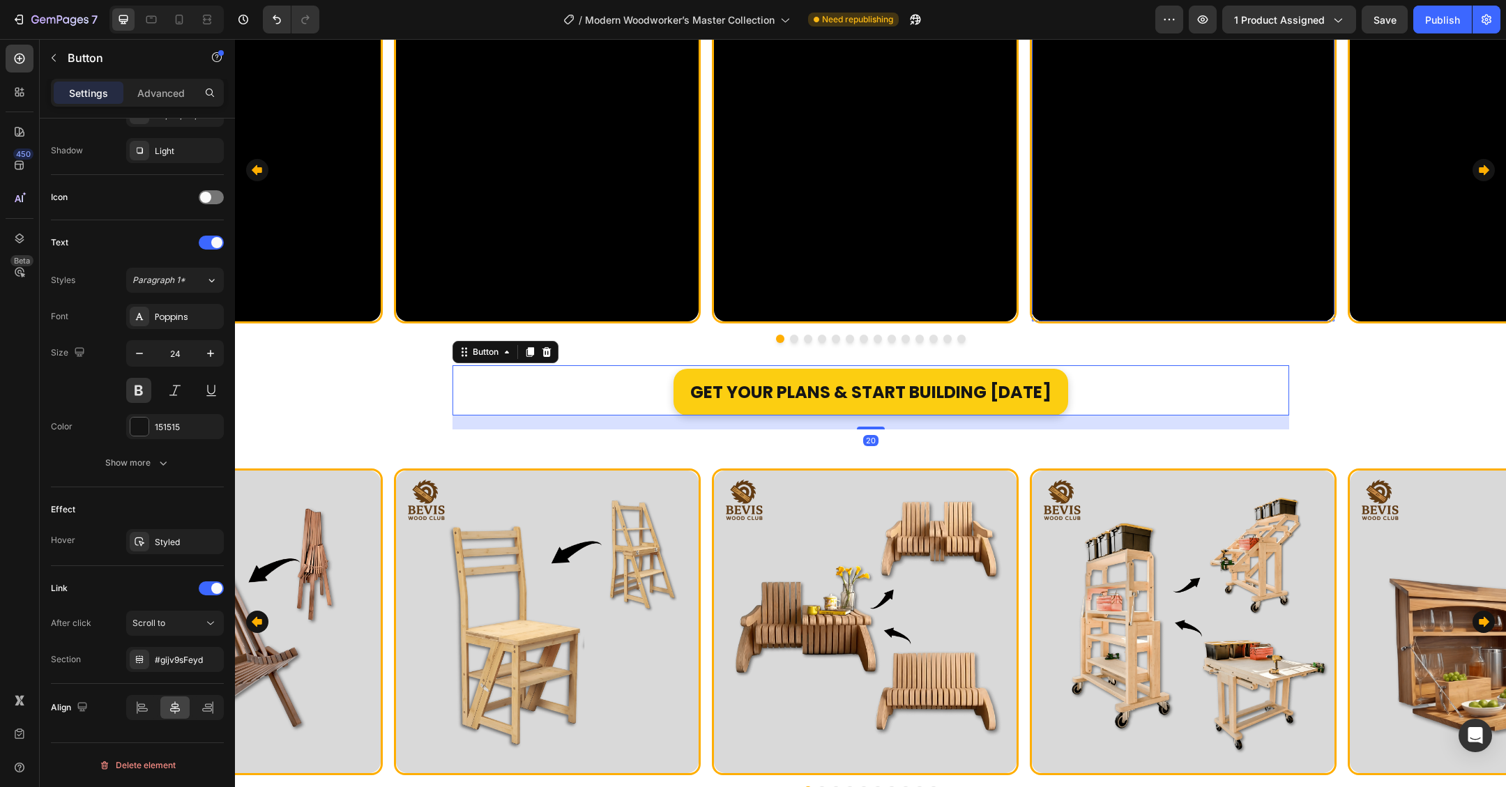
scroll to position [1557, 0]
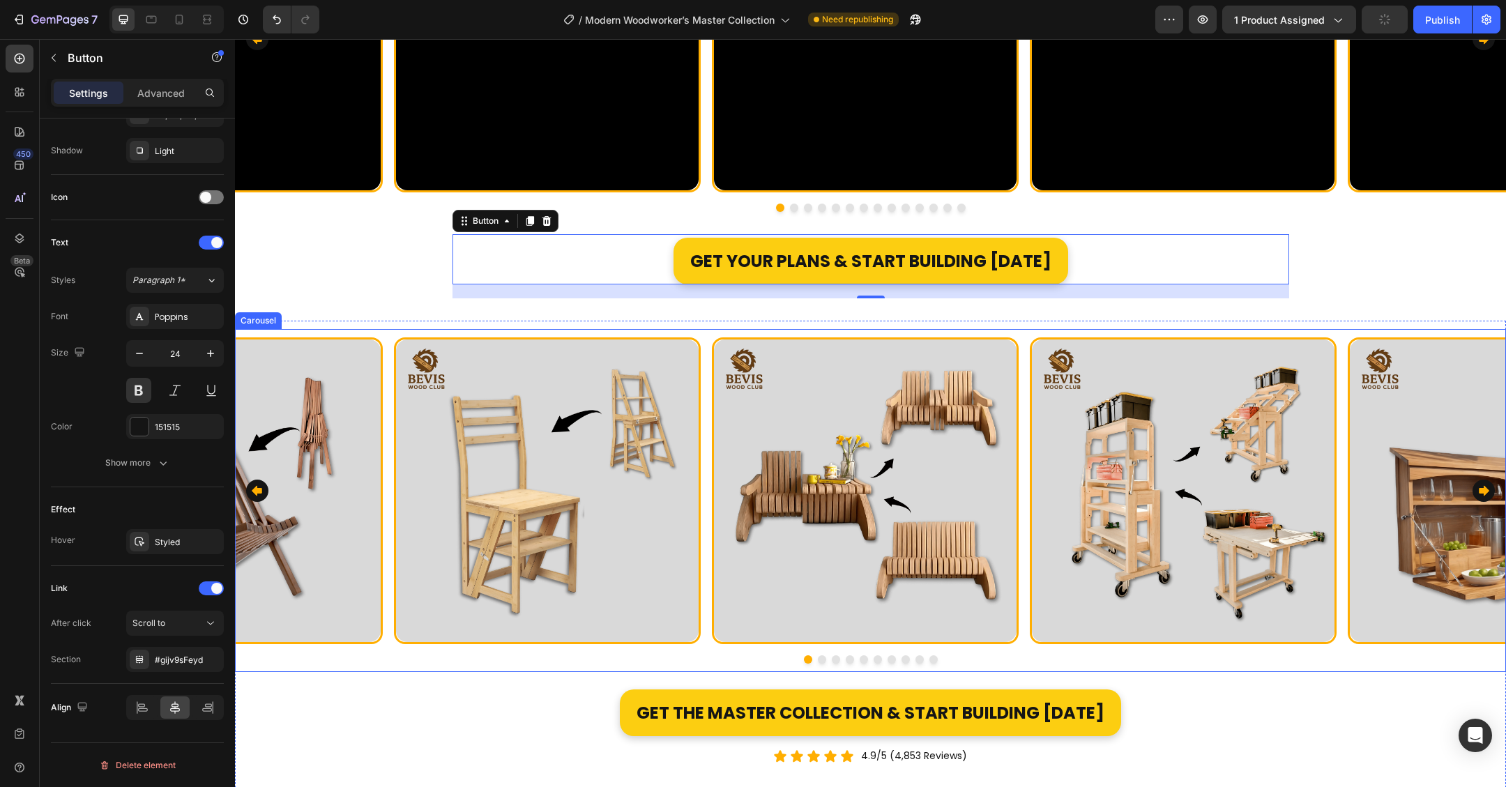
click at [1349, 334] on div "Image Row Image Row Image Row Image Row Image Row Image Row Image Row Image Row…" at bounding box center [870, 500] width 1271 height 343
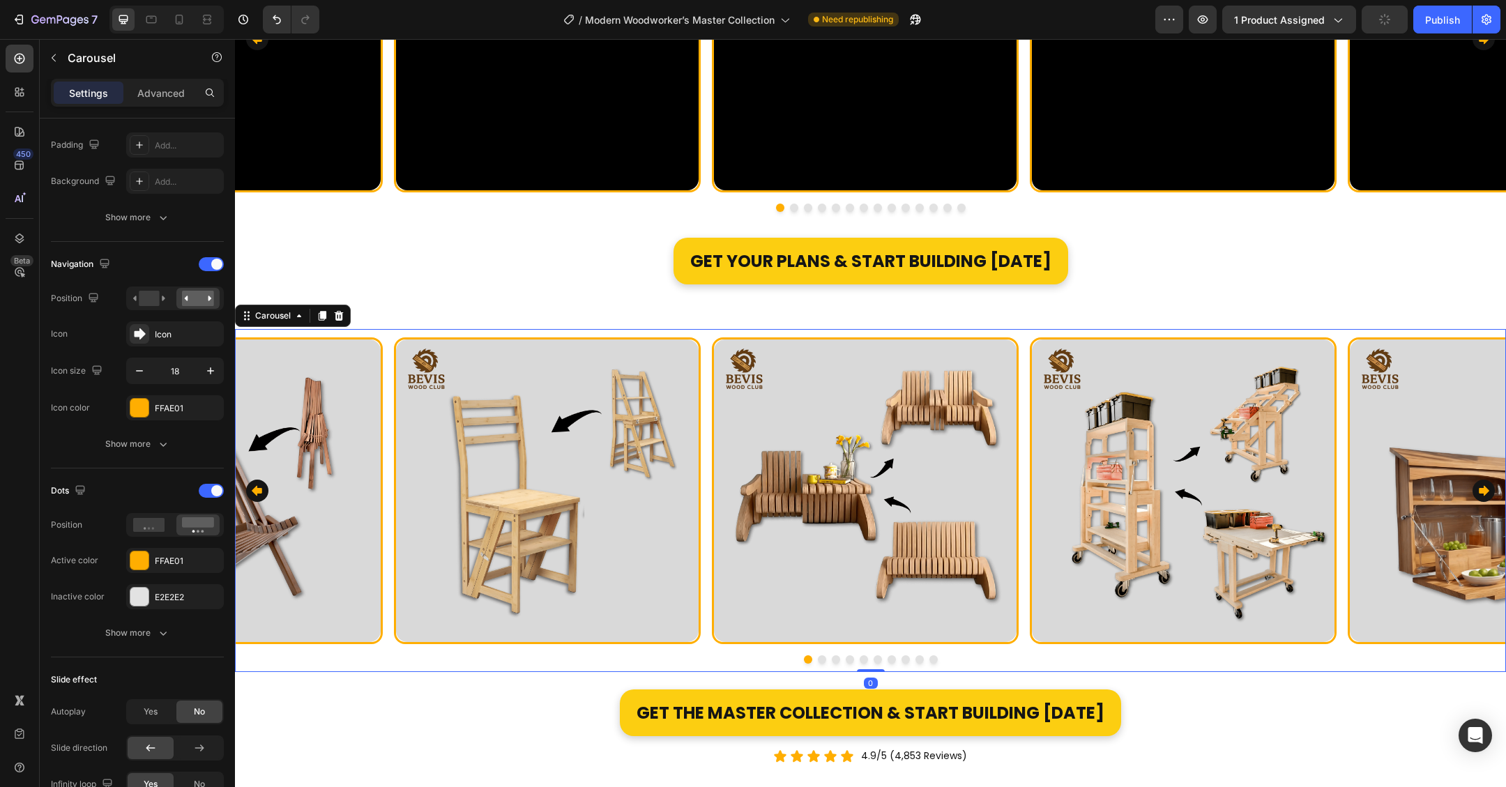
scroll to position [0, 0]
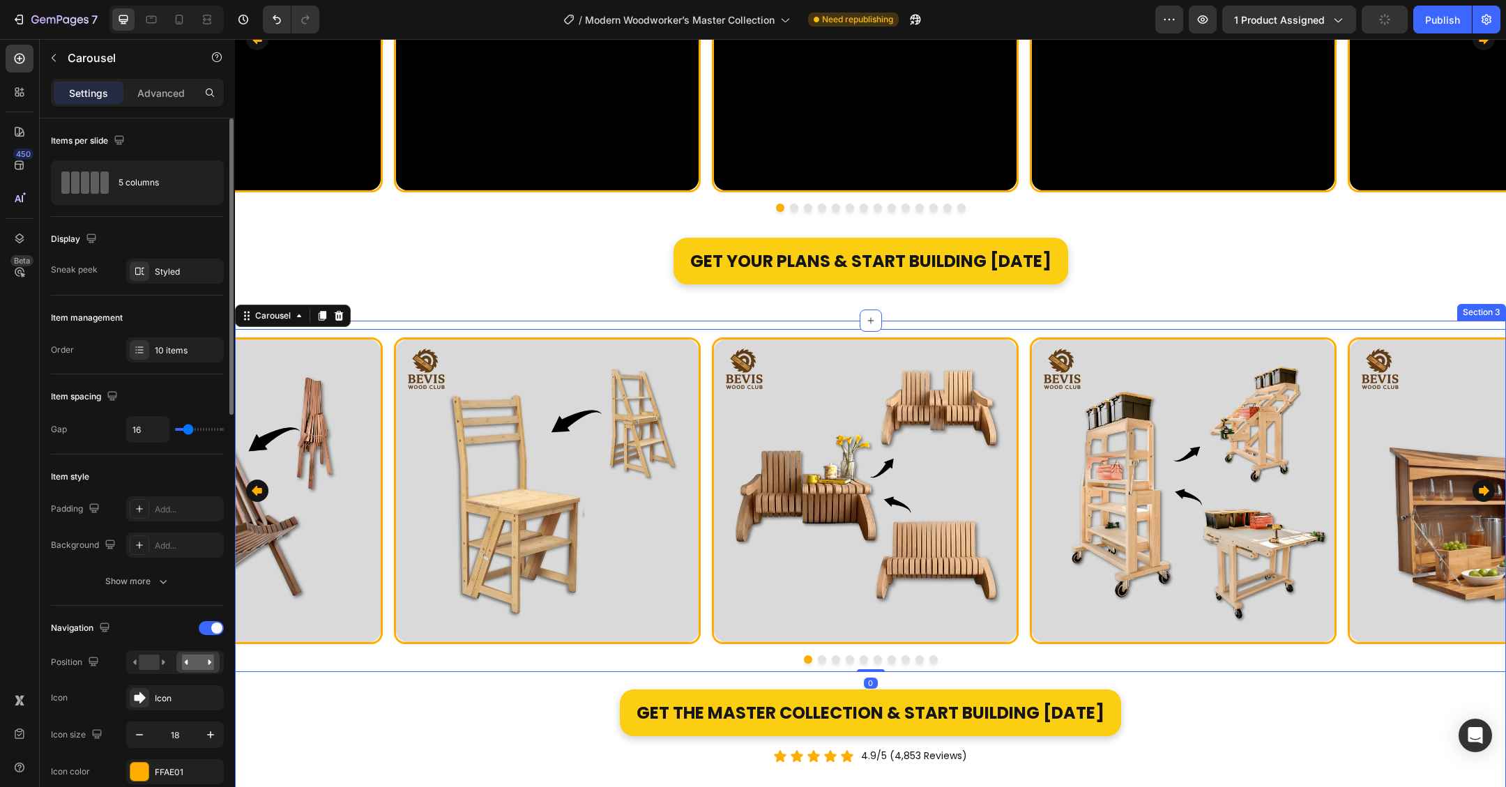
click at [1364, 324] on div "Image Row Image Row Image Row Image Row Image Row Image Row Image Row Image Row…" at bounding box center [870, 560] width 1271 height 478
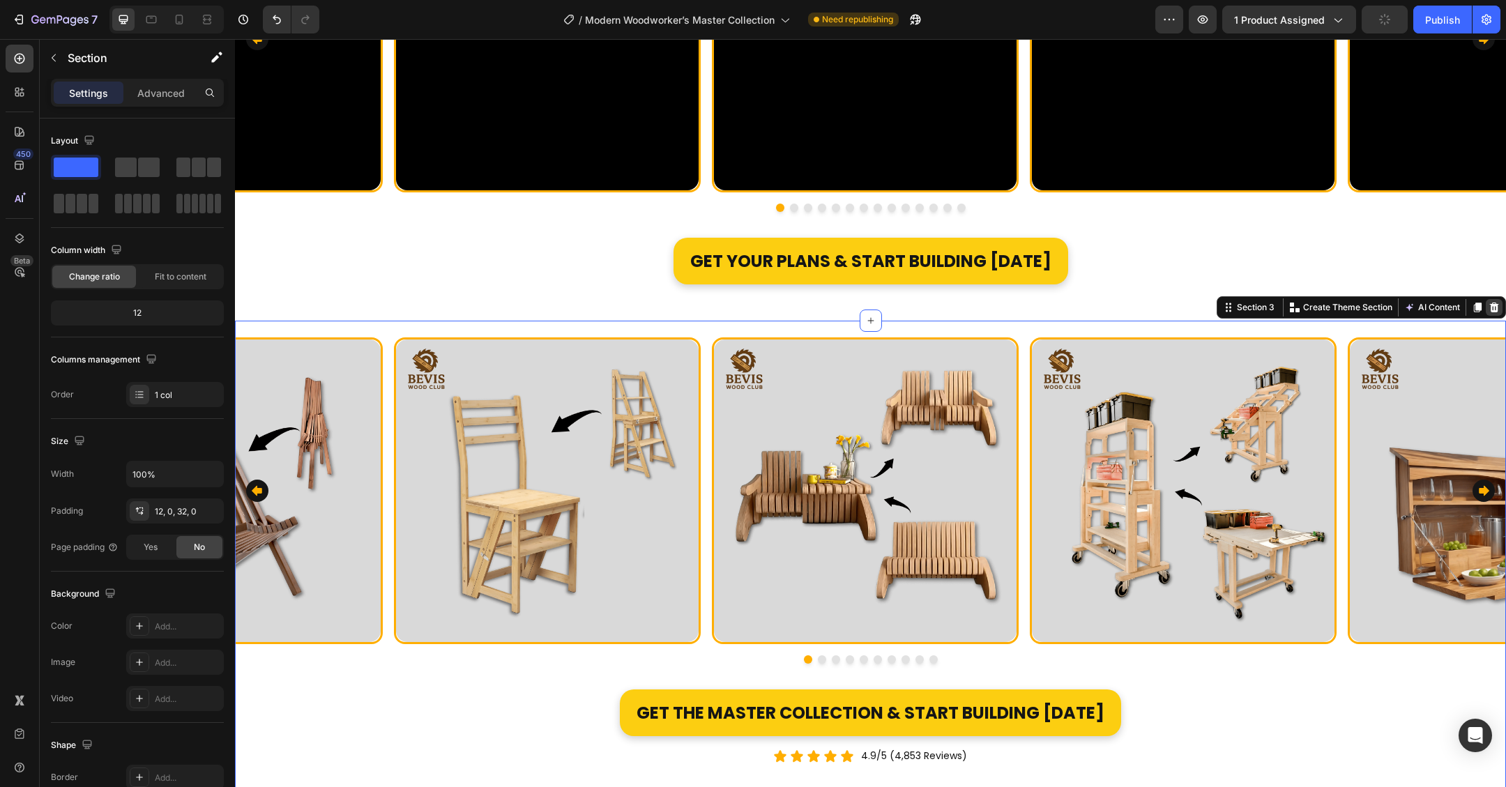
click at [1489, 309] on icon at bounding box center [1494, 307] width 11 height 11
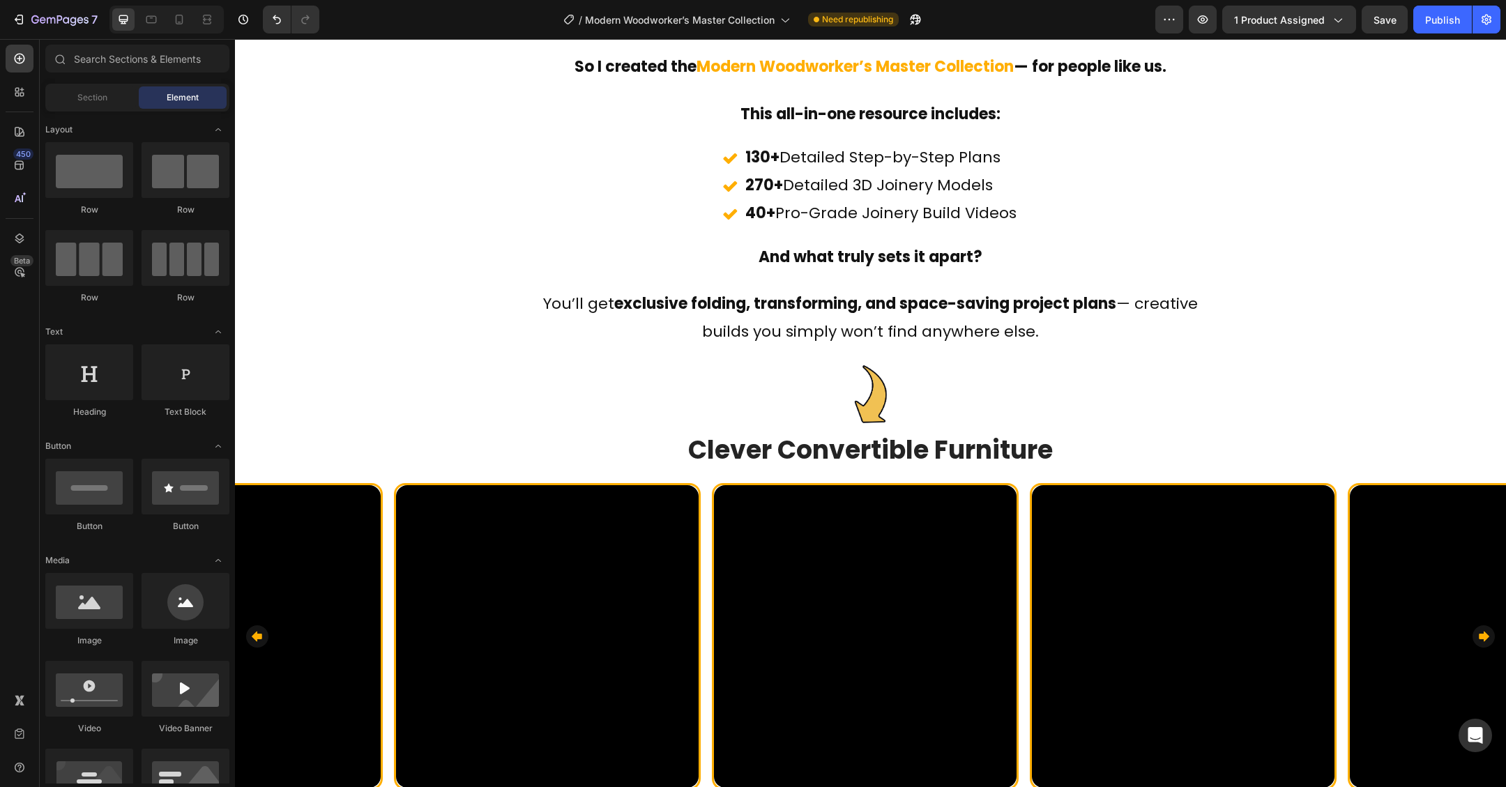
scroll to position [951, 0]
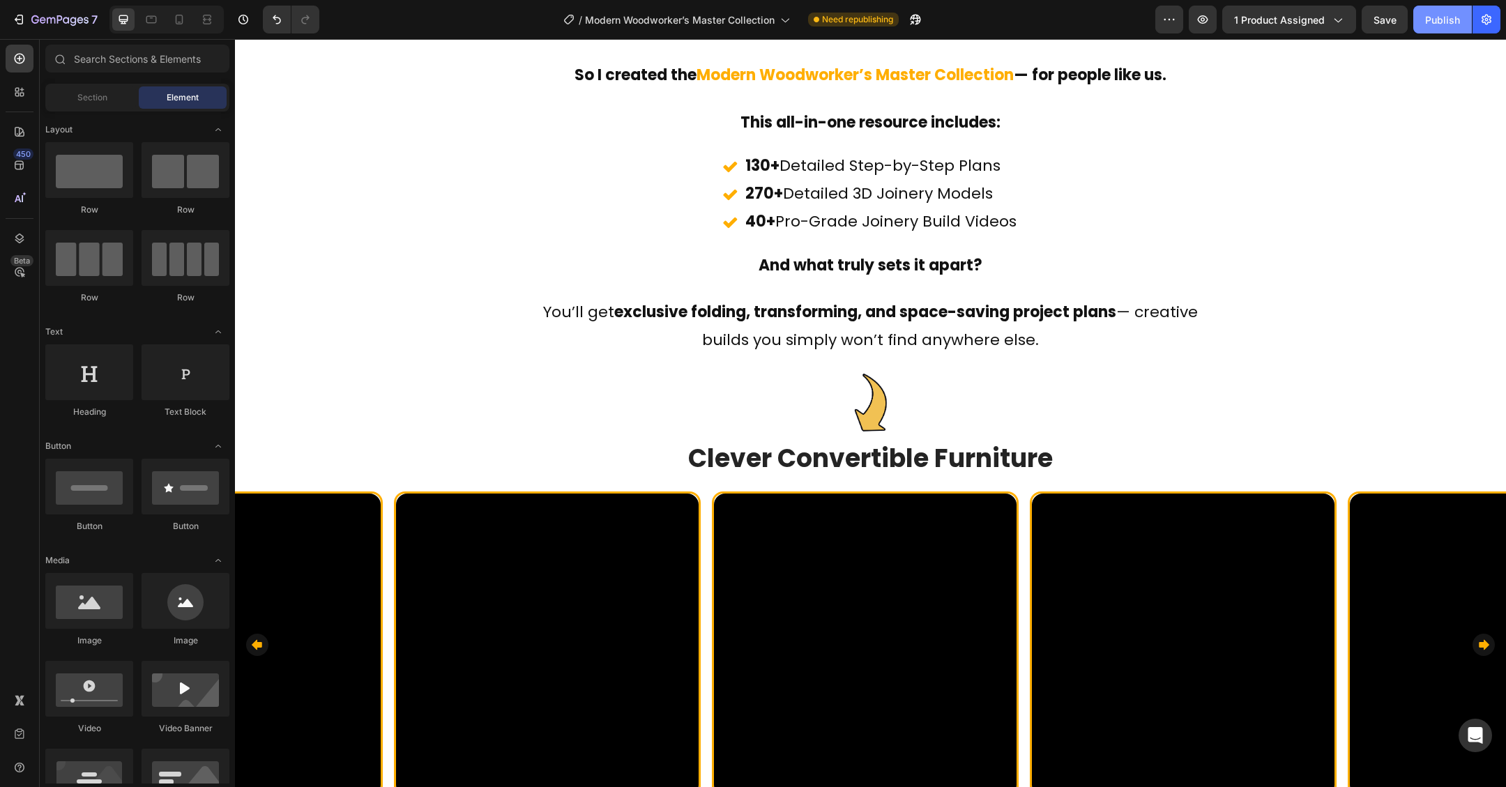
click at [1449, 30] on button "Publish" at bounding box center [1442, 20] width 59 height 28
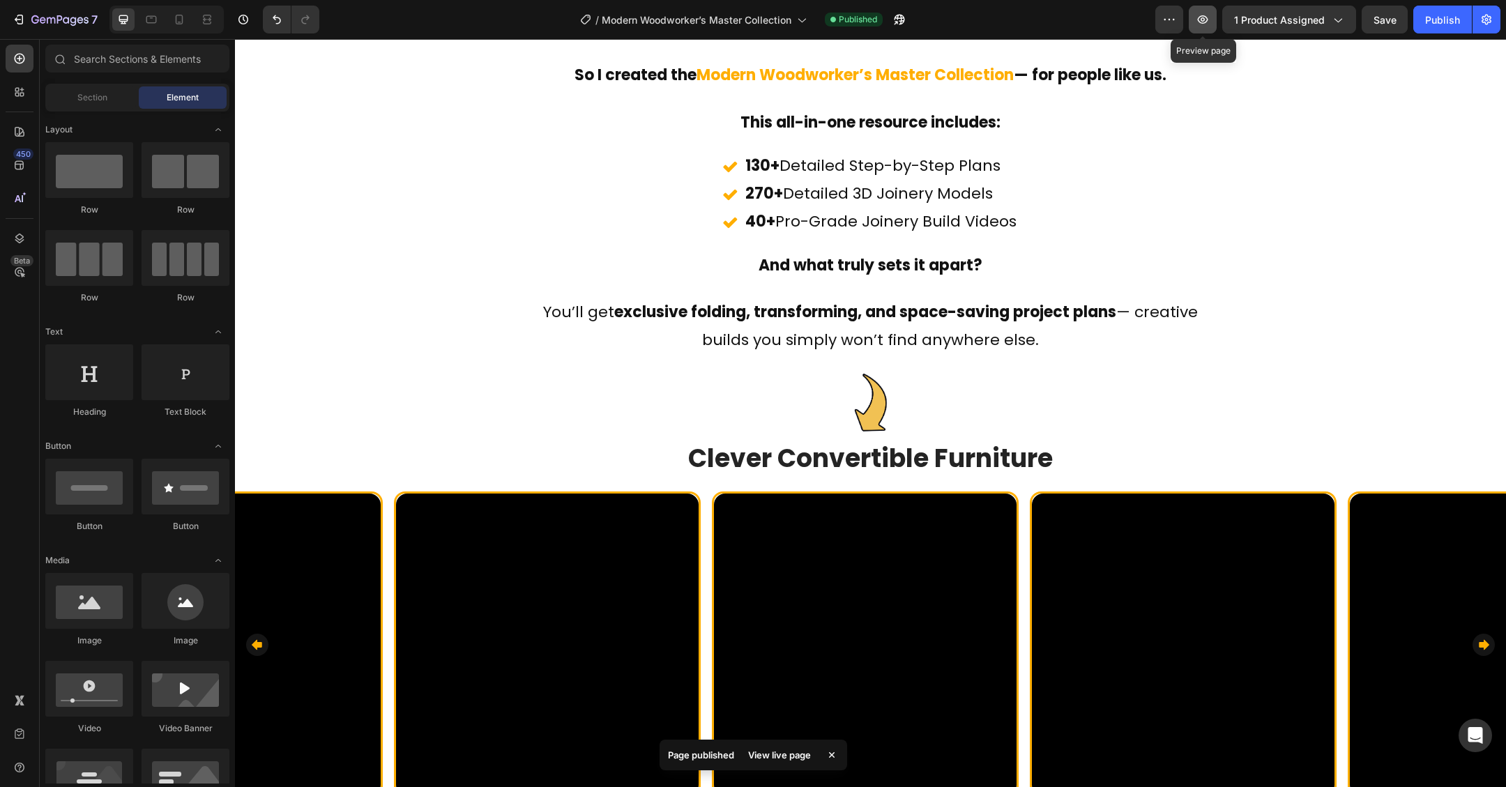
click at [1199, 31] on button "button" at bounding box center [1203, 20] width 28 height 28
